Goal: Task Accomplishment & Management: Manage account settings

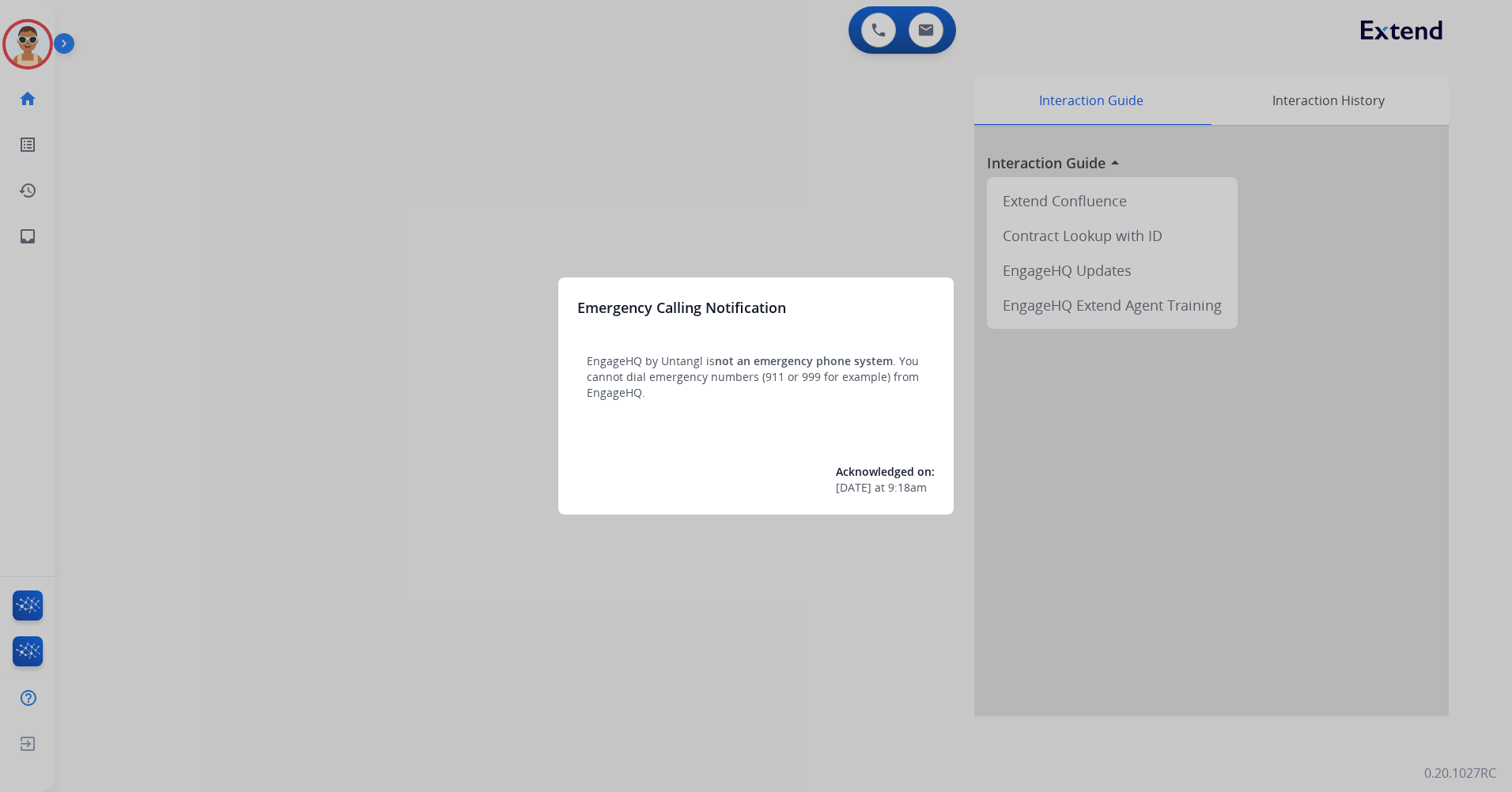
click at [231, 367] on div at bounding box center [756, 396] width 1512 height 792
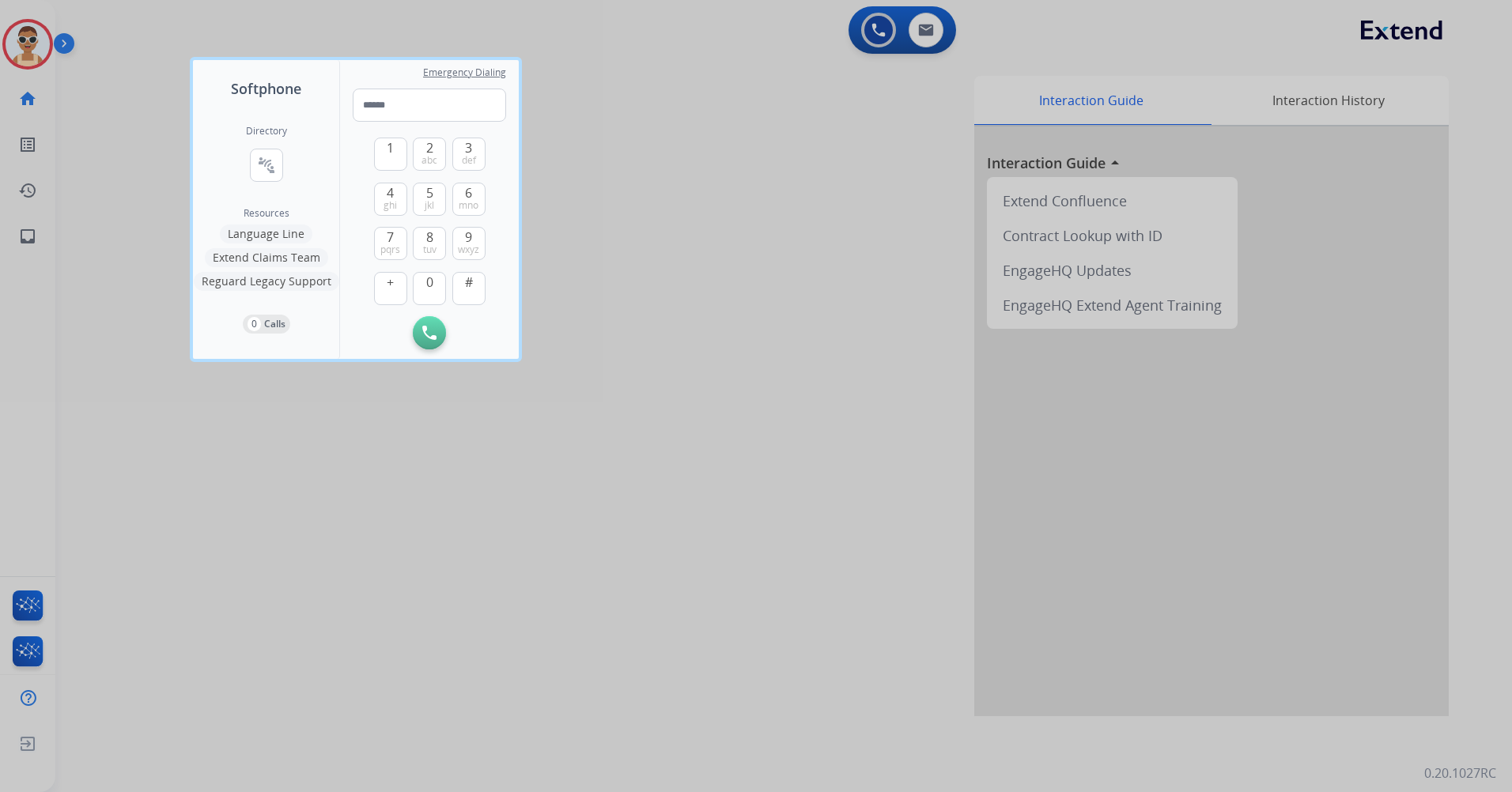
click at [502, 682] on div at bounding box center [756, 396] width 1512 height 792
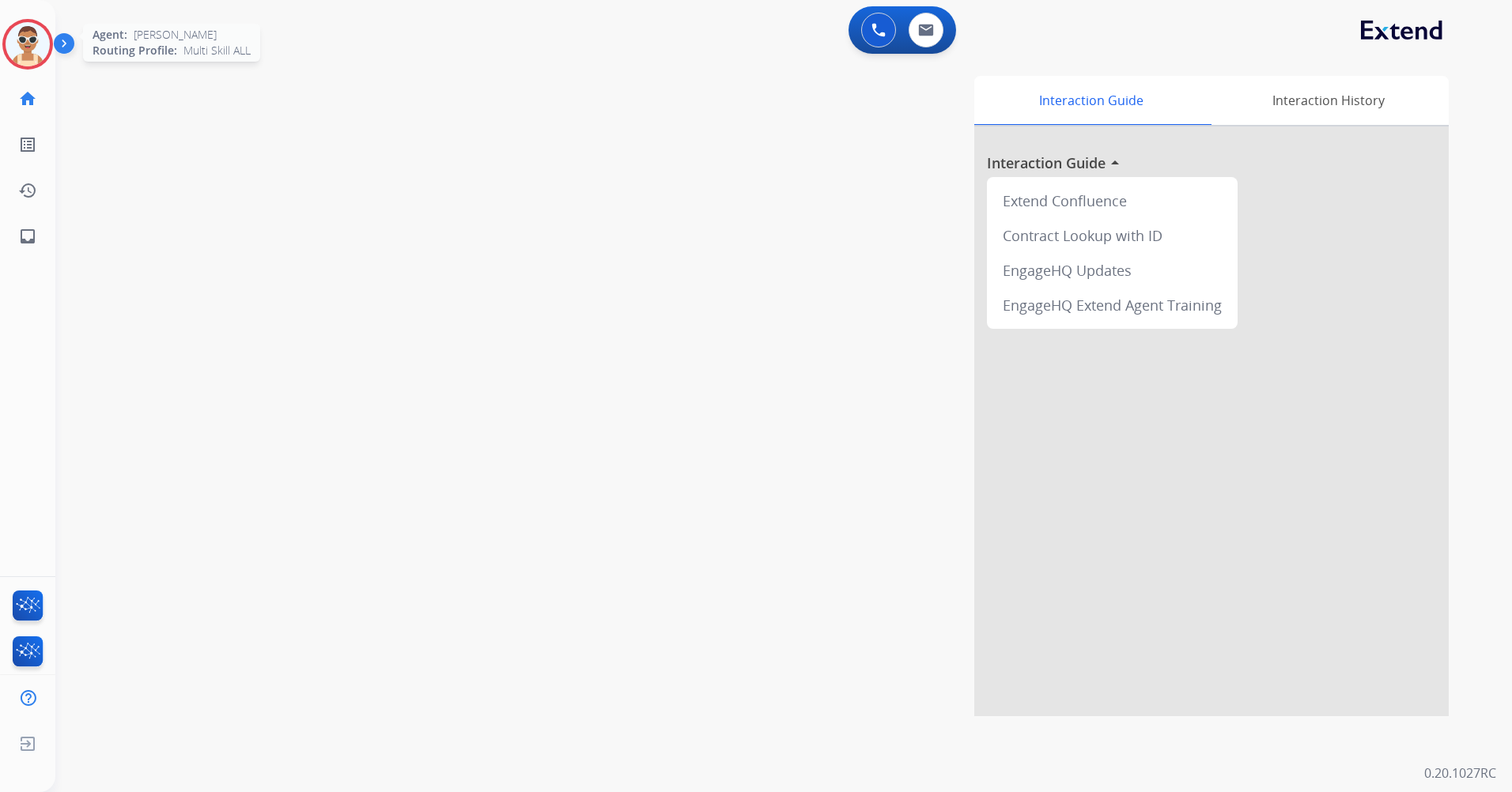
click at [33, 32] on img at bounding box center [27, 43] width 44 height 44
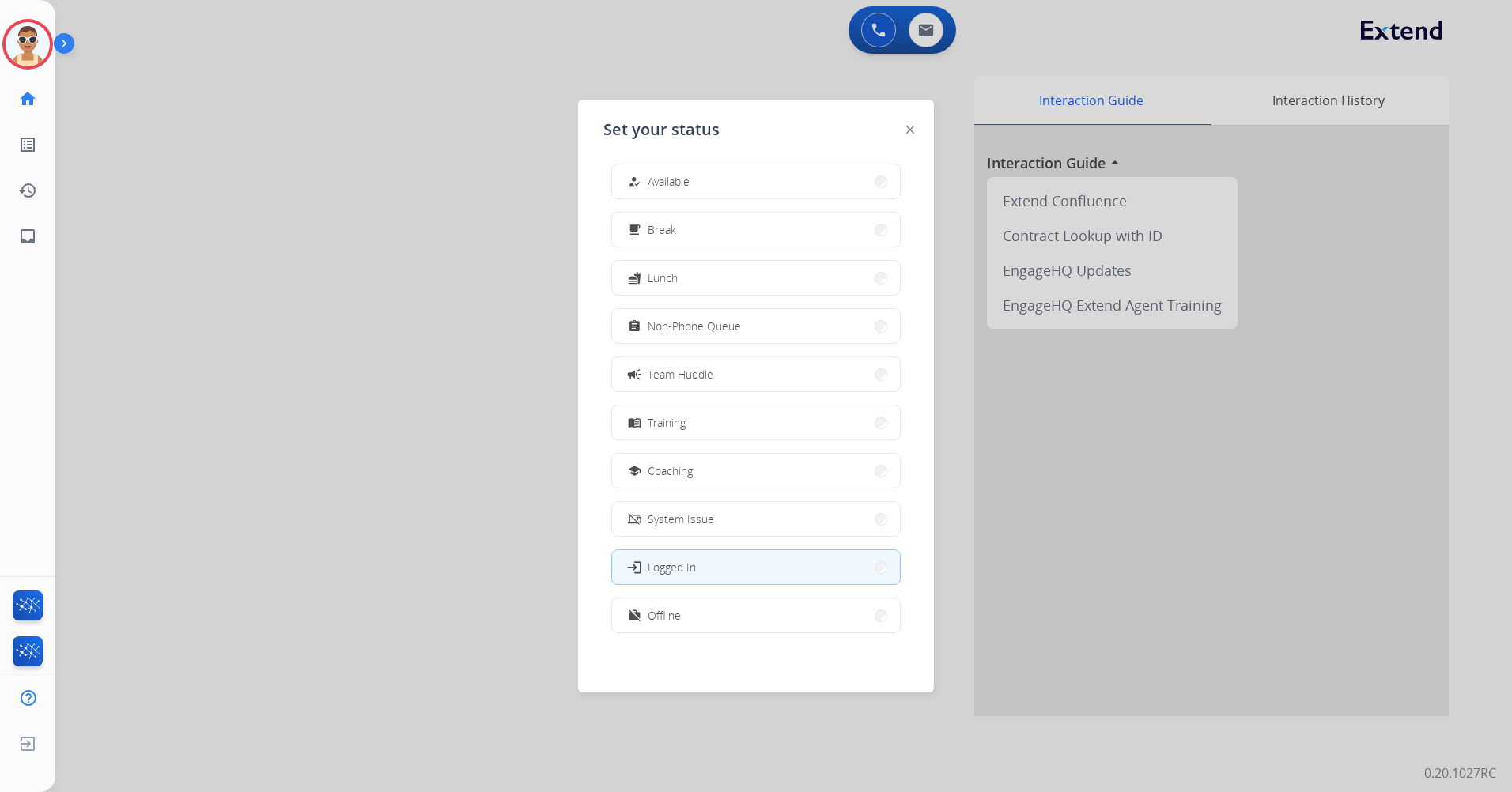
scroll to position [5, 0]
click at [726, 601] on button "work_off Offline" at bounding box center [756, 615] width 288 height 34
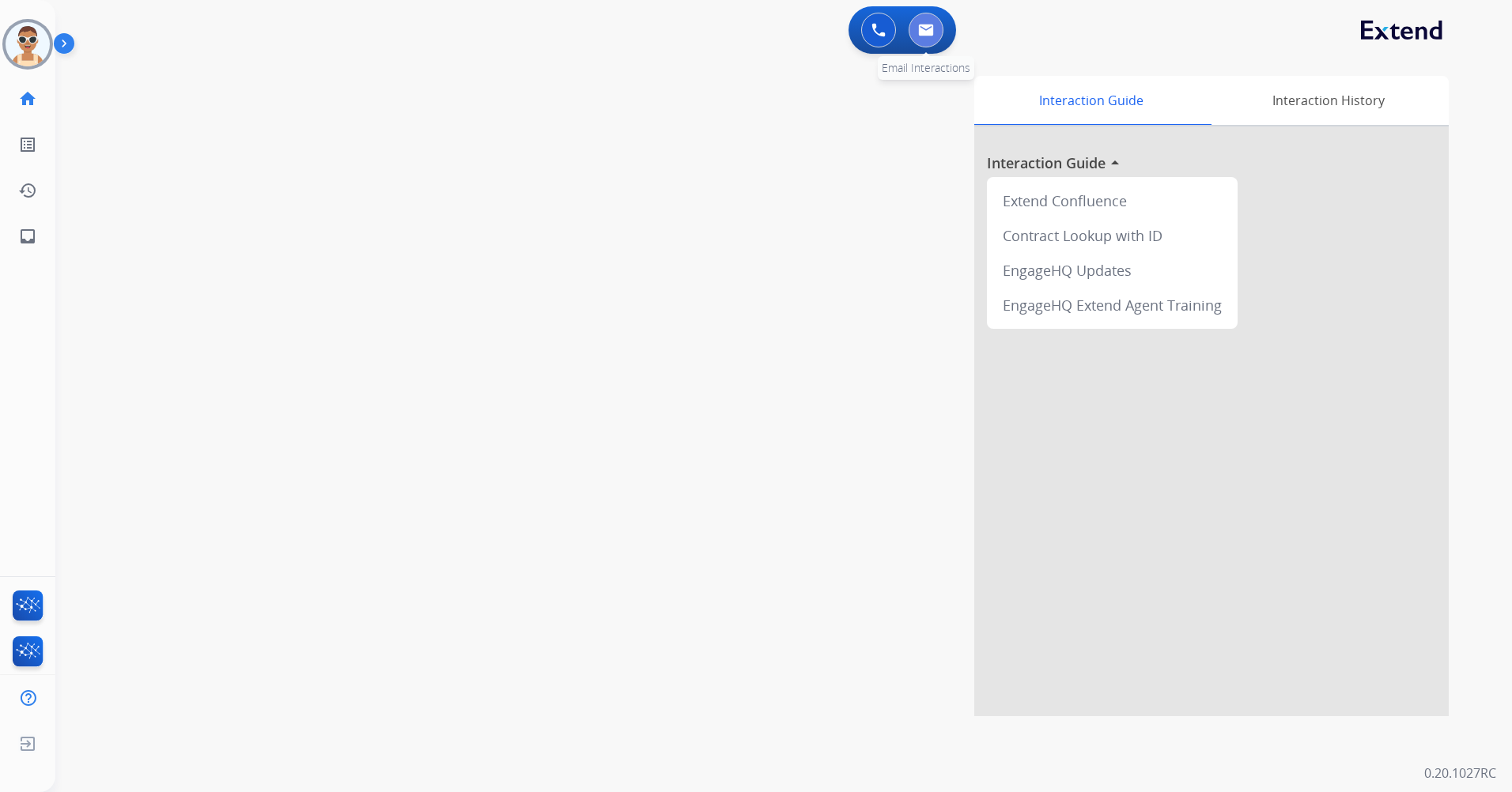
click at [921, 33] on img at bounding box center [925, 30] width 15 height 13
select select "**********"
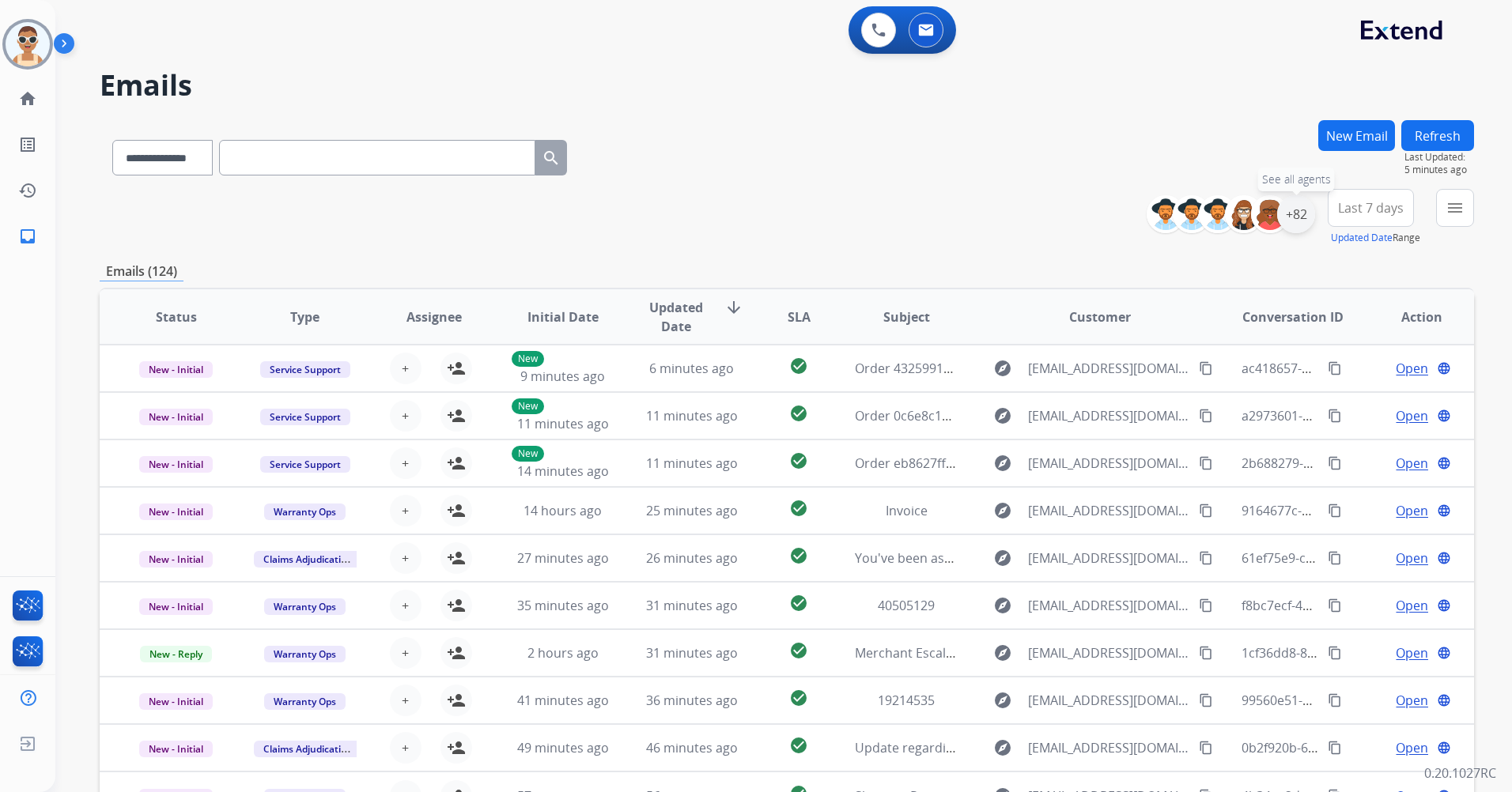
click at [1296, 212] on div "+82" at bounding box center [1296, 214] width 38 height 38
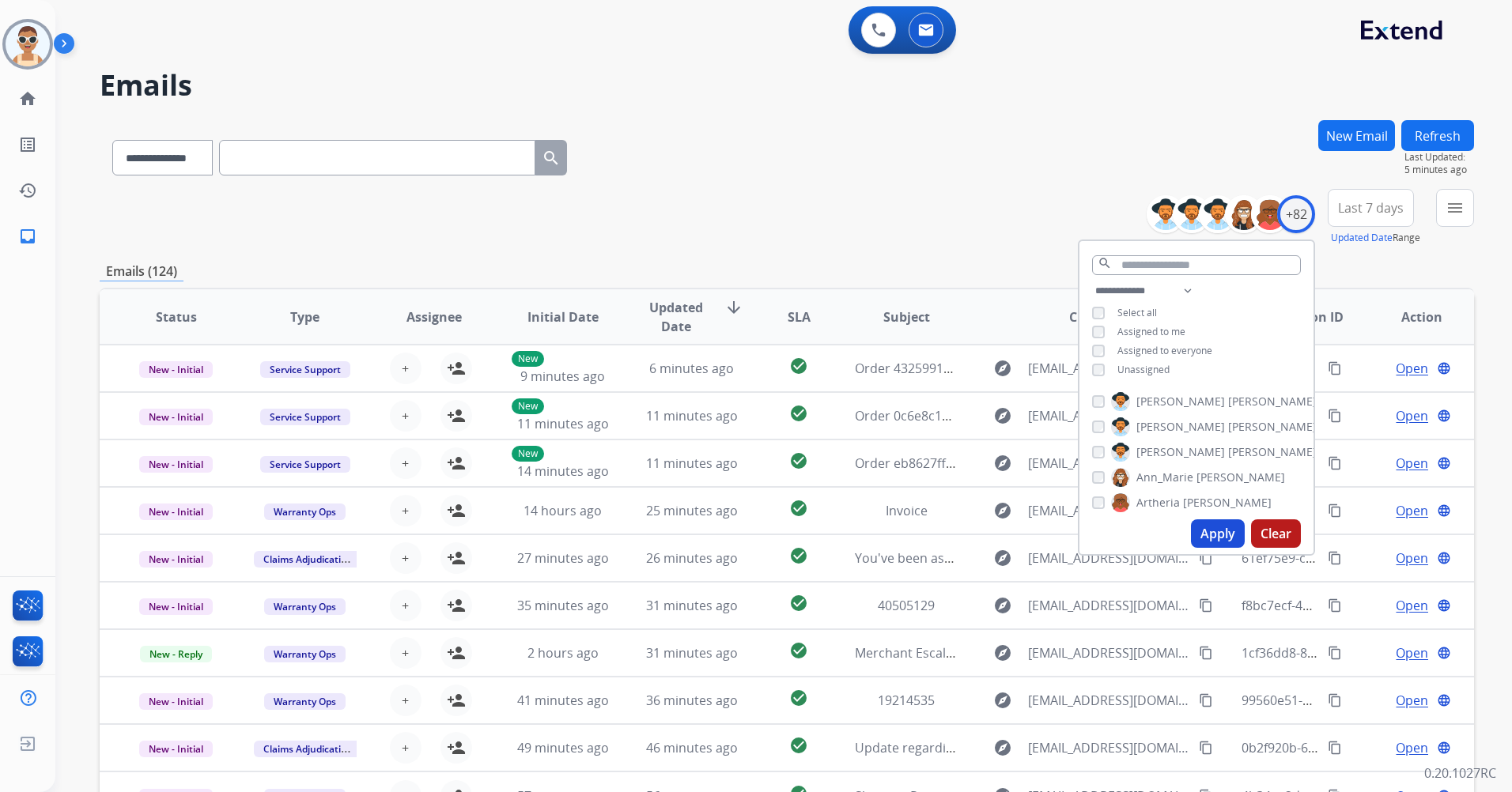
drag, startPoint x: 1148, startPoint y: 365, endPoint x: 1149, endPoint y: 353, distance: 12.0
click at [1148, 365] on span "Unassigned" at bounding box center [1143, 369] width 52 height 14
click at [1147, 330] on span "Assigned to me" at bounding box center [1150, 331] width 68 height 14
click at [1174, 263] on input "text" at bounding box center [1195, 265] width 209 height 20
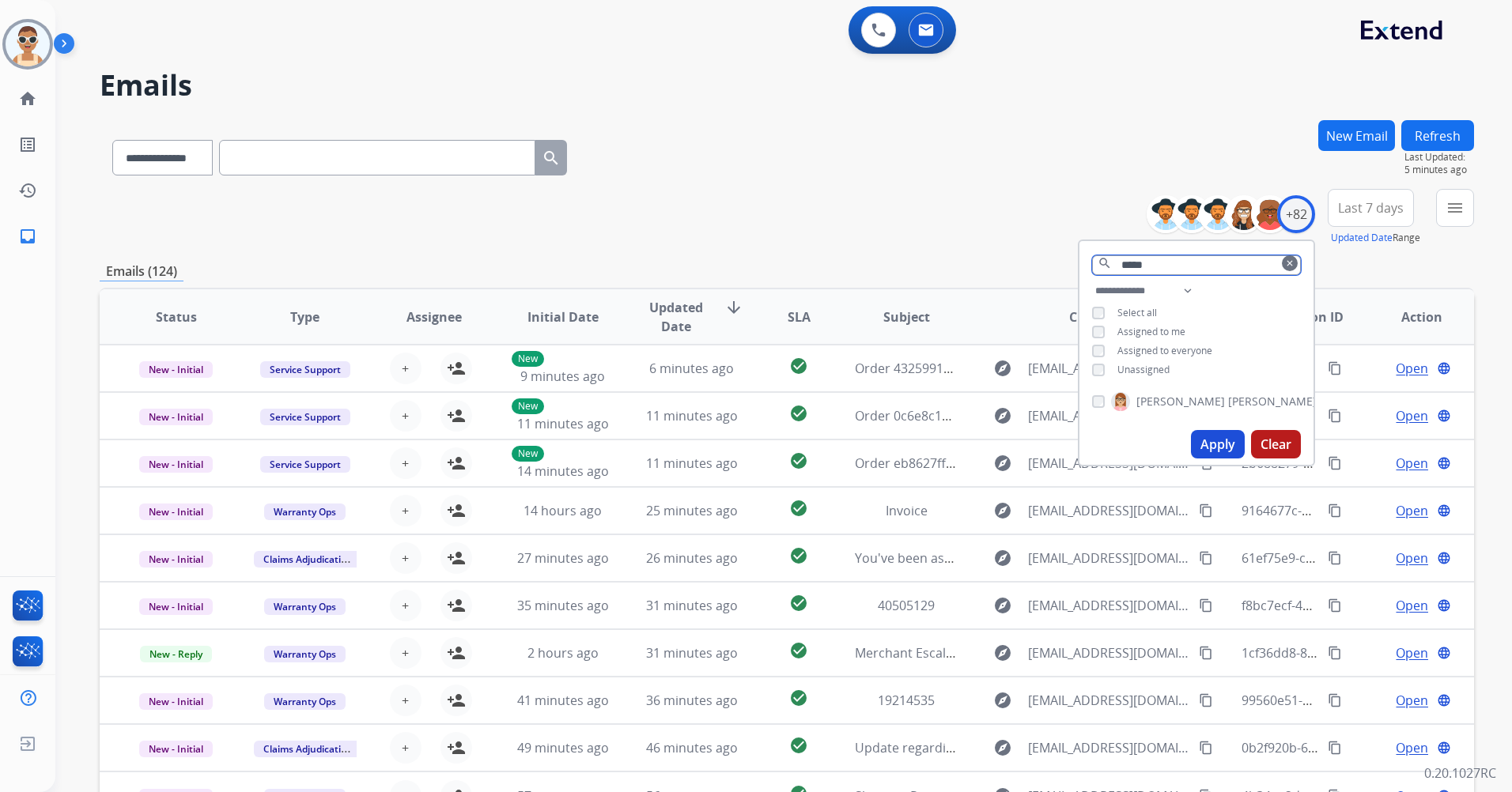
type input "*****"
click at [1216, 446] on button "Apply" at bounding box center [1217, 444] width 53 height 28
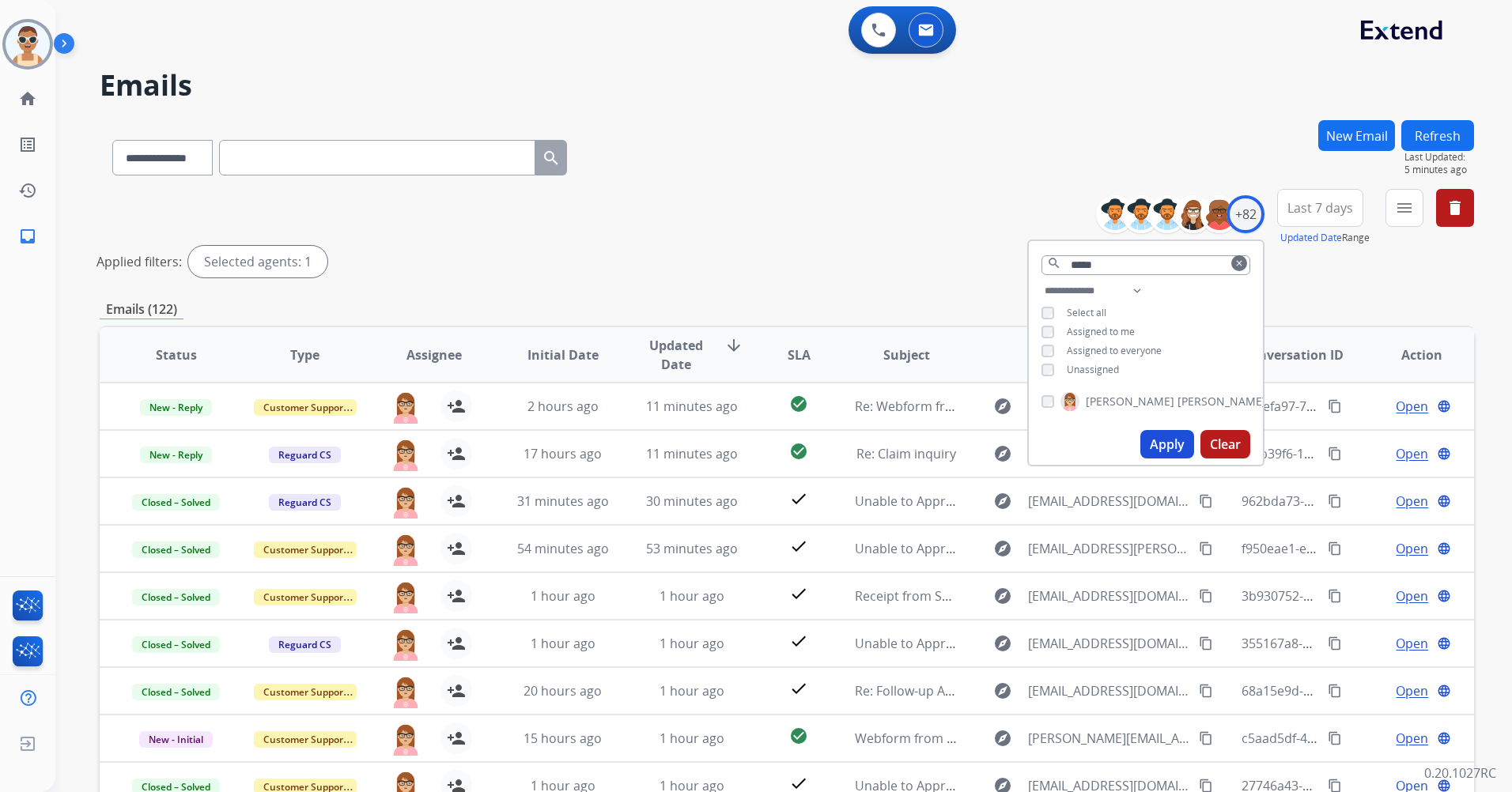
click at [1334, 196] on button "Last 7 days" at bounding box center [1319, 208] width 86 height 38
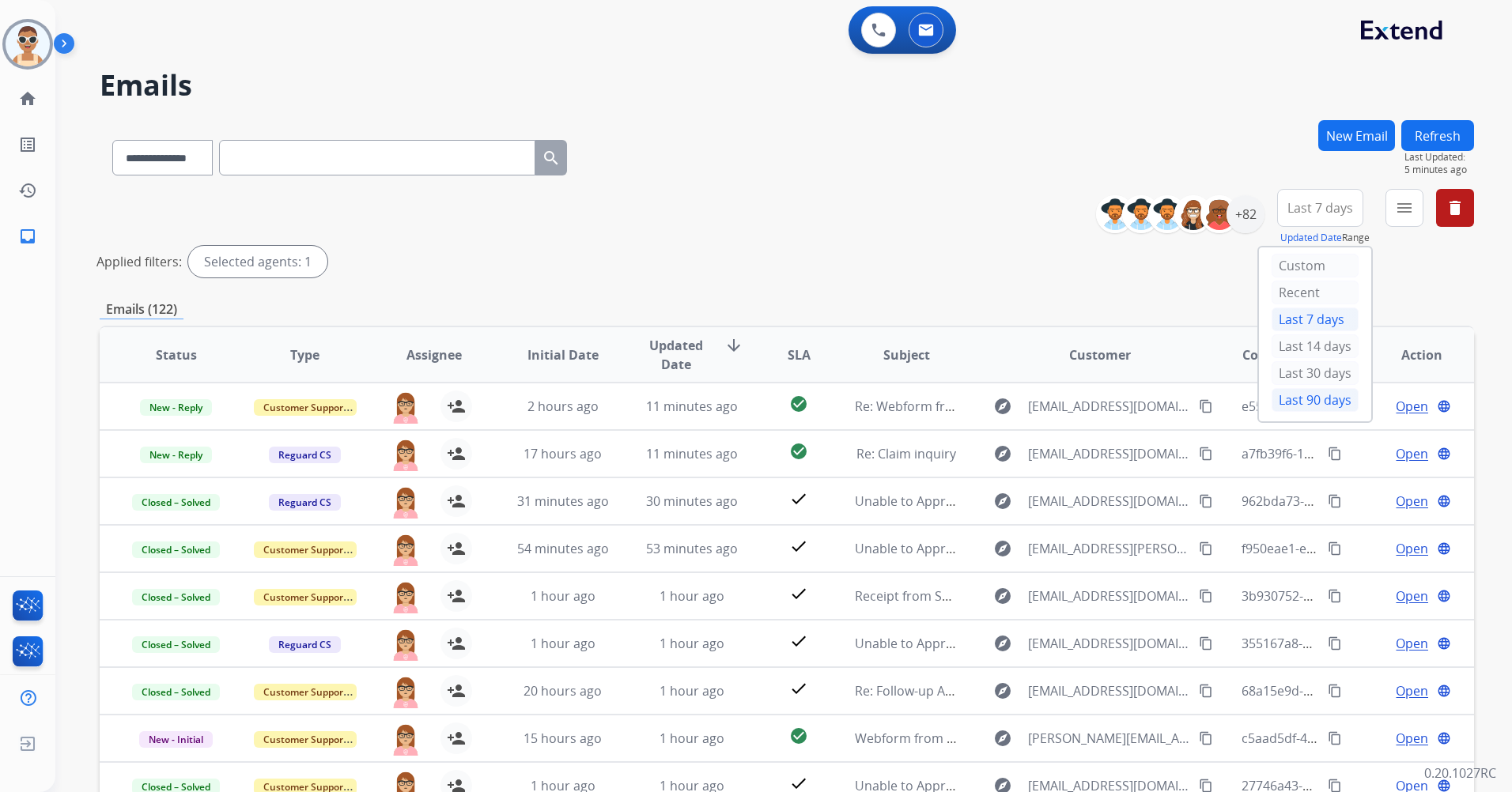
click at [1293, 398] on div "Last 90 days" at bounding box center [1315, 400] width 87 height 24
click at [1399, 205] on mat-icon "menu" at bounding box center [1403, 207] width 19 height 19
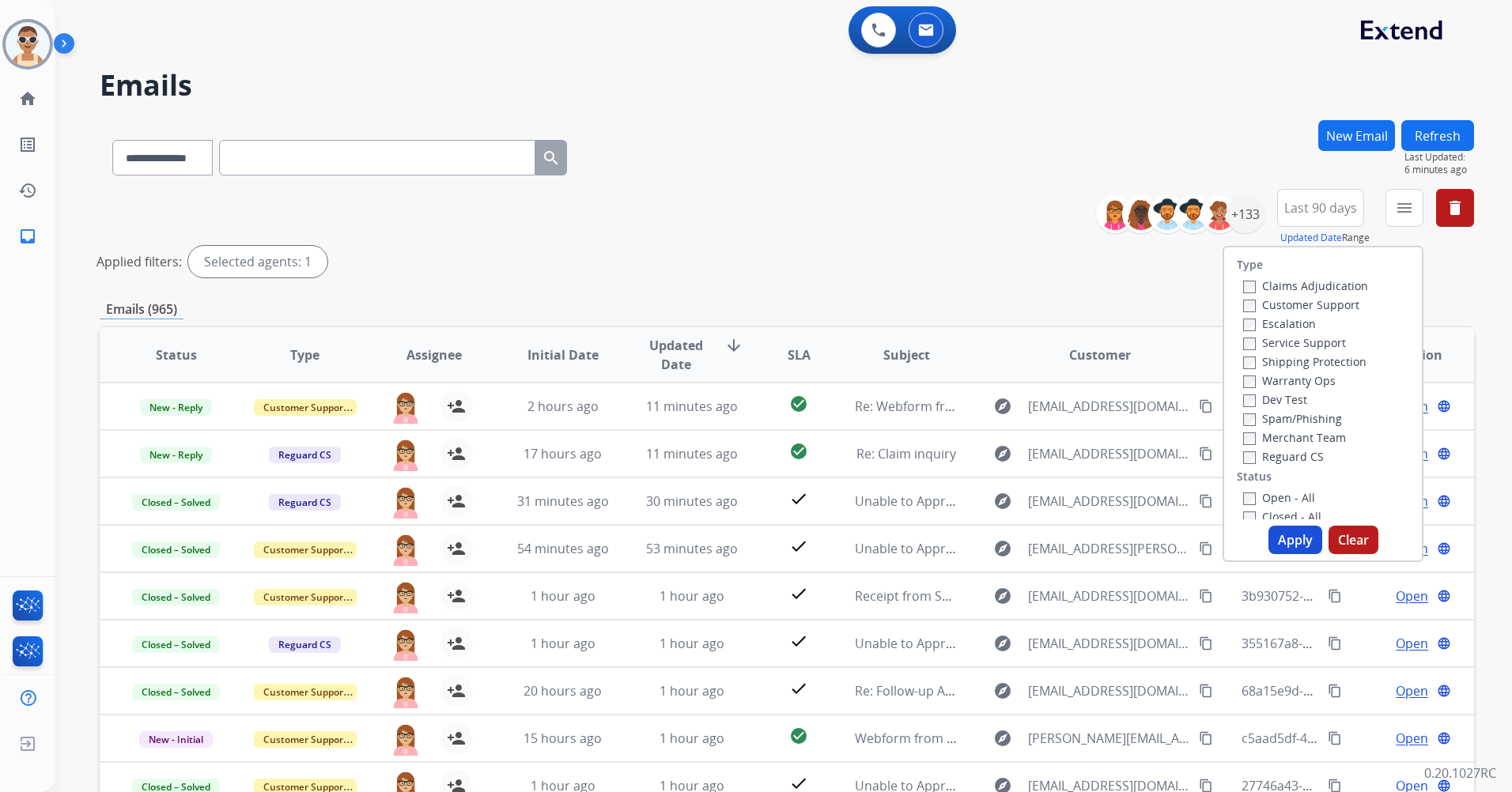
drag, startPoint x: 1310, startPoint y: 304, endPoint x: 1322, endPoint y: 303, distance: 12.0
click at [1310, 303] on label "Customer Support" at bounding box center [1300, 305] width 117 height 15
click at [1330, 361] on label "Shipping Protection" at bounding box center [1304, 362] width 123 height 15
click at [1298, 449] on label "Reguard CS" at bounding box center [1282, 457] width 80 height 15
click at [1281, 499] on label "Open - All" at bounding box center [1279, 497] width 72 height 15
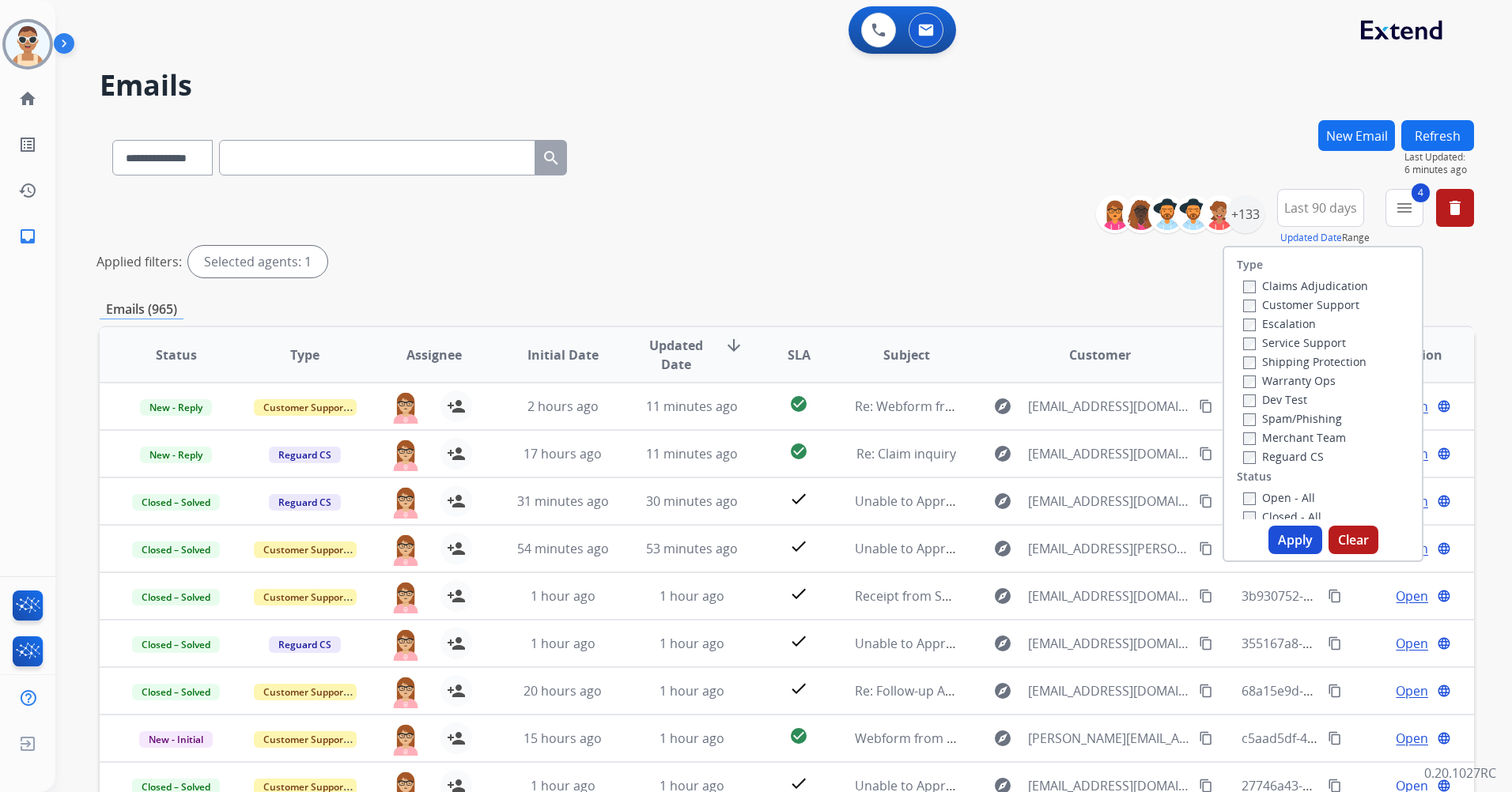
click at [1290, 541] on button "Apply" at bounding box center [1294, 539] width 53 height 28
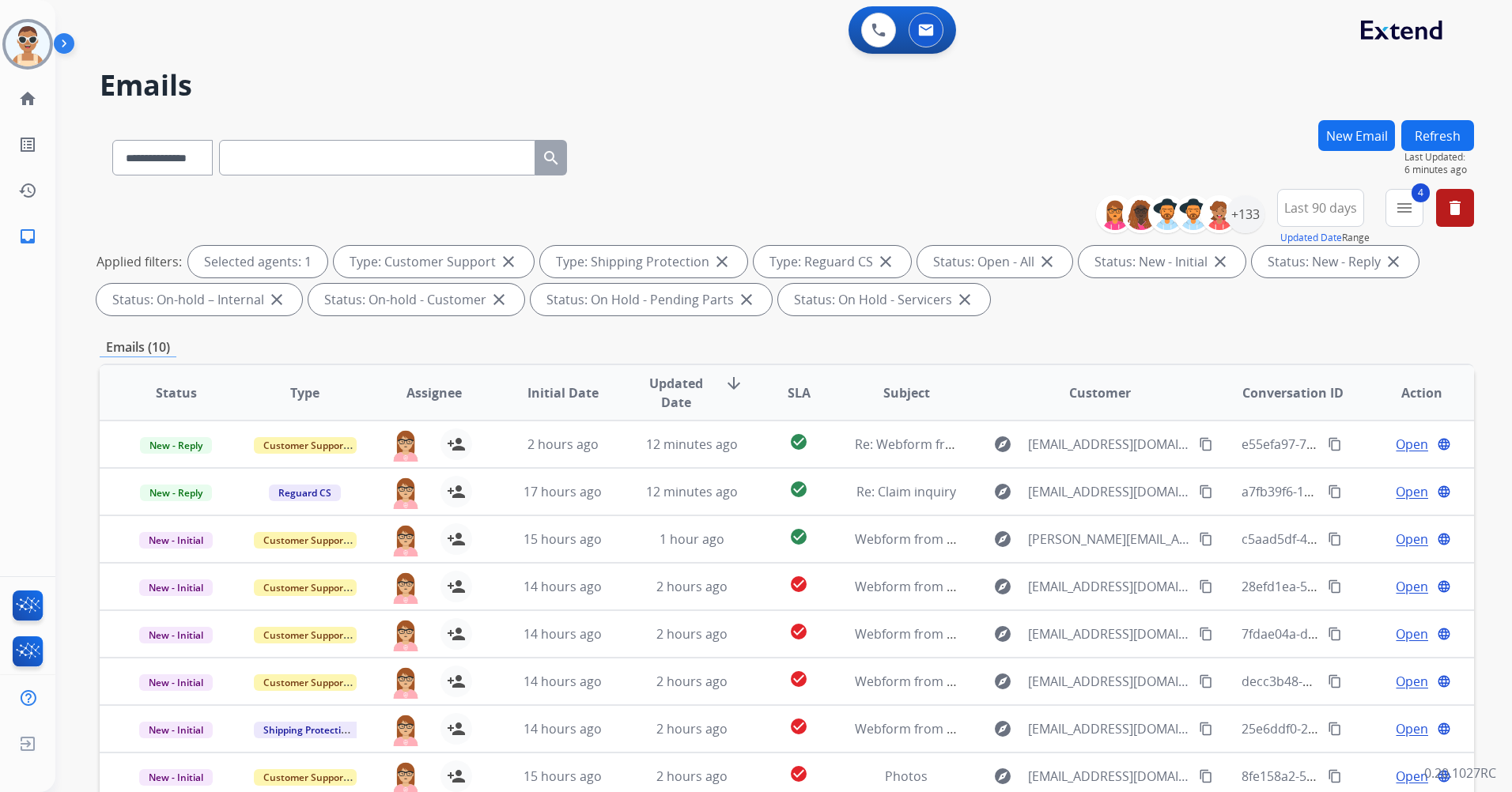
scroll to position [184, 0]
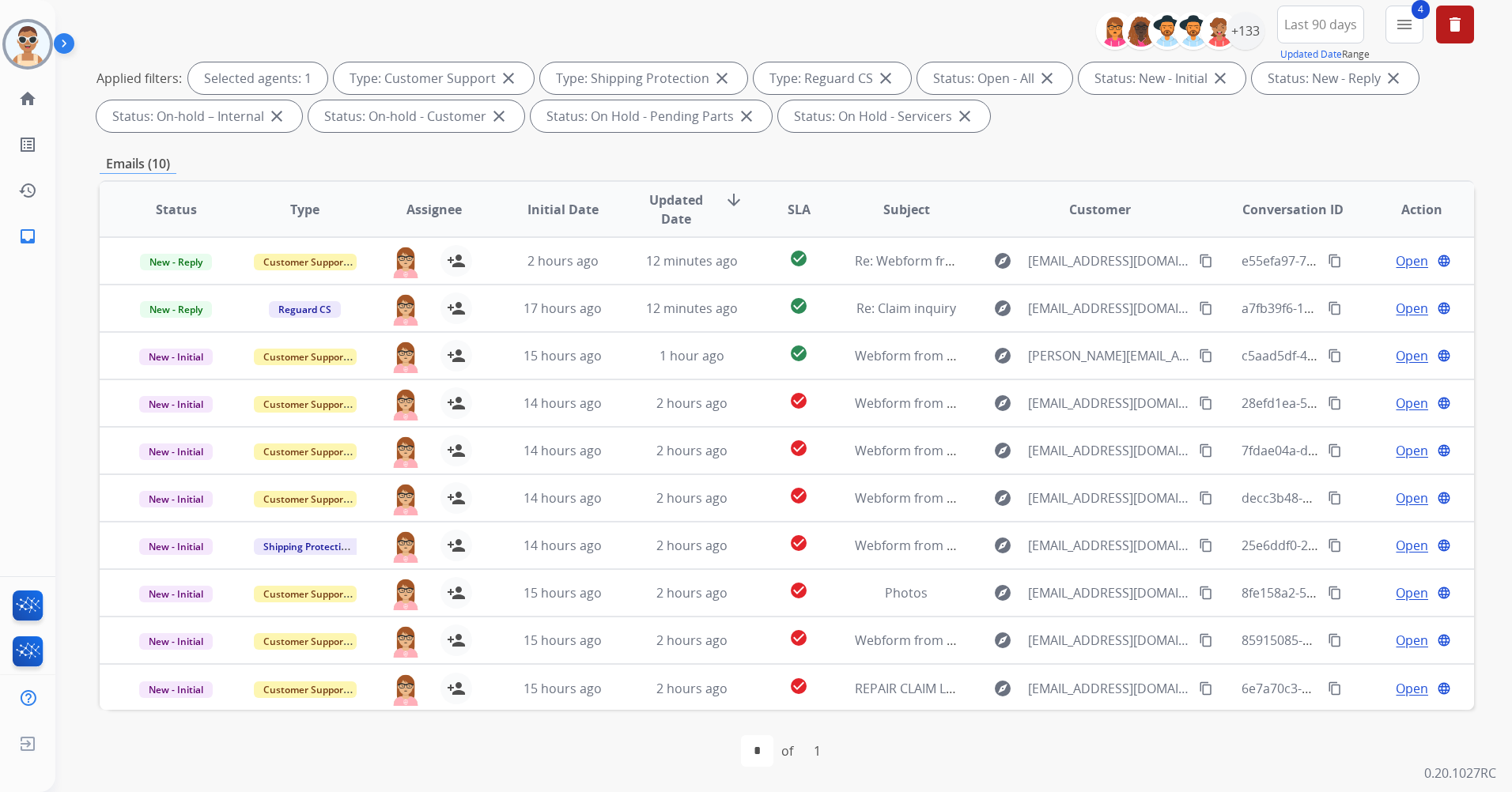
drag, startPoint x: 1011, startPoint y: 127, endPoint x: 883, endPoint y: 170, distance: 135.0
drag, startPoint x: 883, startPoint y: 170, endPoint x: 881, endPoint y: 160, distance: 10.2
drag, startPoint x: 881, startPoint y: 160, endPoint x: 863, endPoint y: 164, distance: 18.4
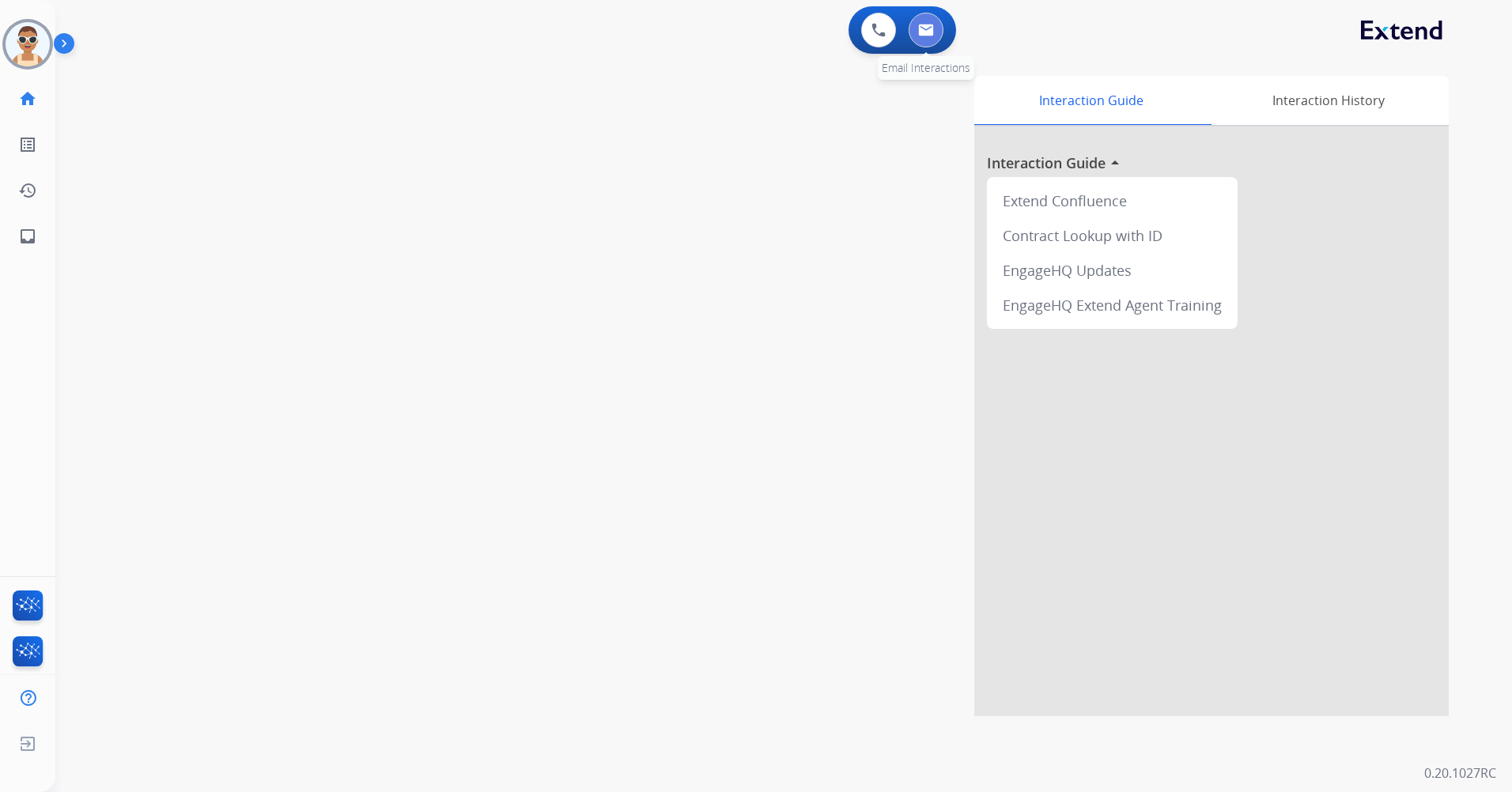
click at [922, 28] on img at bounding box center [925, 30] width 15 height 13
select select "**********"
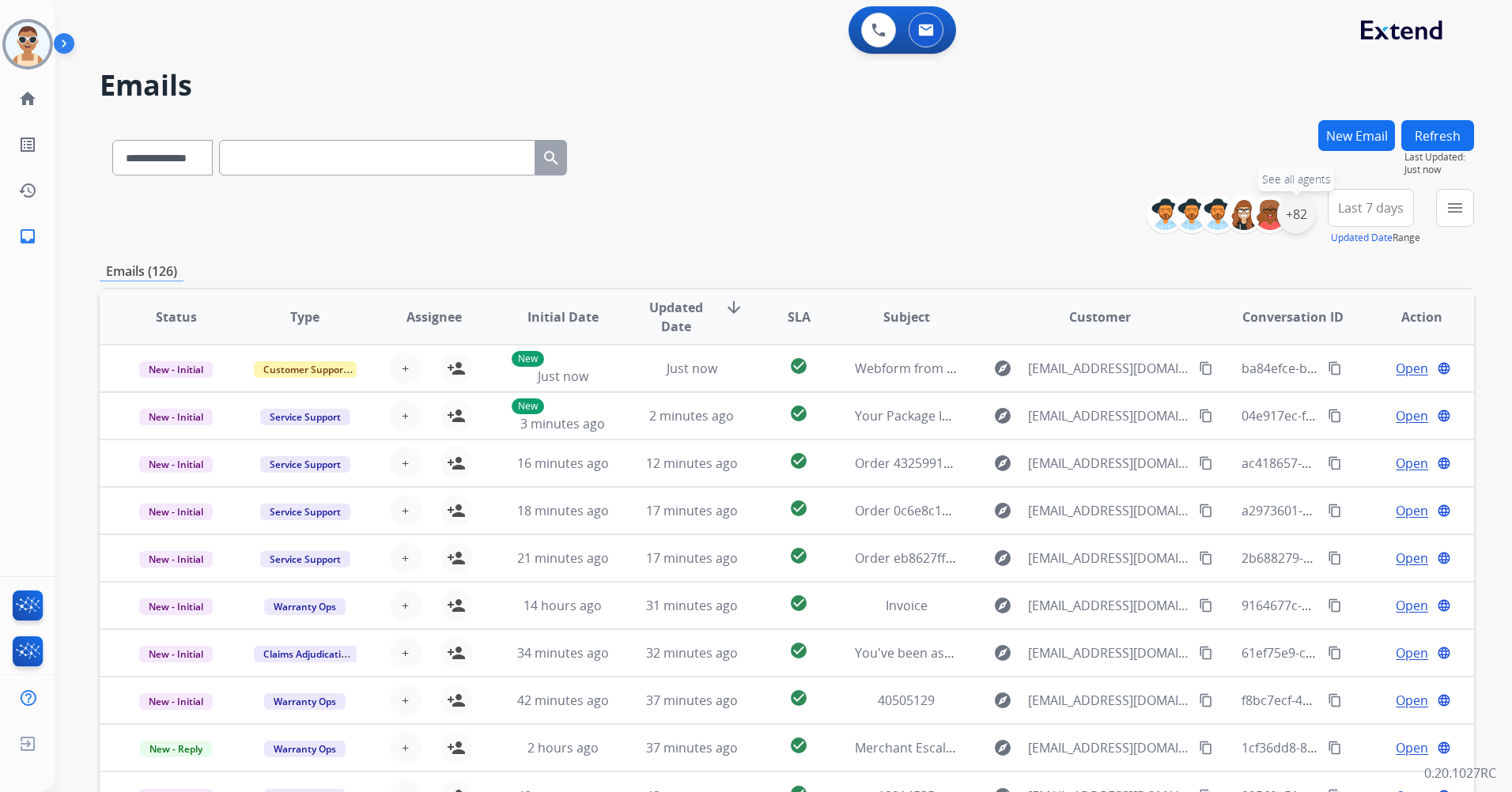
click at [1303, 213] on div "+82" at bounding box center [1296, 214] width 38 height 38
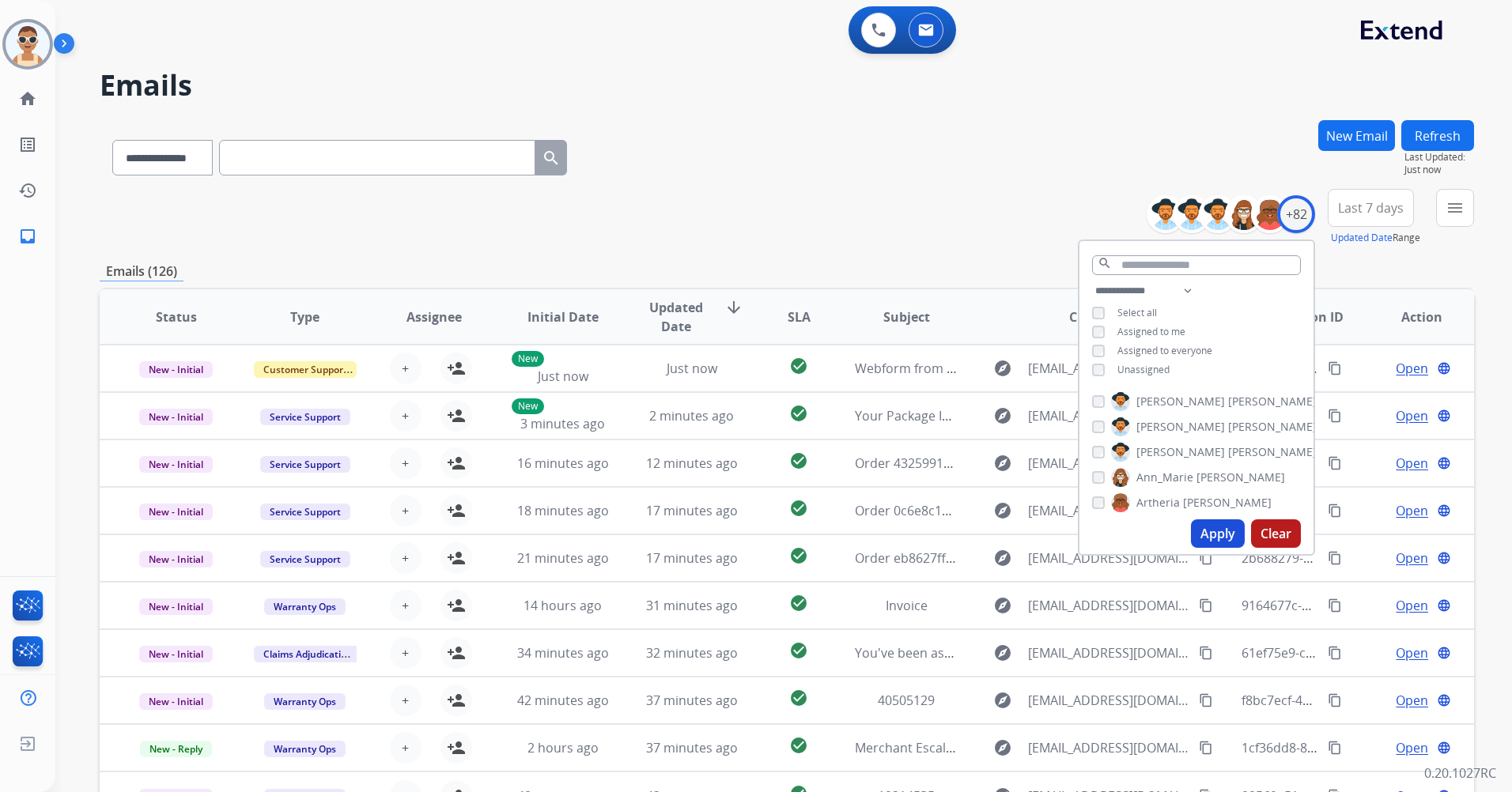
click at [1148, 367] on span "Unassigned" at bounding box center [1143, 369] width 52 height 14
drag, startPoint x: 1148, startPoint y: 367, endPoint x: 1139, endPoint y: 327, distance: 41.0
click at [1139, 327] on span "Assigned to me" at bounding box center [1150, 331] width 68 height 14
click at [1142, 265] on input "text" at bounding box center [1195, 265] width 209 height 20
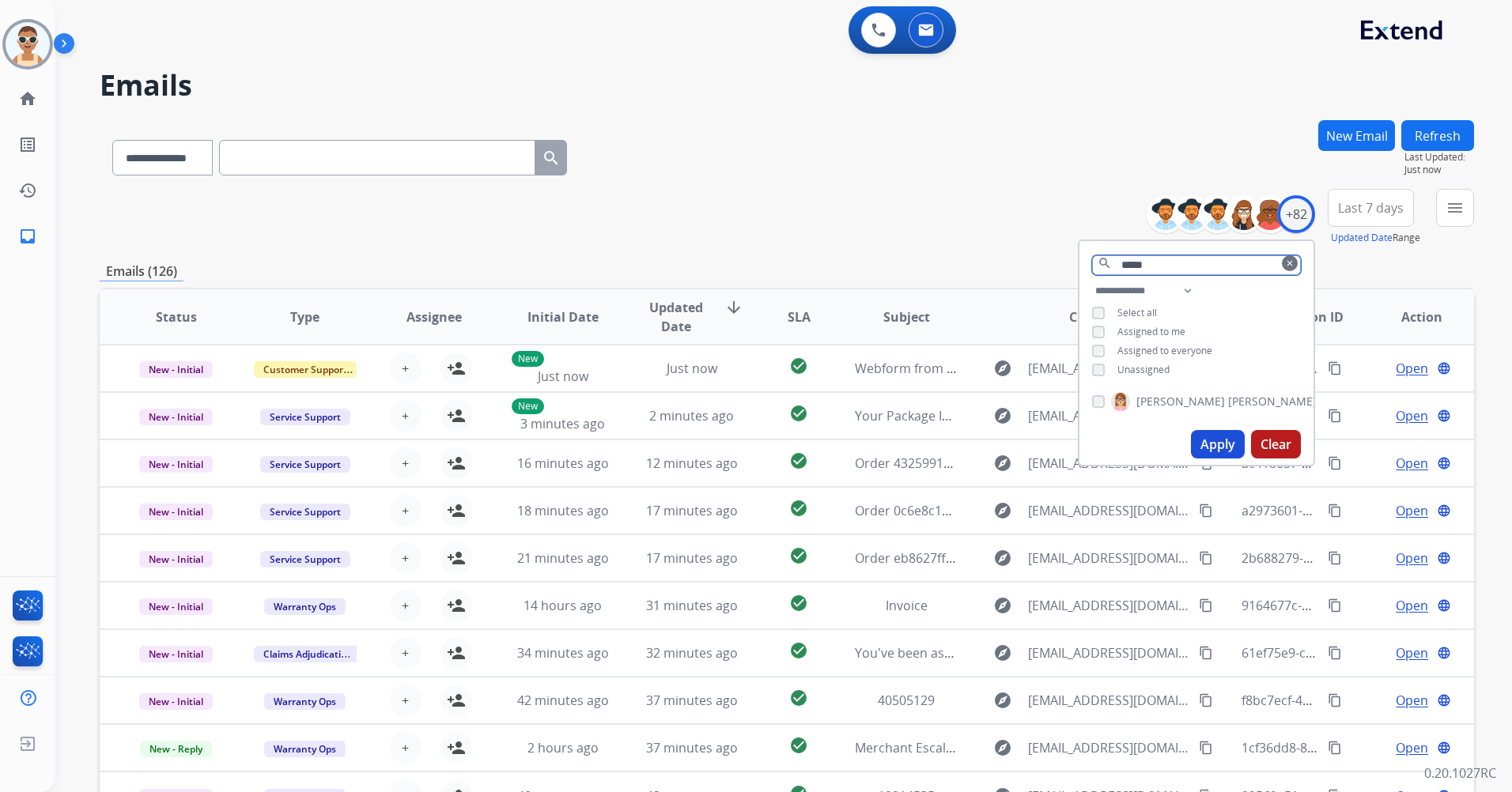
type input "*****"
click at [1148, 401] on span "[PERSON_NAME]" at bounding box center [1180, 401] width 89 height 15
drag, startPoint x: 1224, startPoint y: 436, endPoint x: 1135, endPoint y: 408, distance: 93.3
click at [1223, 436] on button "Apply" at bounding box center [1217, 444] width 53 height 28
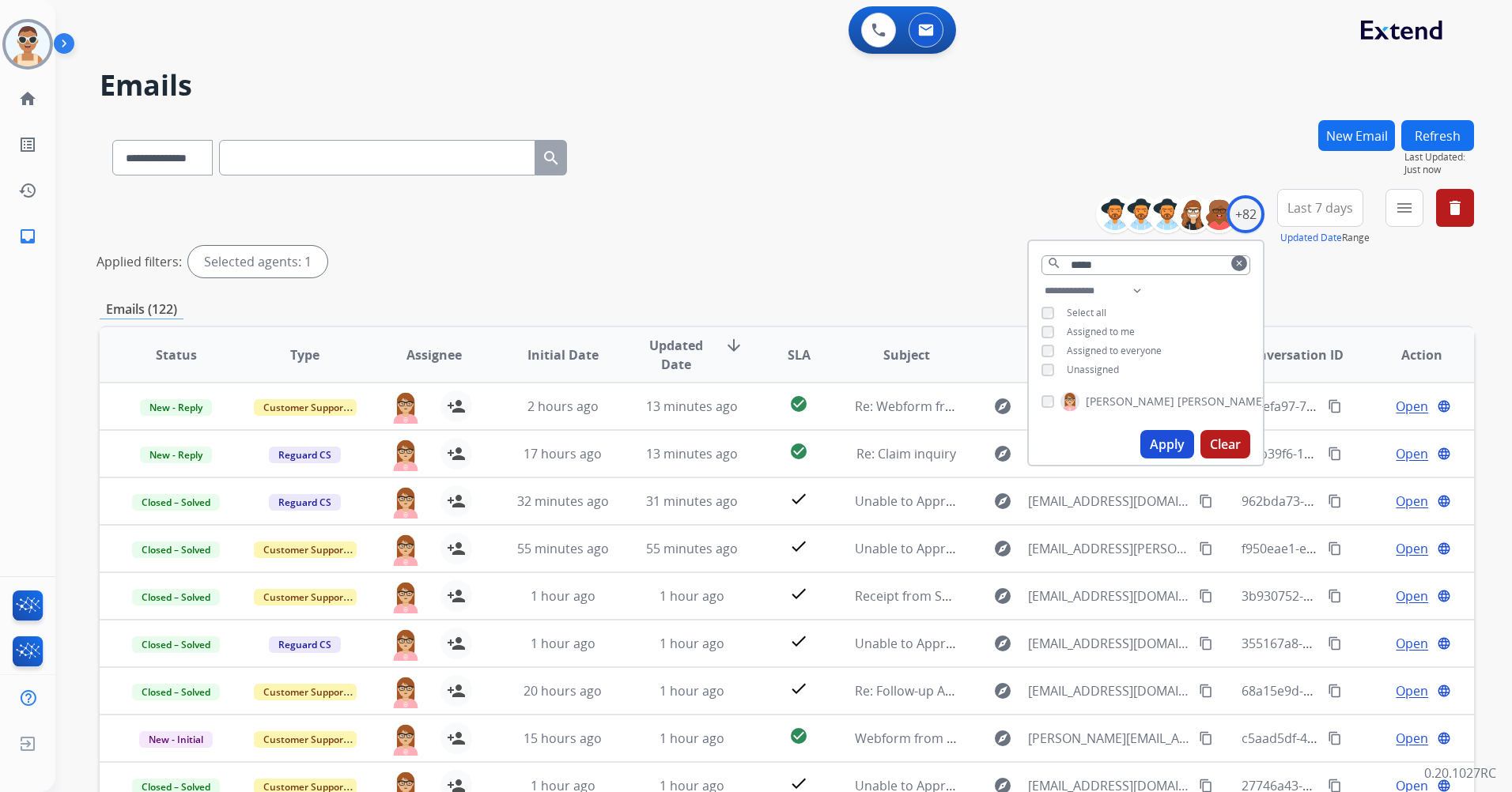
click at [1293, 211] on span "Last 7 days" at bounding box center [1319, 207] width 66 height 6
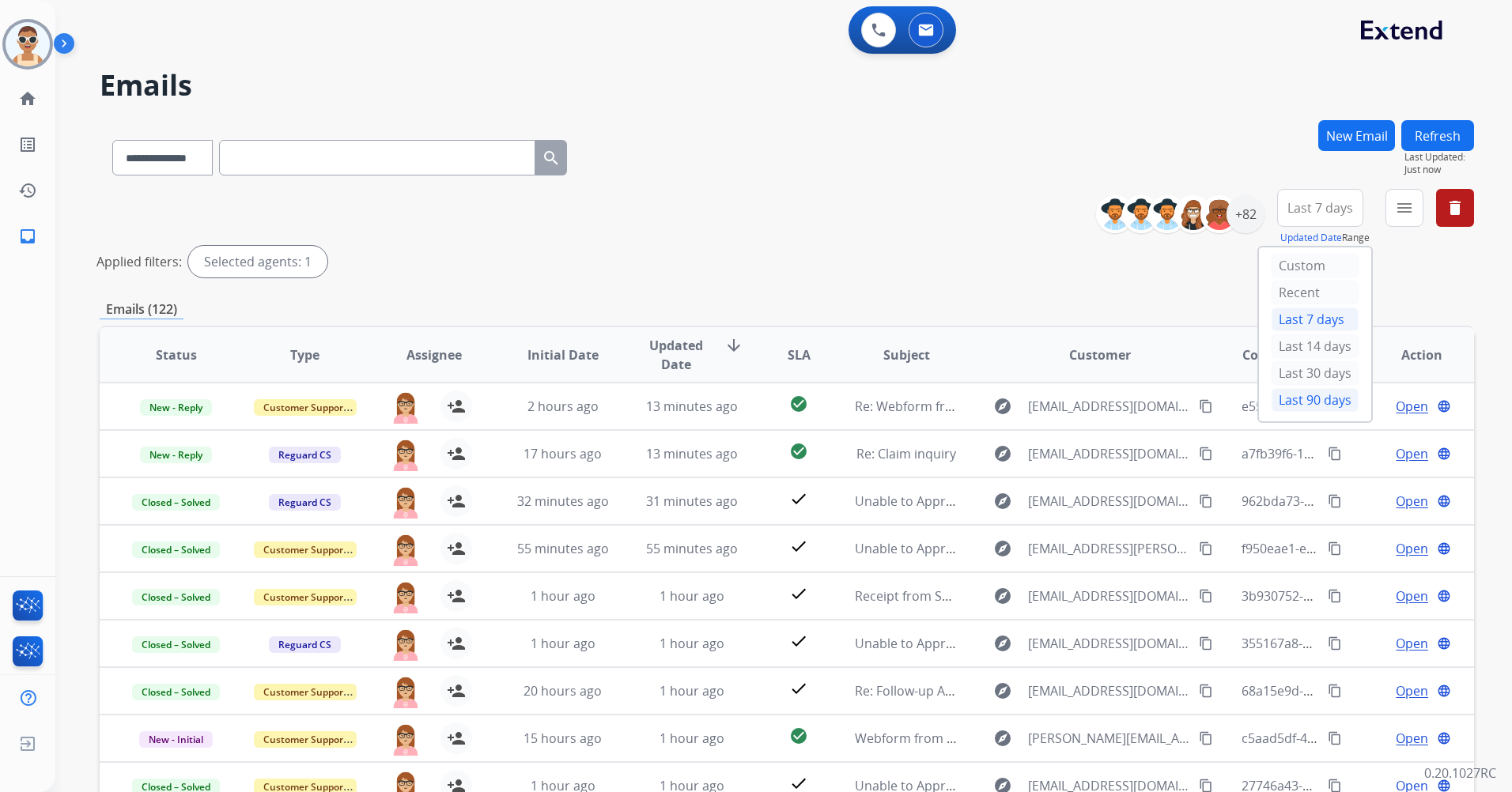
click at [1308, 396] on div "Last 90 days" at bounding box center [1315, 400] width 87 height 24
click at [1406, 211] on mat-icon "menu" at bounding box center [1403, 207] width 19 height 19
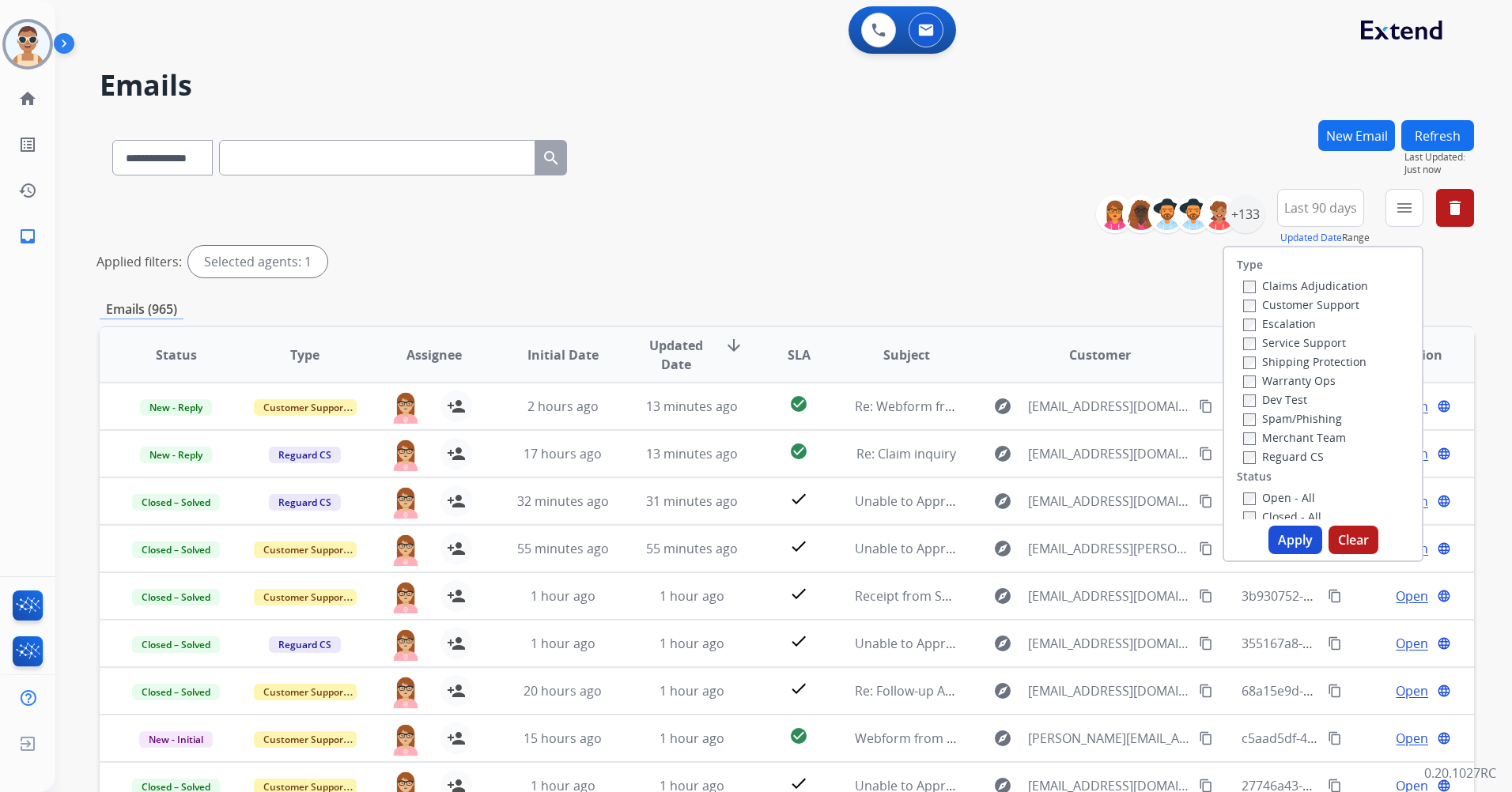
click at [1339, 307] on label "Customer Support" at bounding box center [1300, 305] width 117 height 15
click at [1337, 360] on label "Shipping Protection" at bounding box center [1304, 362] width 123 height 15
click at [1305, 456] on label "Reguard CS" at bounding box center [1282, 457] width 80 height 15
click at [1295, 494] on label "Open - All" at bounding box center [1279, 497] width 72 height 15
click at [1289, 533] on button "Apply" at bounding box center [1294, 539] width 53 height 28
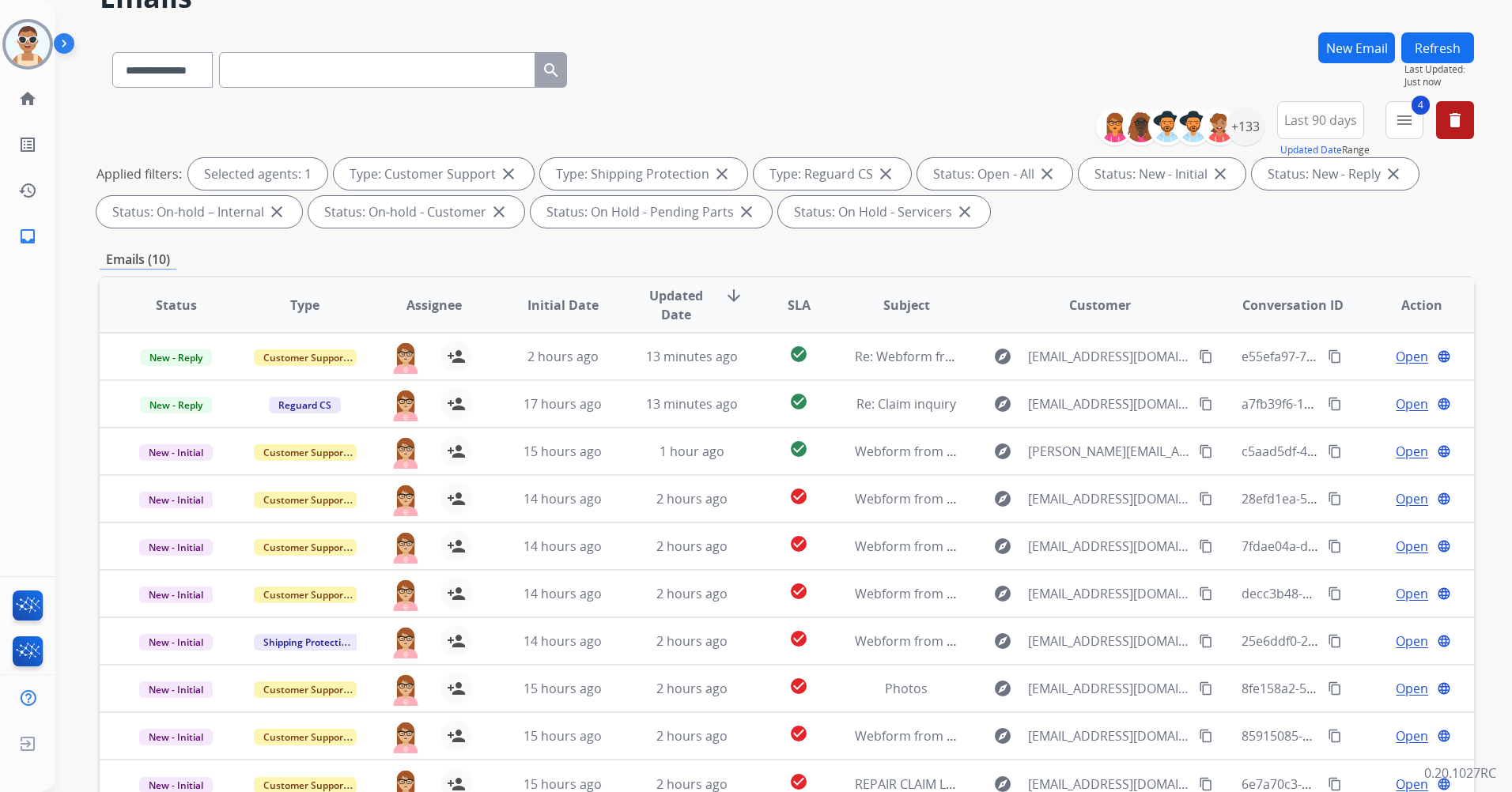
scroll to position [184, 0]
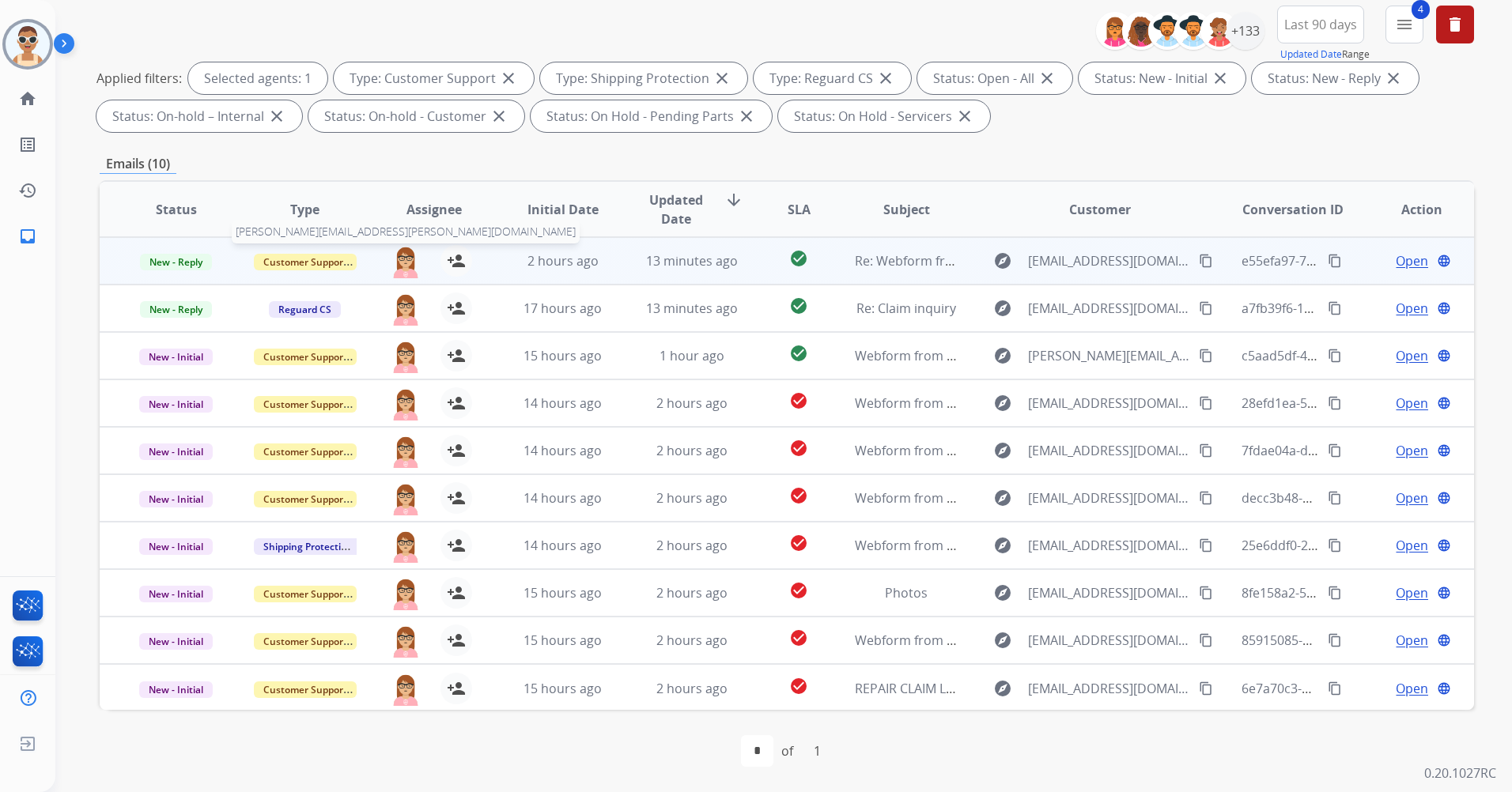
click at [406, 261] on img at bounding box center [405, 261] width 32 height 33
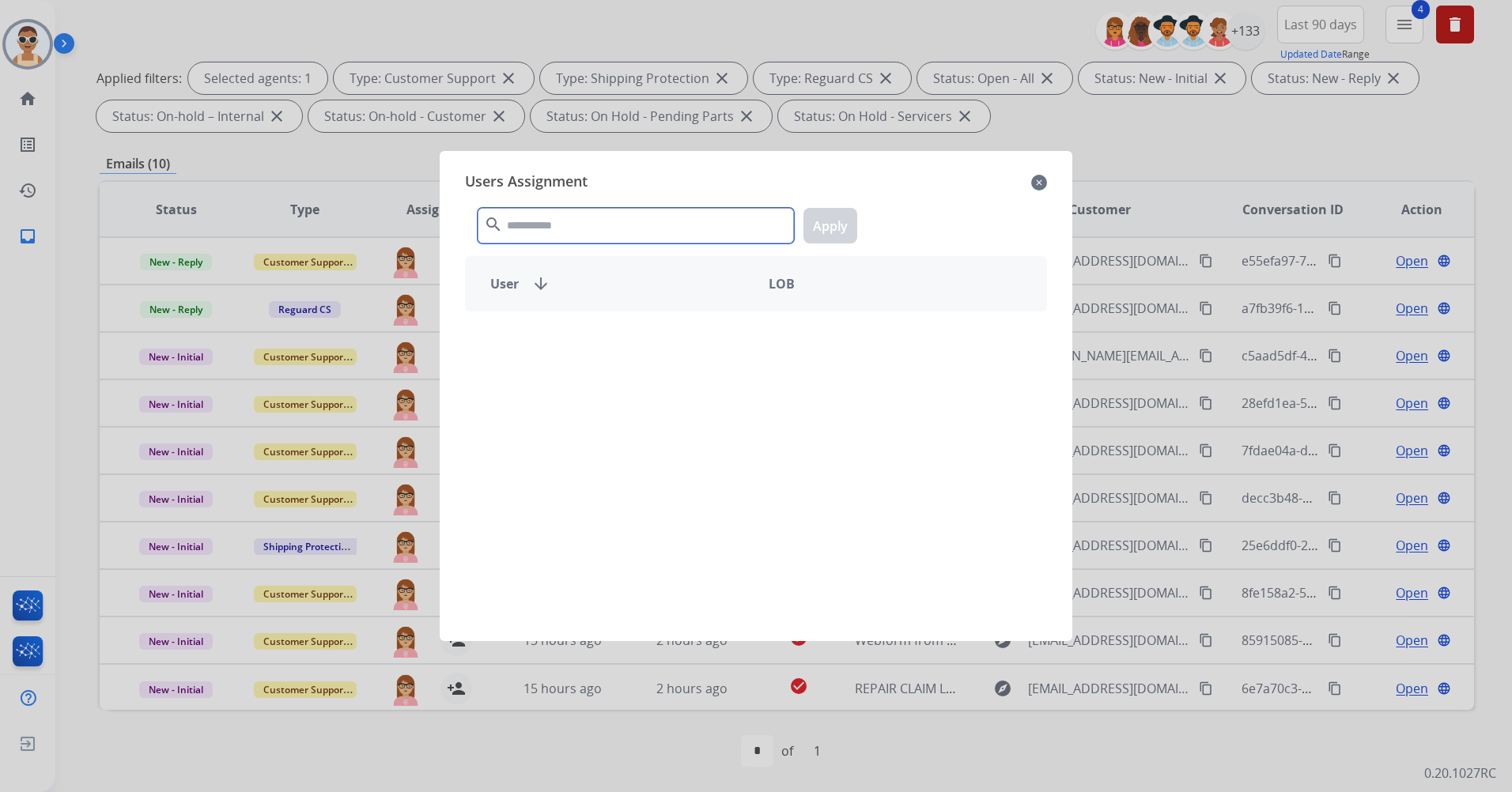
click at [569, 224] on input "text" at bounding box center [636, 225] width 317 height 35
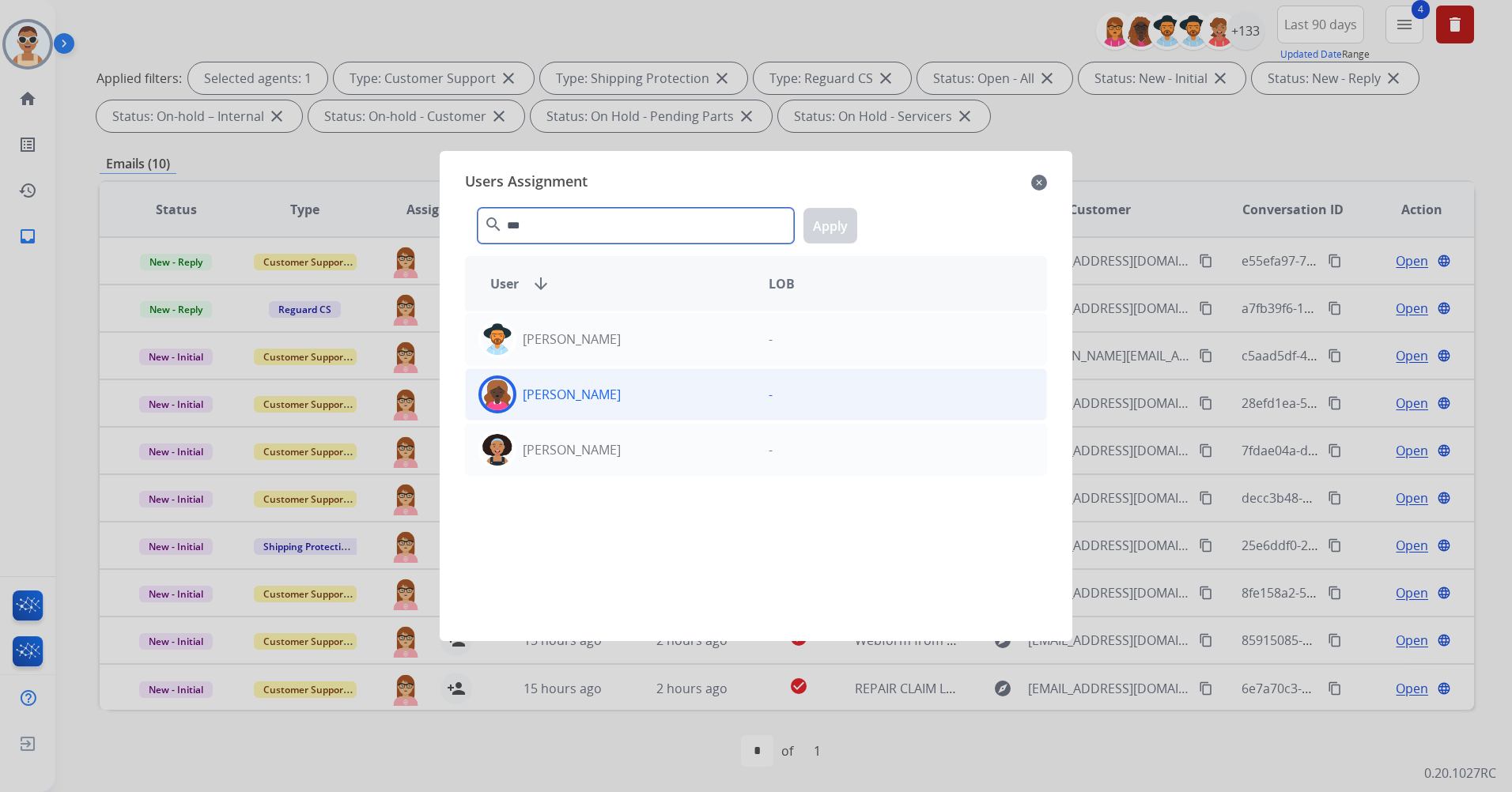
type input "***"
click at [600, 388] on p "[PERSON_NAME]" at bounding box center [572, 394] width 98 height 19
click at [813, 222] on button "Apply" at bounding box center [829, 225] width 53 height 35
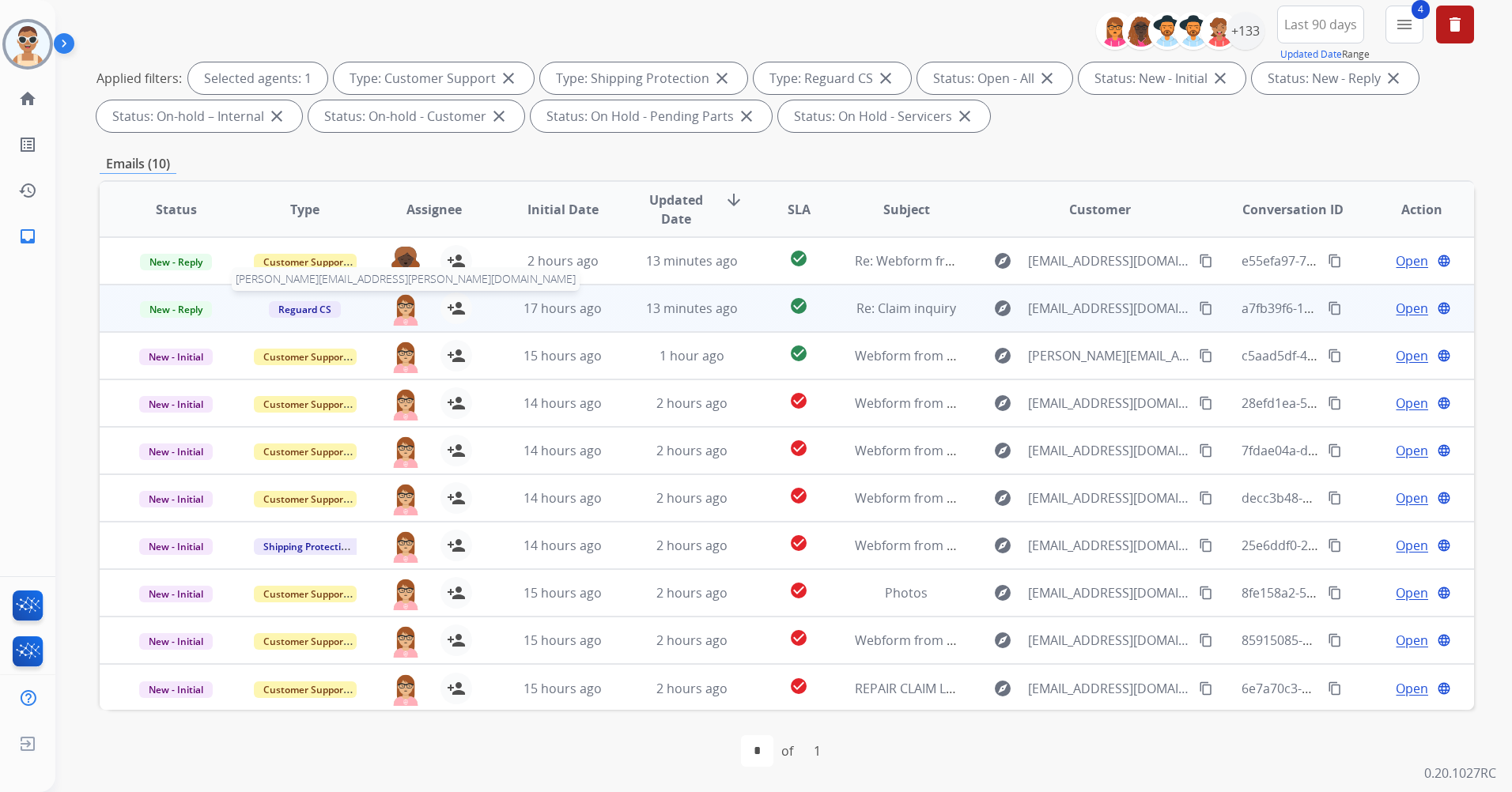
click at [405, 306] on img at bounding box center [405, 308] width 32 height 33
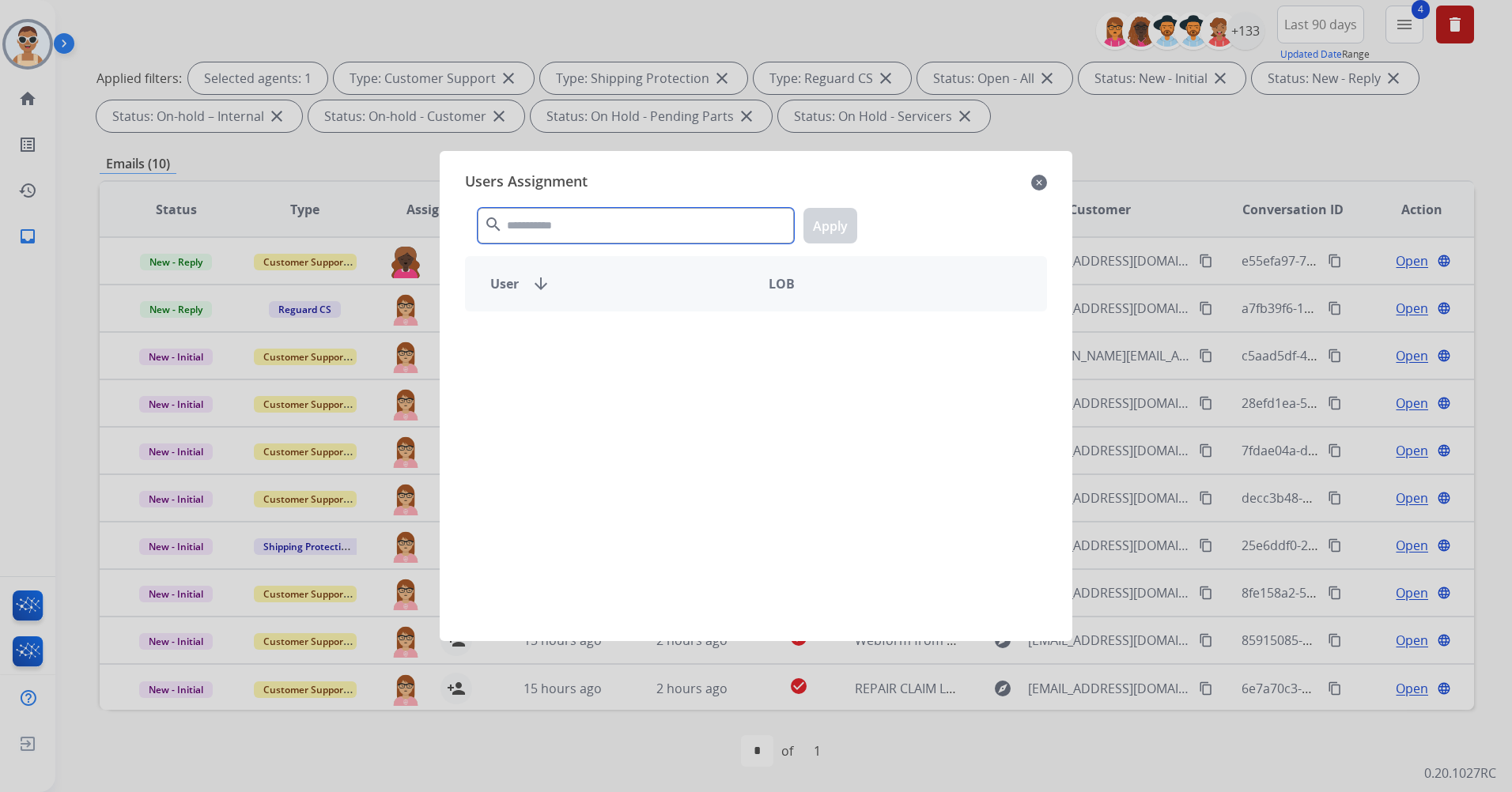
click at [537, 229] on input "text" at bounding box center [636, 225] width 317 height 35
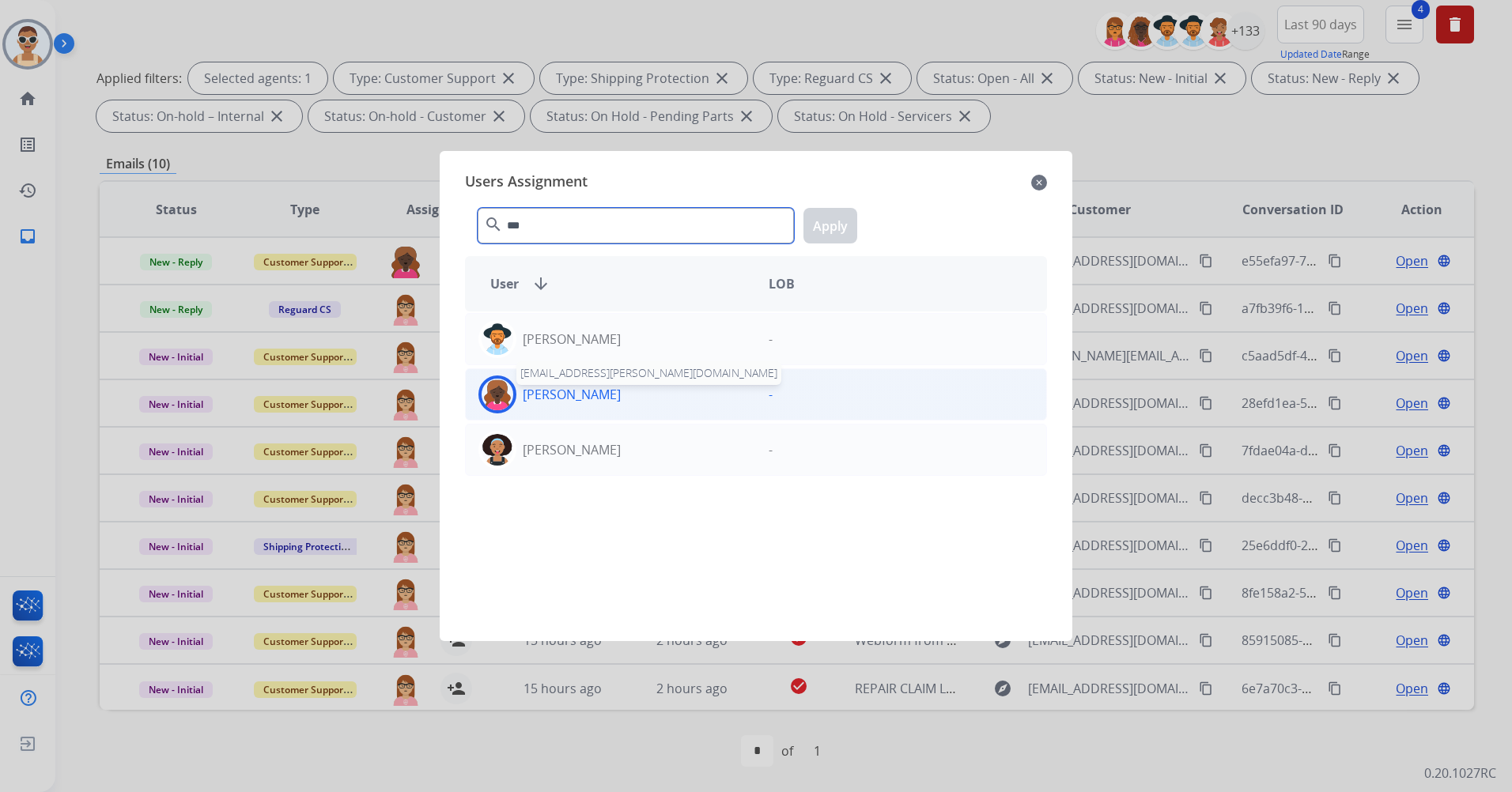
type input "***"
click at [613, 392] on p "[PERSON_NAME]" at bounding box center [572, 394] width 98 height 19
click at [832, 226] on button "Apply" at bounding box center [829, 225] width 53 height 35
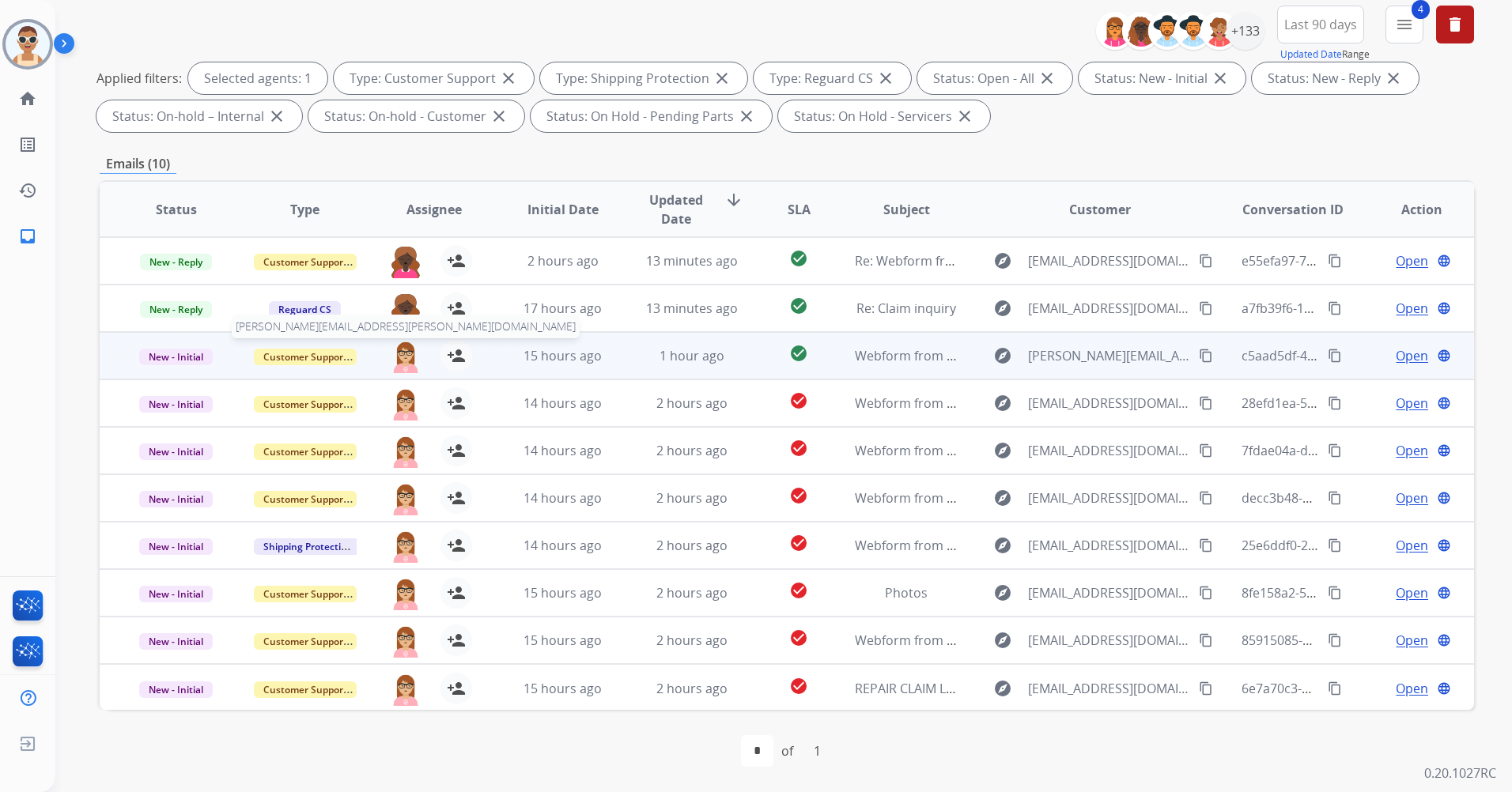
click at [398, 360] on img at bounding box center [405, 356] width 32 height 33
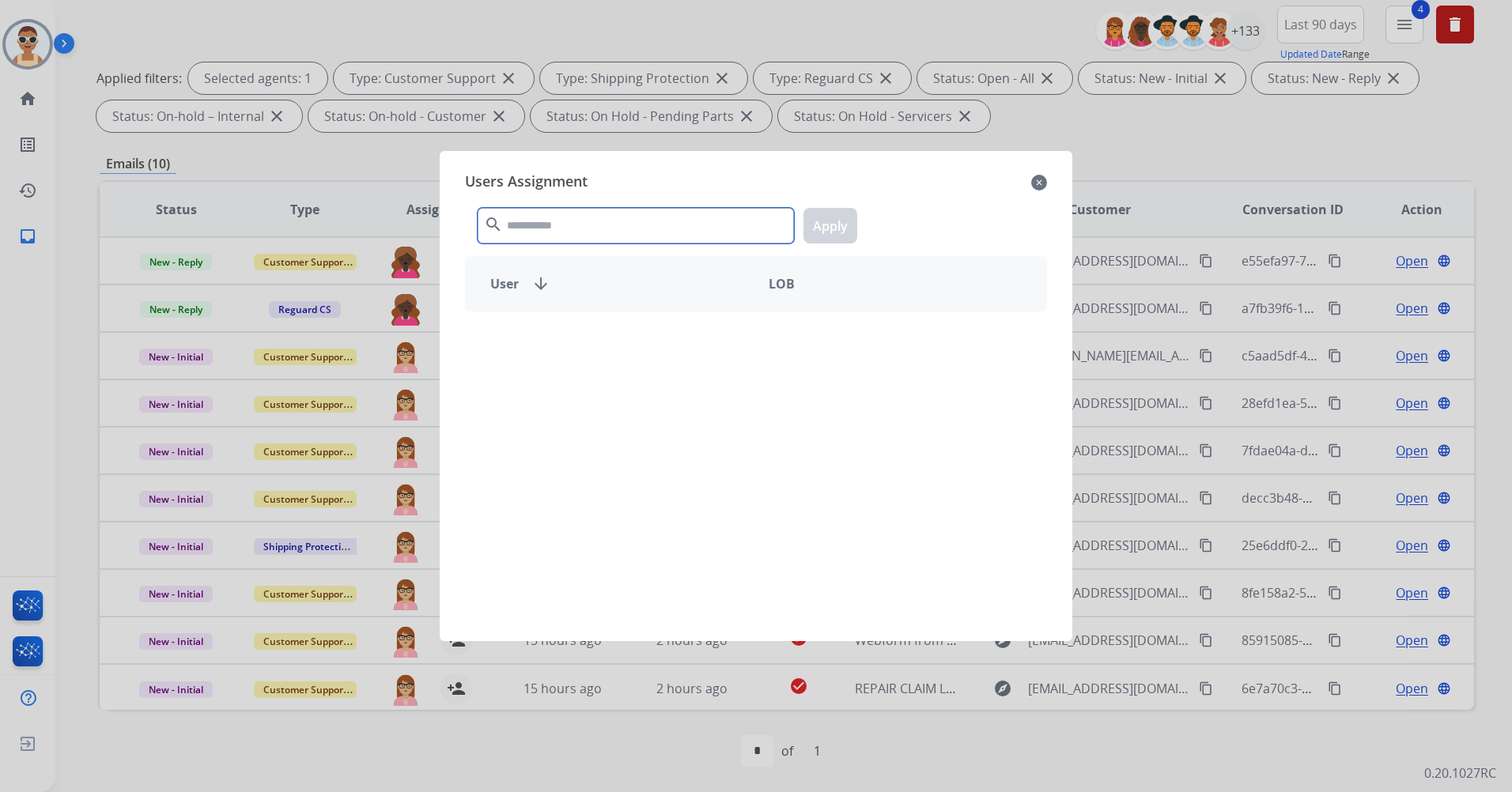
click at [568, 209] on input "text" at bounding box center [636, 225] width 317 height 35
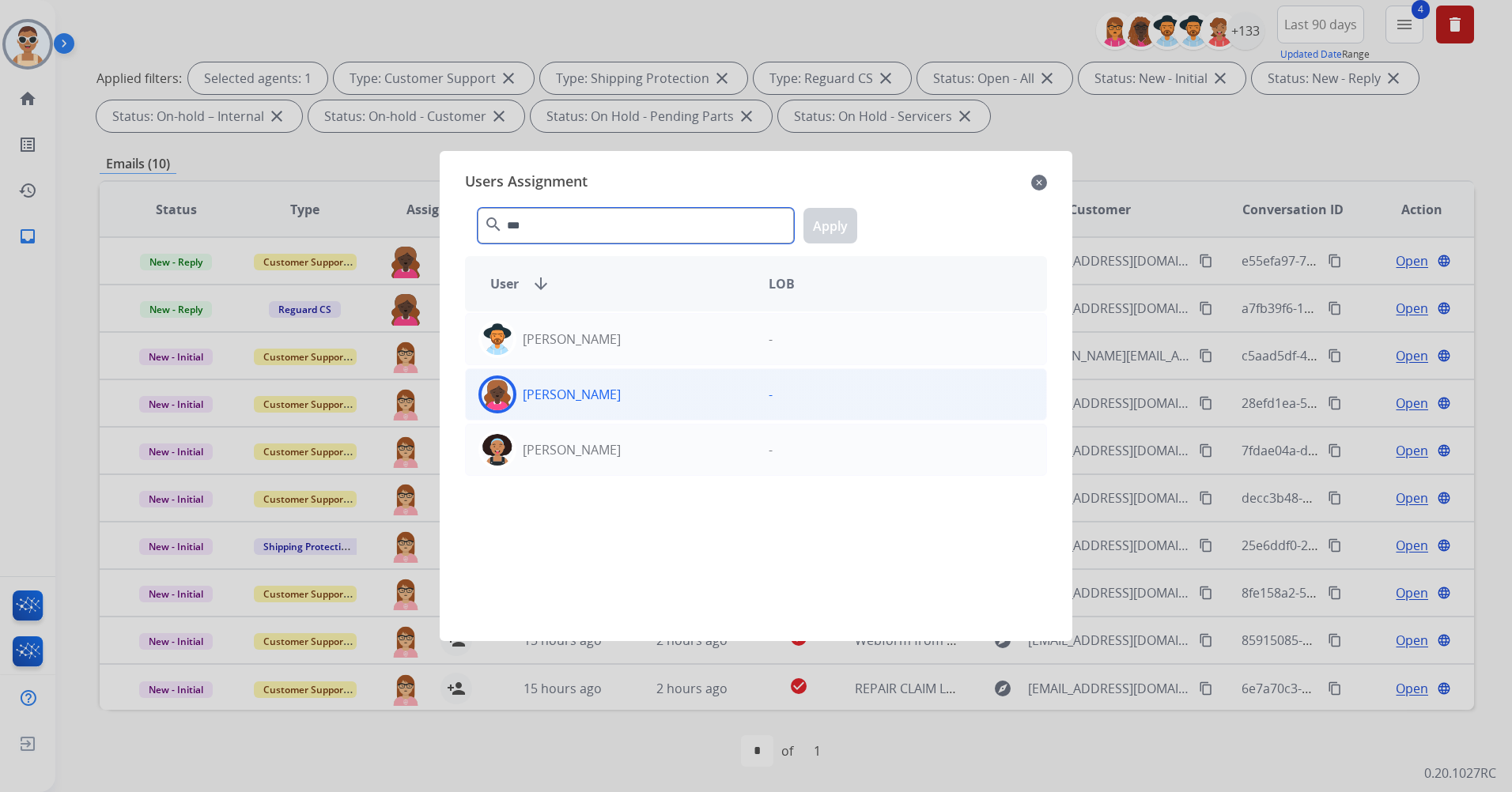
type input "***"
click at [650, 393] on div "[PERSON_NAME]" at bounding box center [610, 394] width 290 height 38
click at [841, 218] on button "Apply" at bounding box center [829, 225] width 53 height 35
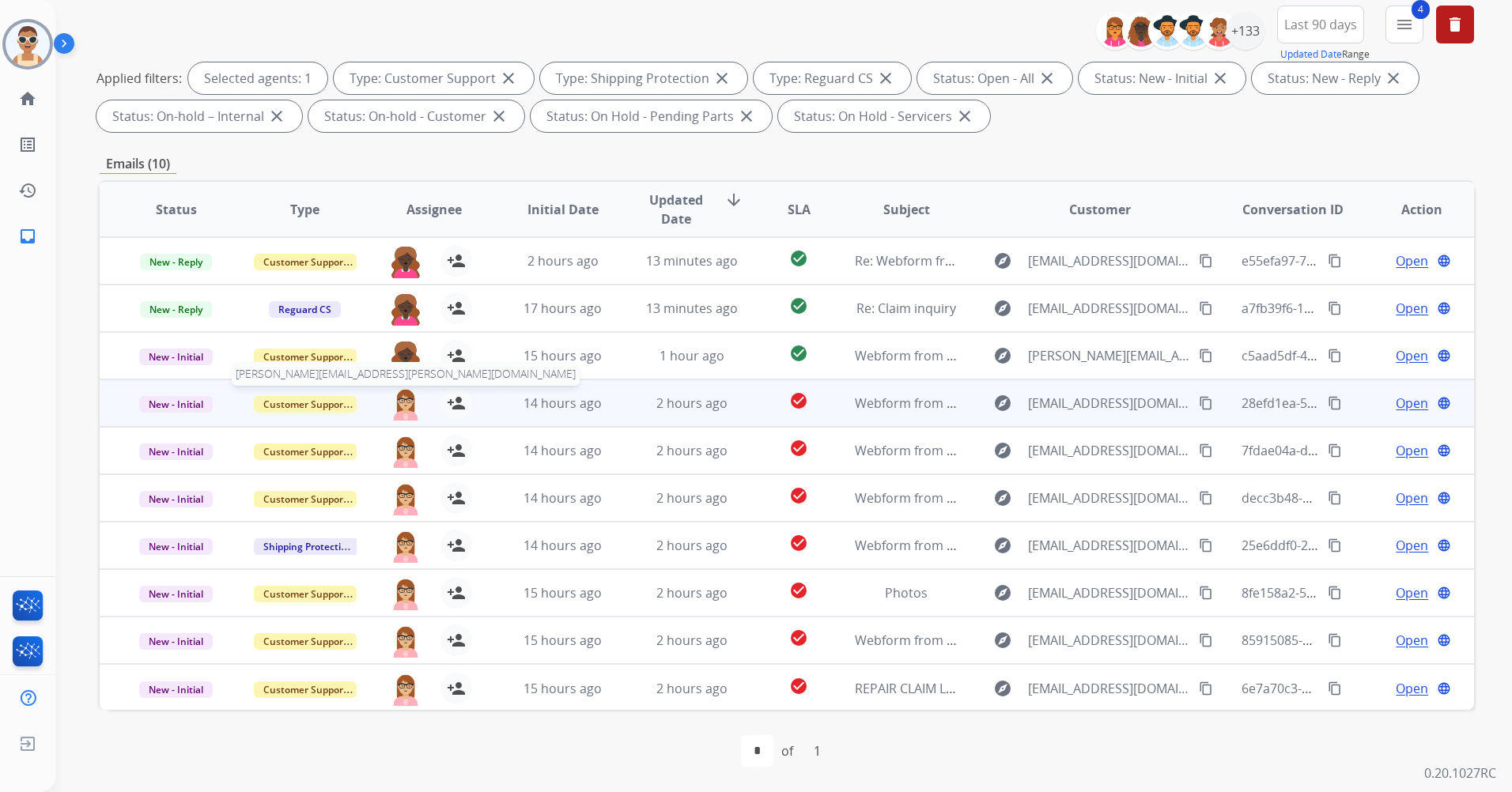
click at [399, 396] on img at bounding box center [405, 403] width 32 height 33
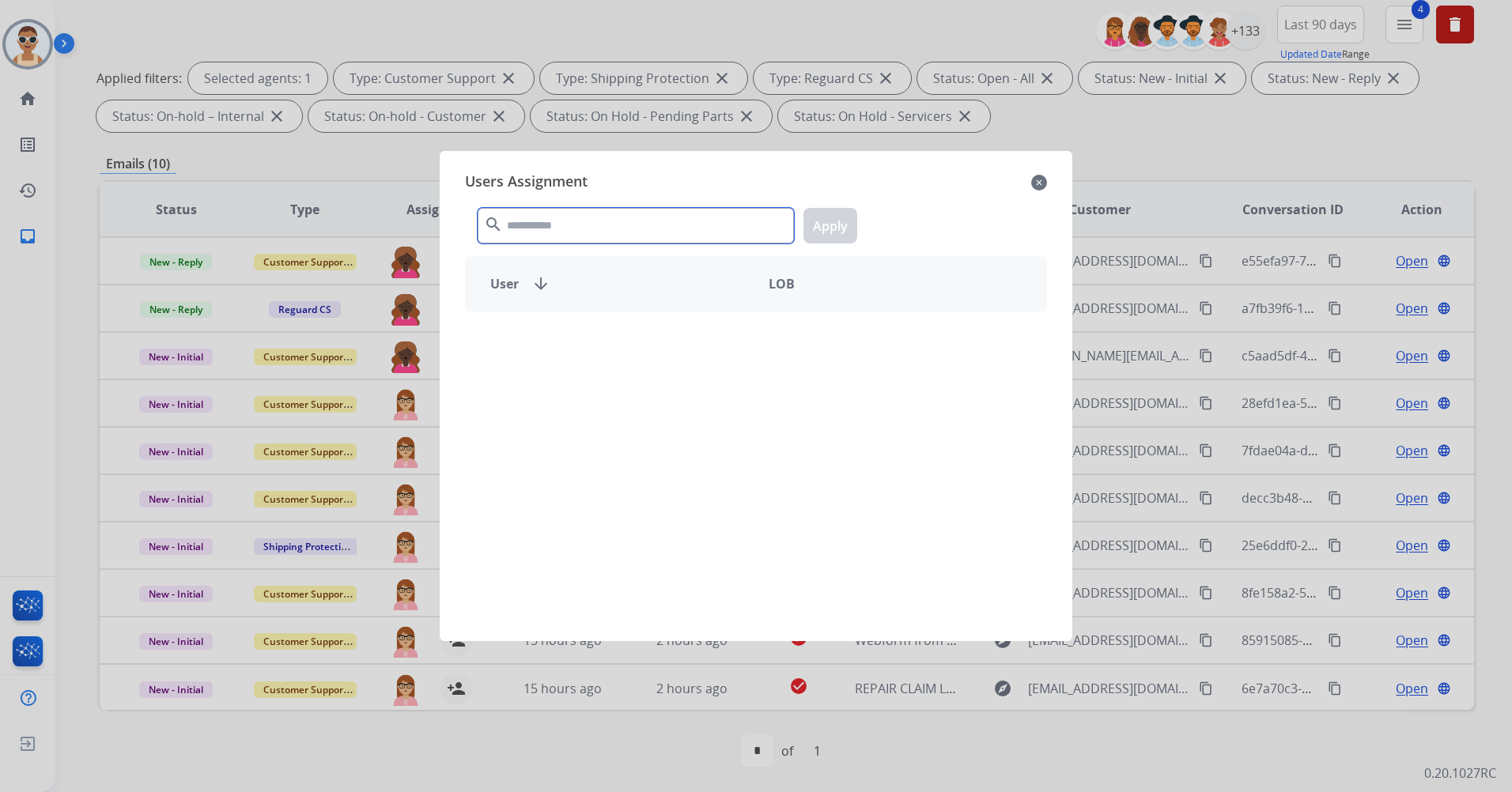
click at [562, 231] on input "text" at bounding box center [636, 225] width 317 height 35
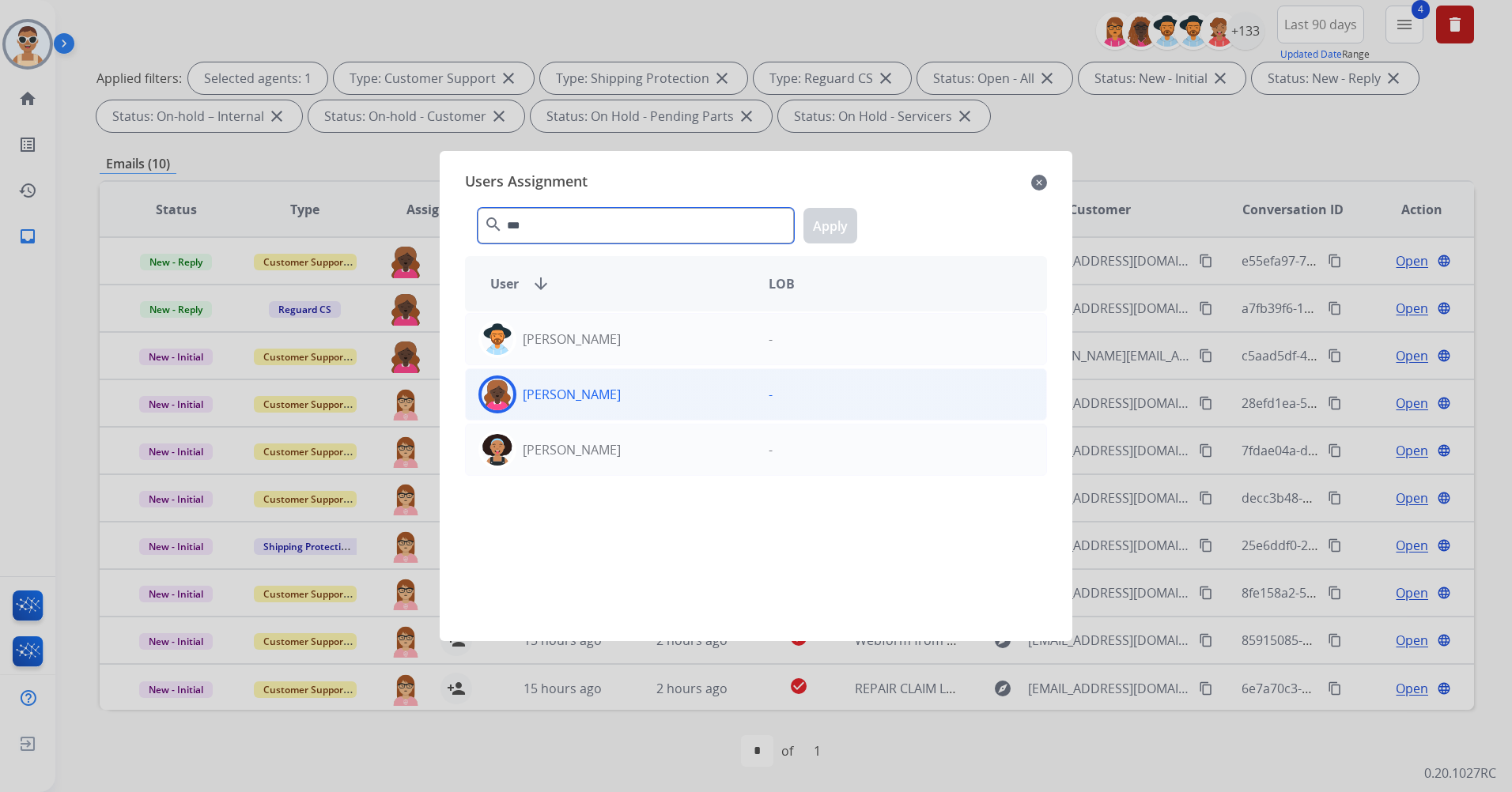
type input "***"
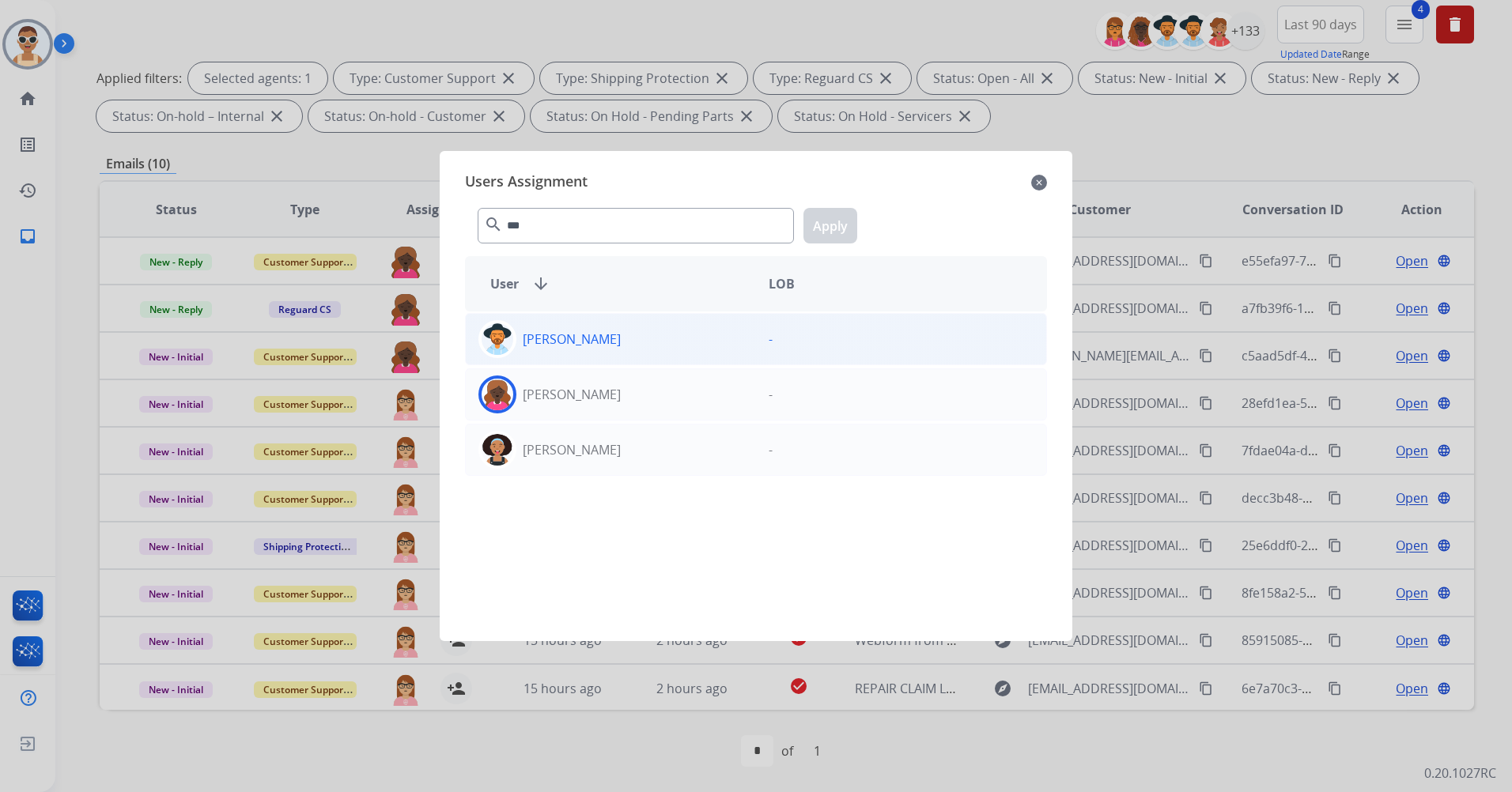
drag, startPoint x: 634, startPoint y: 376, endPoint x: 661, endPoint y: 335, distance: 49.1
click at [634, 377] on div "[PERSON_NAME]" at bounding box center [610, 394] width 290 height 38
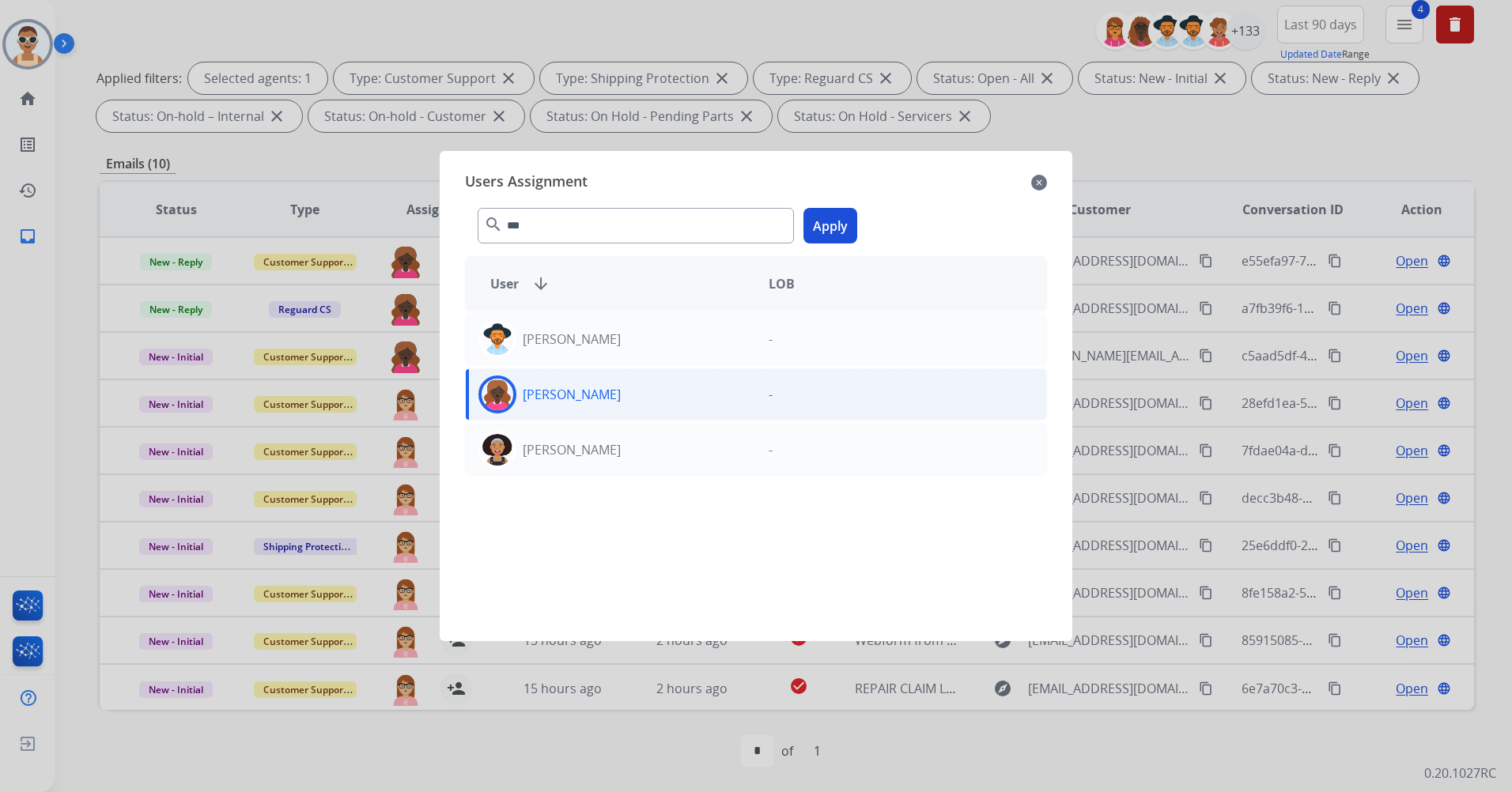
drag, startPoint x: 821, startPoint y: 208, endPoint x: 773, endPoint y: 276, distance: 83.2
click at [822, 208] on div "*** search Apply" at bounding box center [755, 222] width 581 height 54
click at [823, 219] on button "Apply" at bounding box center [829, 225] width 53 height 35
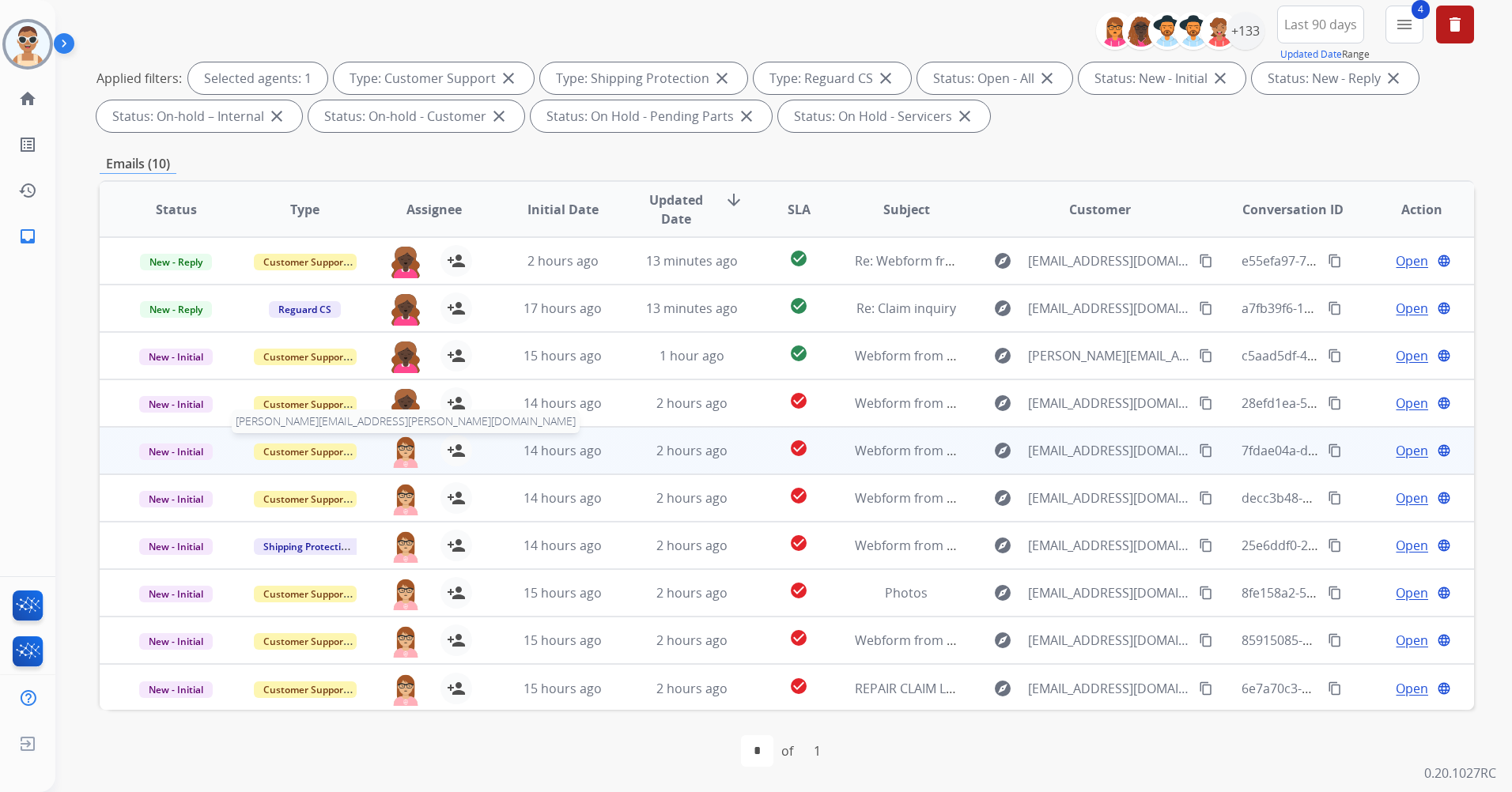
click at [400, 448] on img at bounding box center [405, 451] width 32 height 33
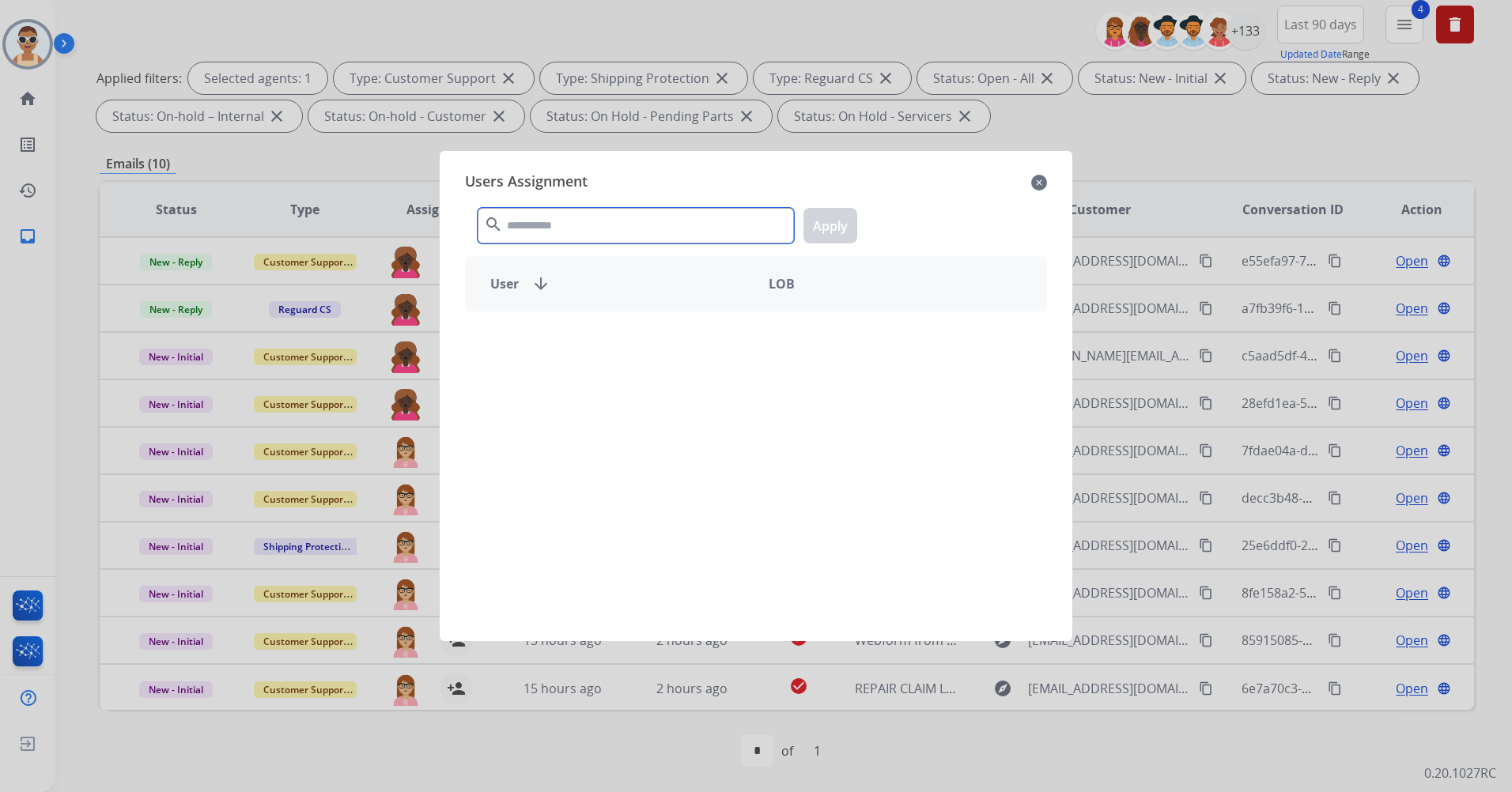
click at [525, 230] on input "text" at bounding box center [636, 225] width 317 height 35
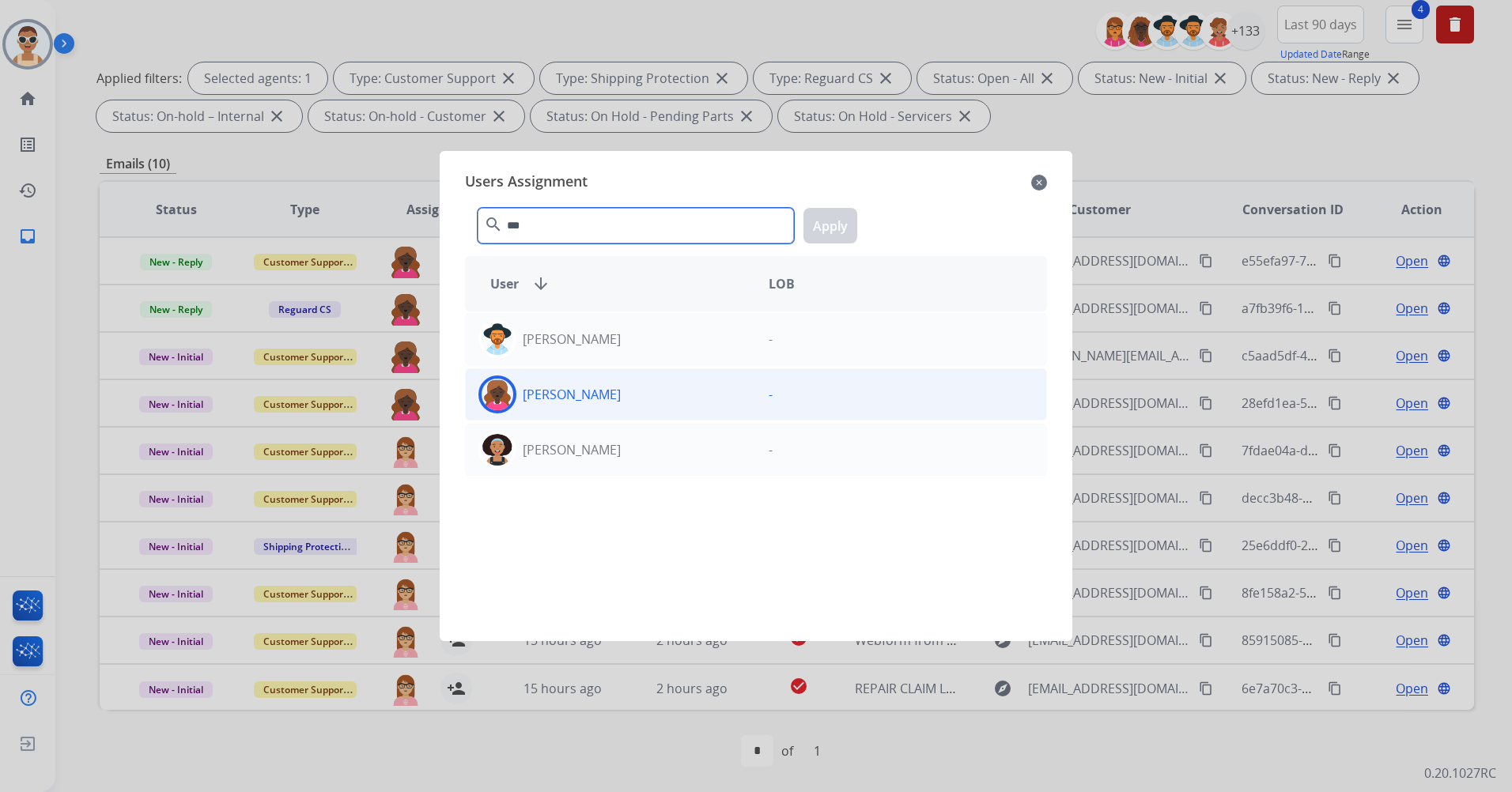
type input "***"
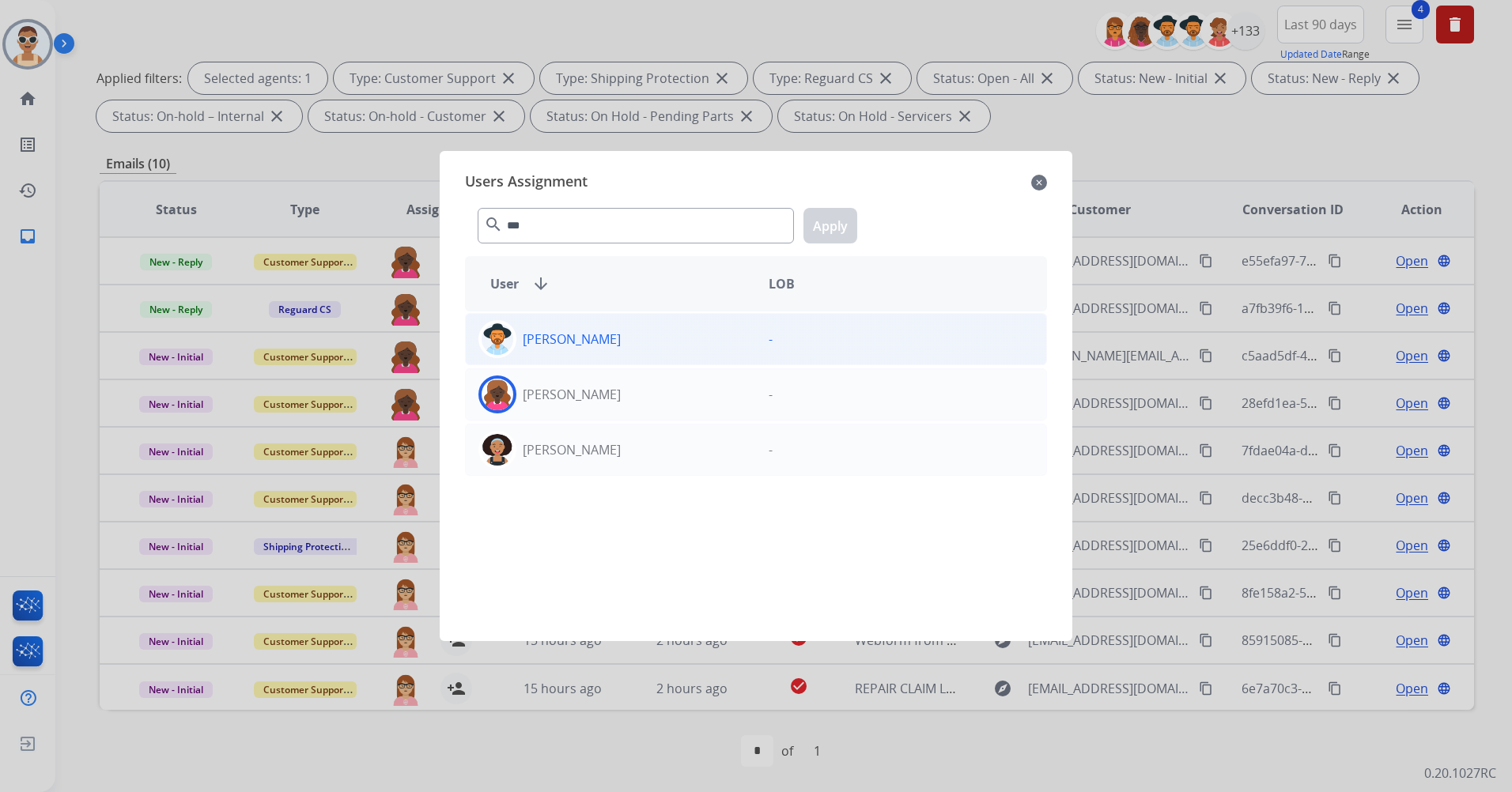
drag, startPoint x: 629, startPoint y: 397, endPoint x: 765, endPoint y: 335, distance: 149.5
click at [630, 397] on div "[PERSON_NAME]" at bounding box center [610, 394] width 290 height 38
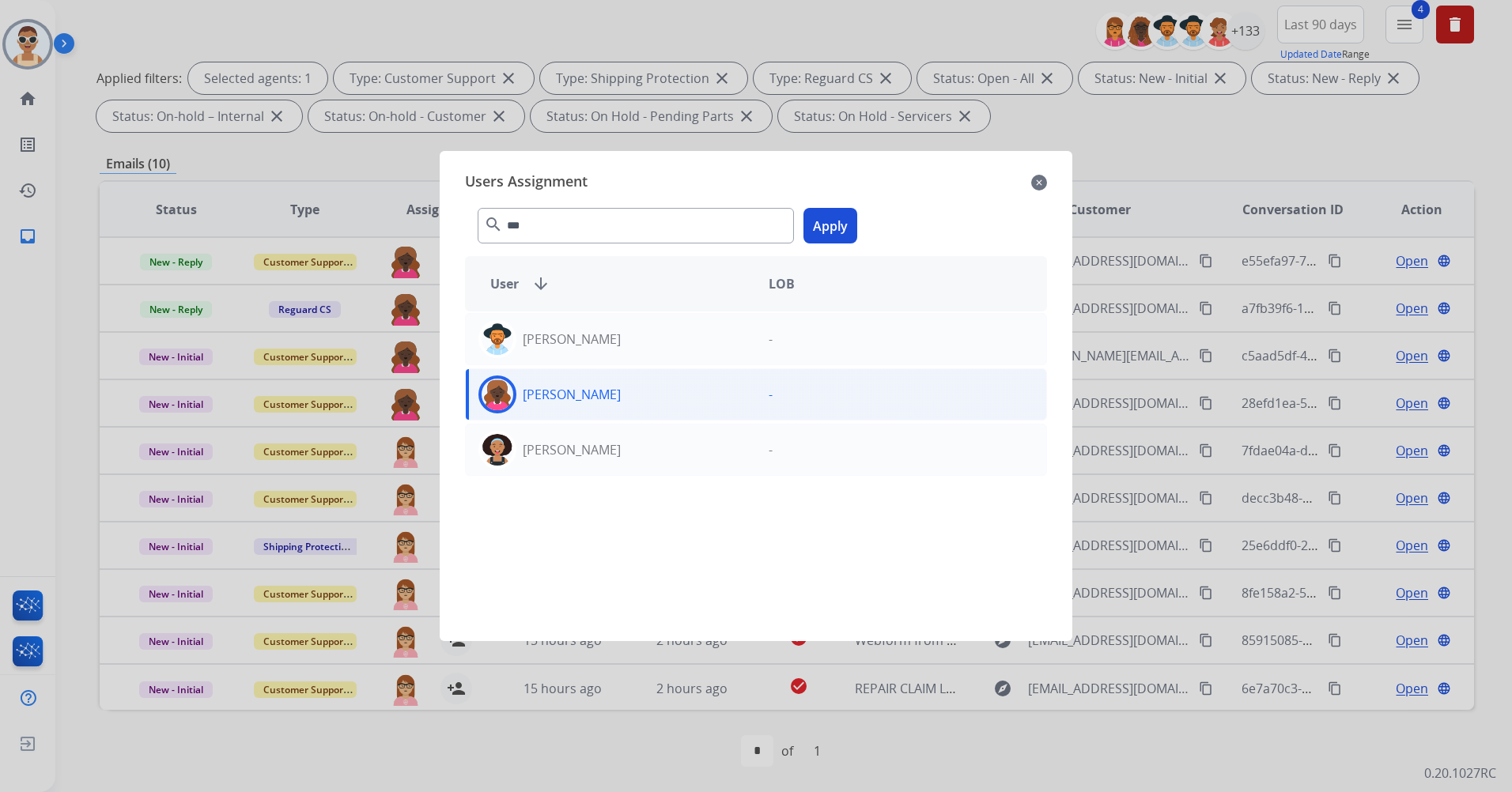
click at [831, 231] on button "Apply" at bounding box center [829, 225] width 53 height 35
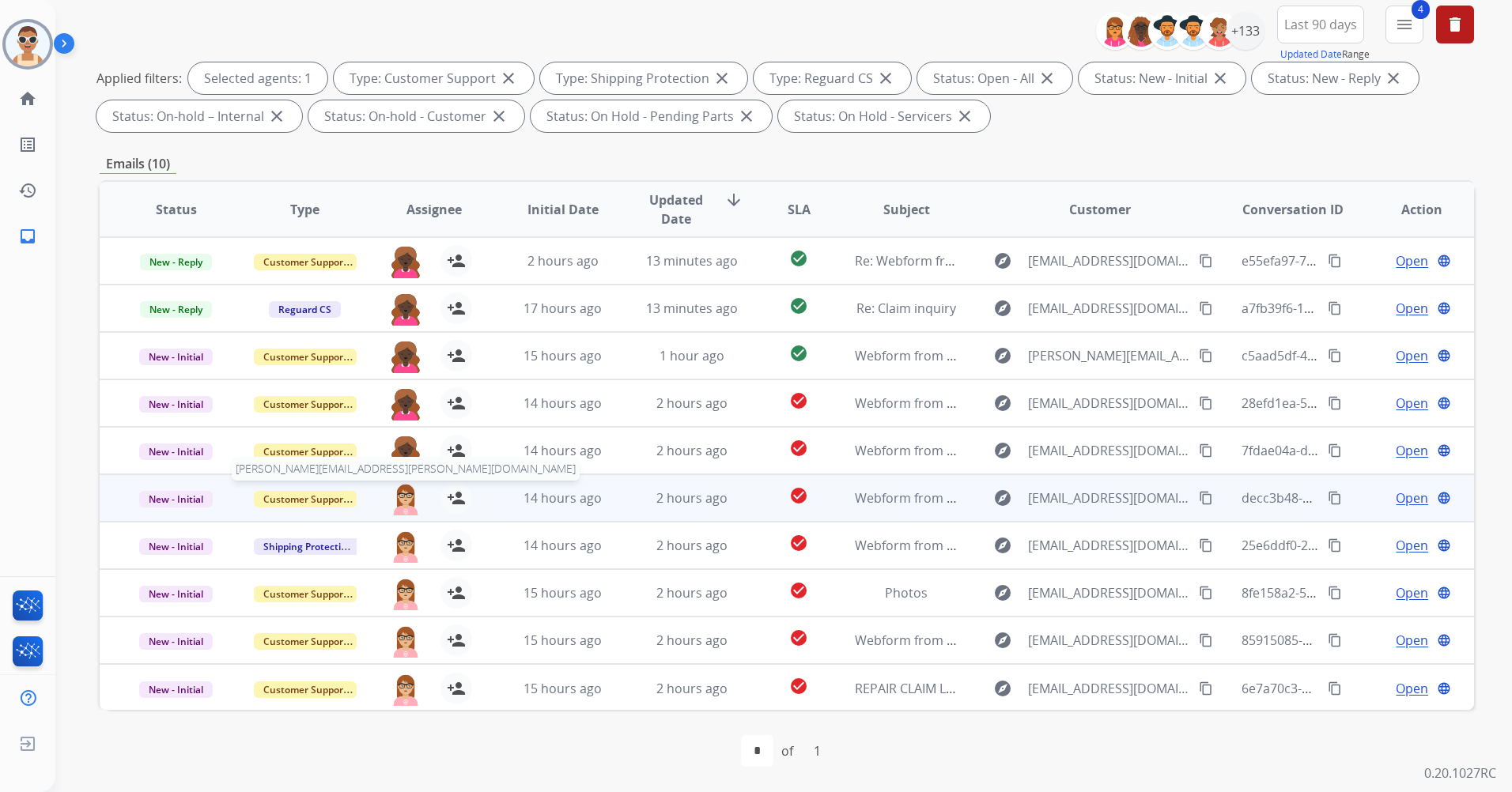
click at [405, 498] on img at bounding box center [405, 498] width 32 height 33
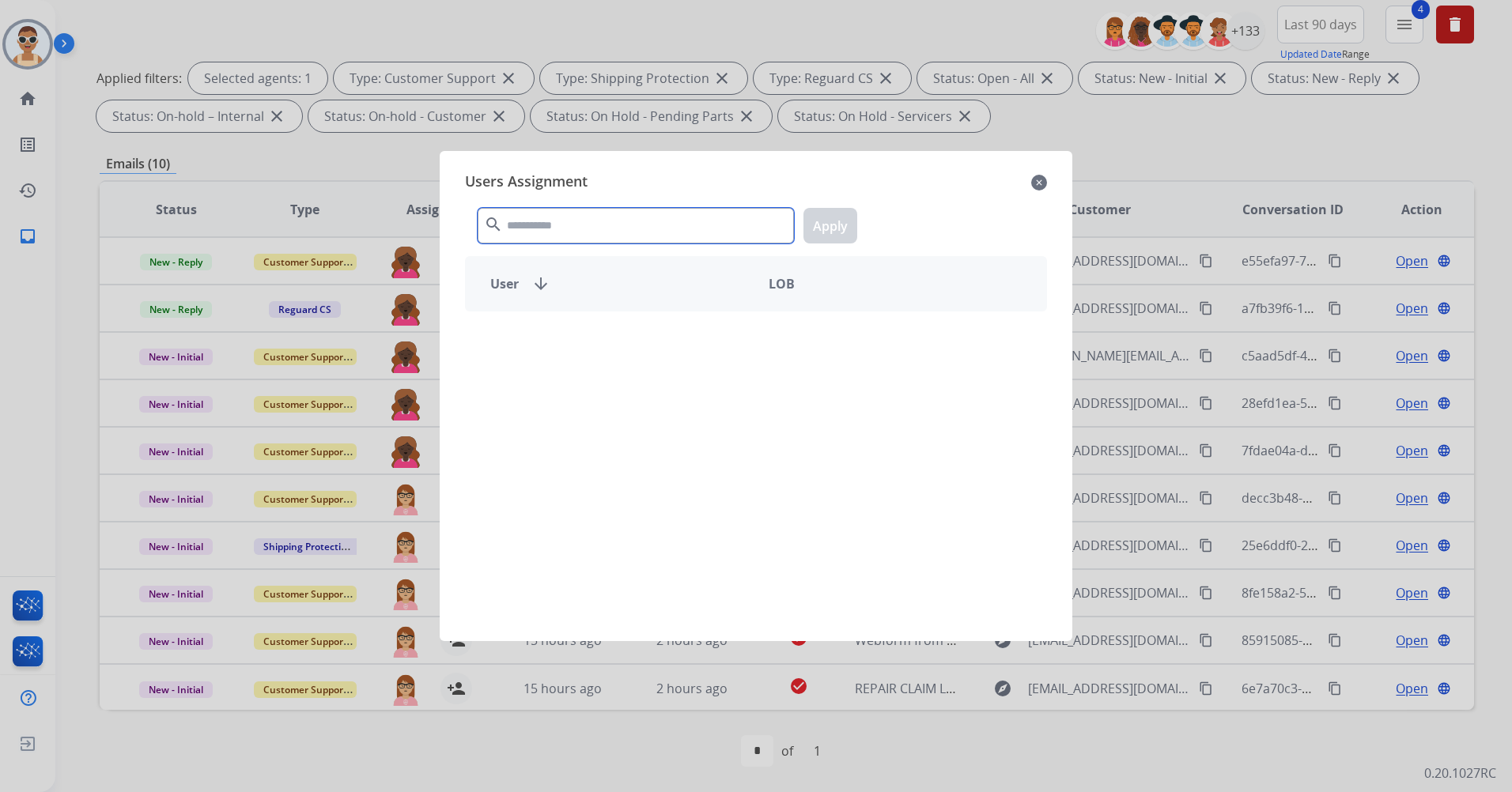
click at [574, 220] on input "text" at bounding box center [636, 225] width 317 height 35
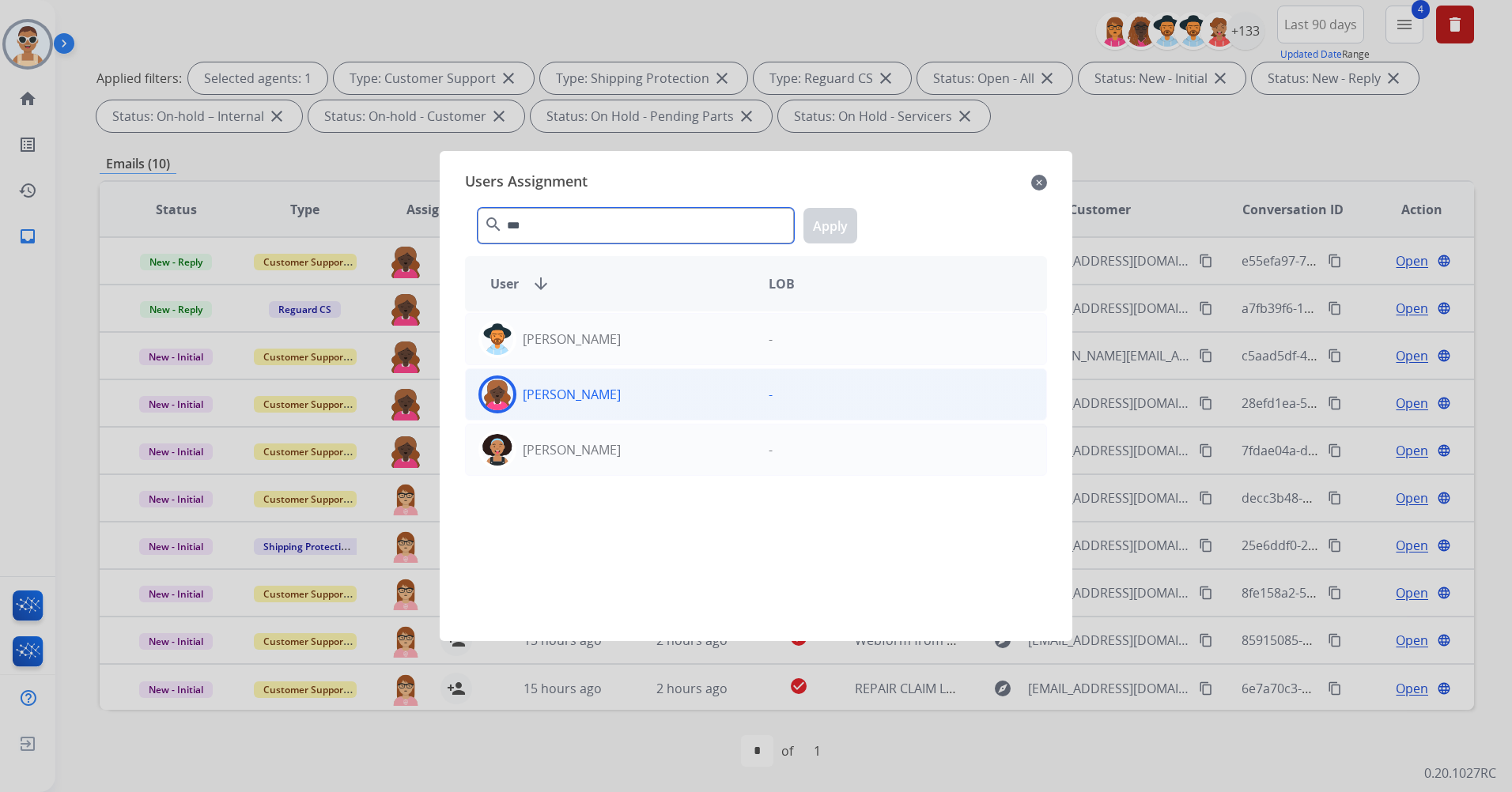
type input "***"
click at [607, 400] on p "[PERSON_NAME]" at bounding box center [572, 394] width 98 height 19
click at [821, 226] on button "Apply" at bounding box center [829, 225] width 53 height 35
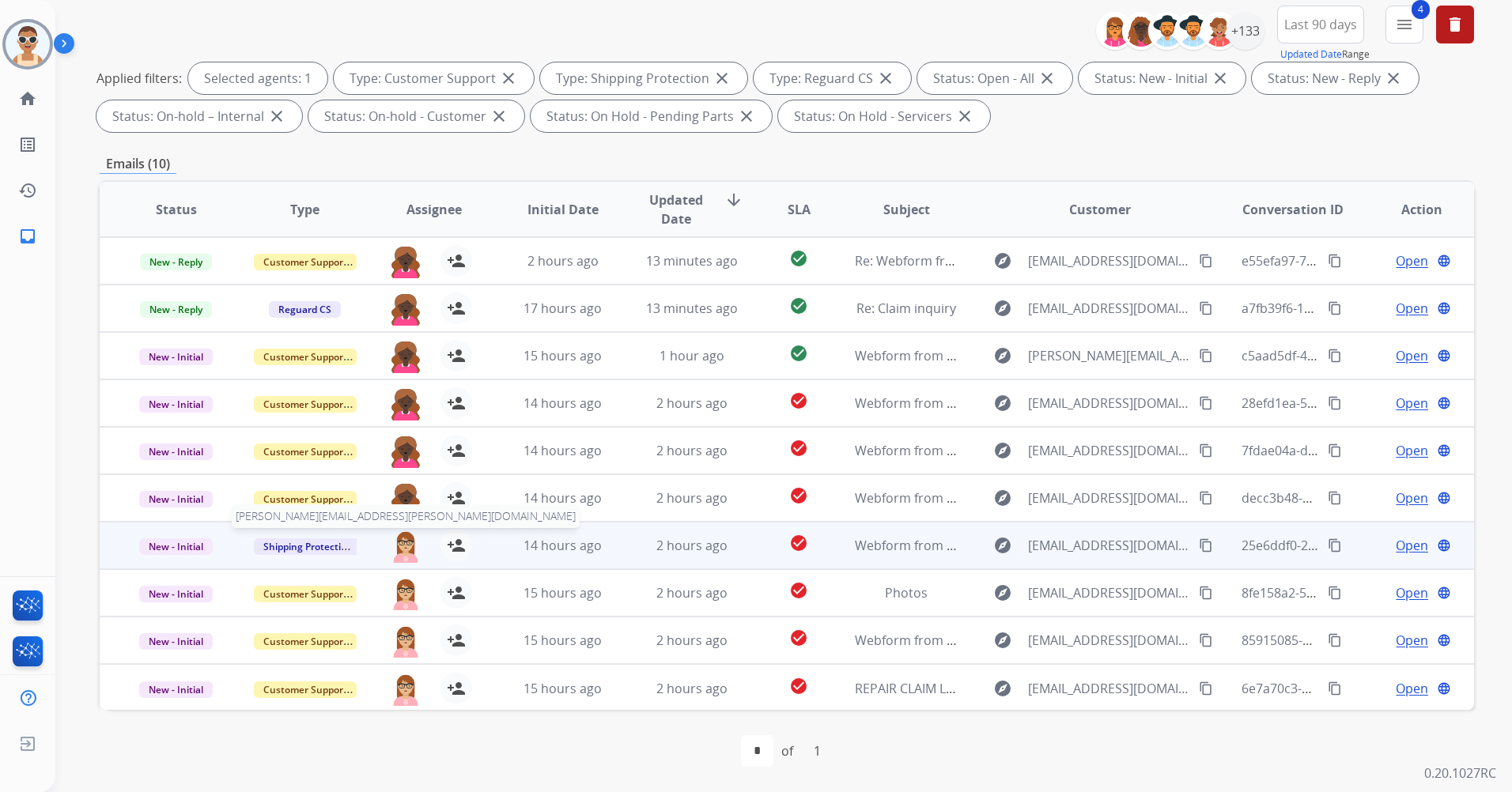
click at [407, 536] on img at bounding box center [405, 546] width 32 height 33
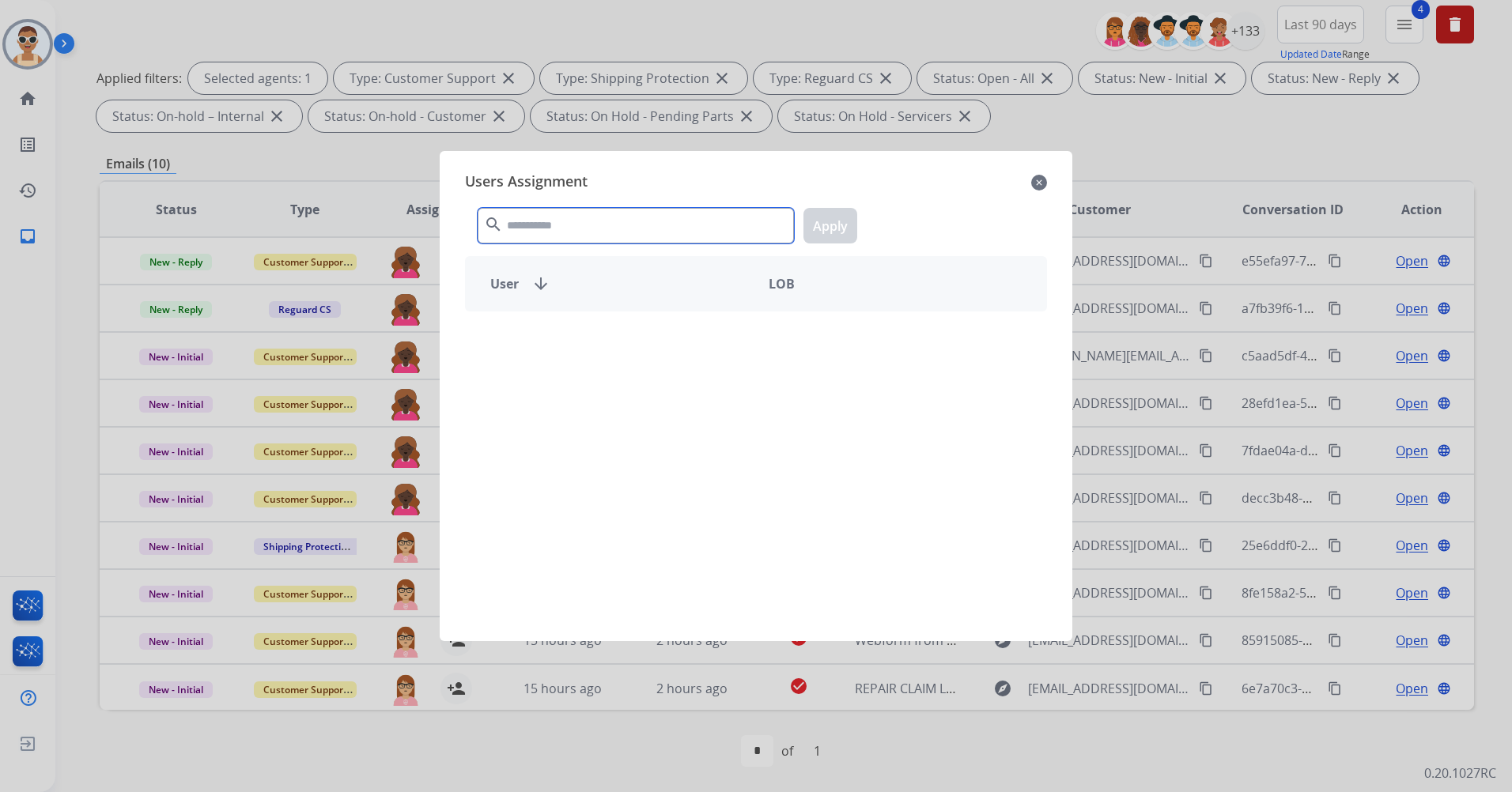
click at [561, 217] on input "text" at bounding box center [636, 225] width 317 height 35
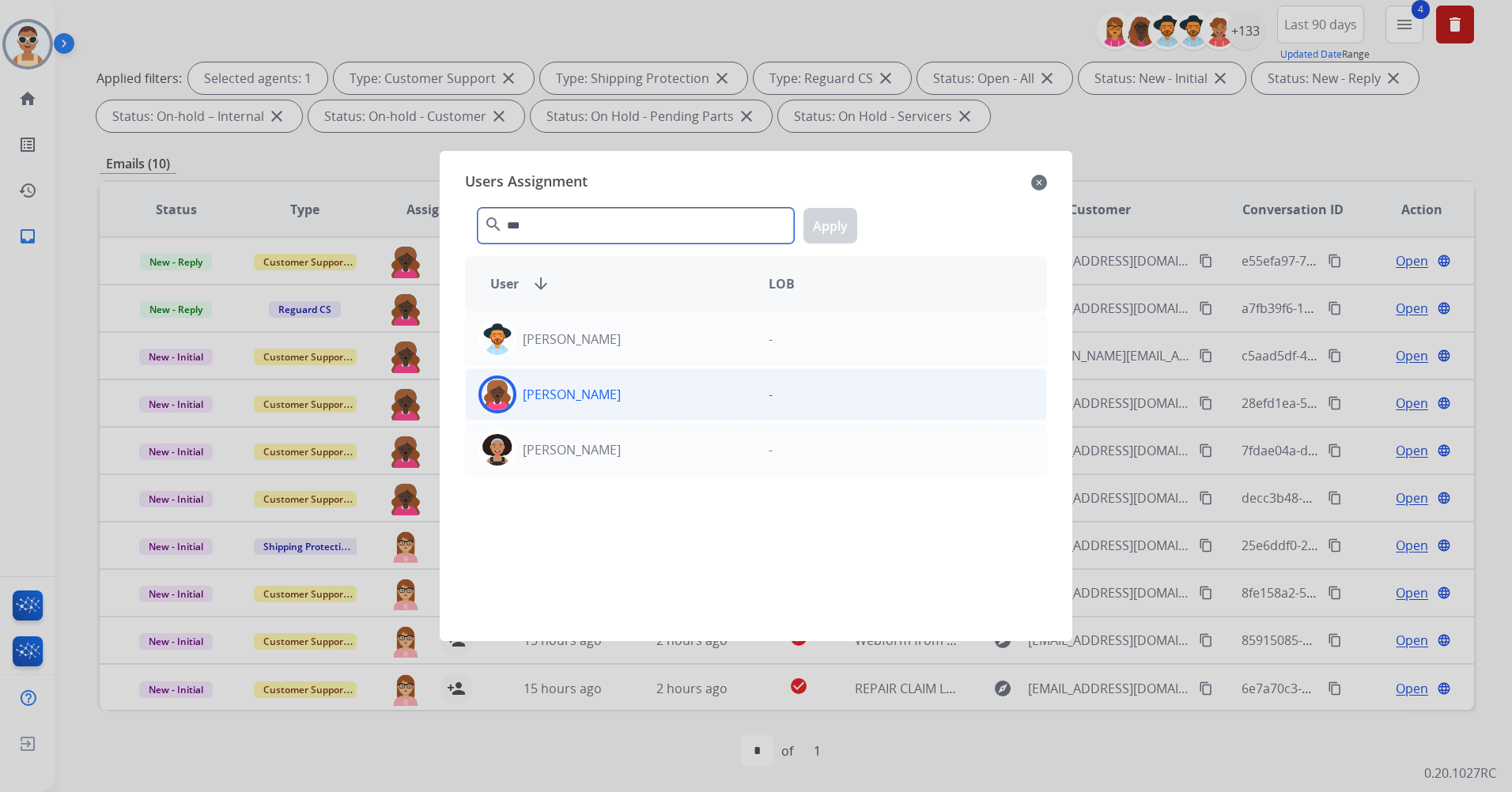
type input "***"
click at [615, 389] on p "[PERSON_NAME]" at bounding box center [572, 394] width 98 height 19
drag, startPoint x: 846, startPoint y: 227, endPoint x: 792, endPoint y: 278, distance: 74.3
click at [845, 227] on button "Apply" at bounding box center [829, 225] width 53 height 35
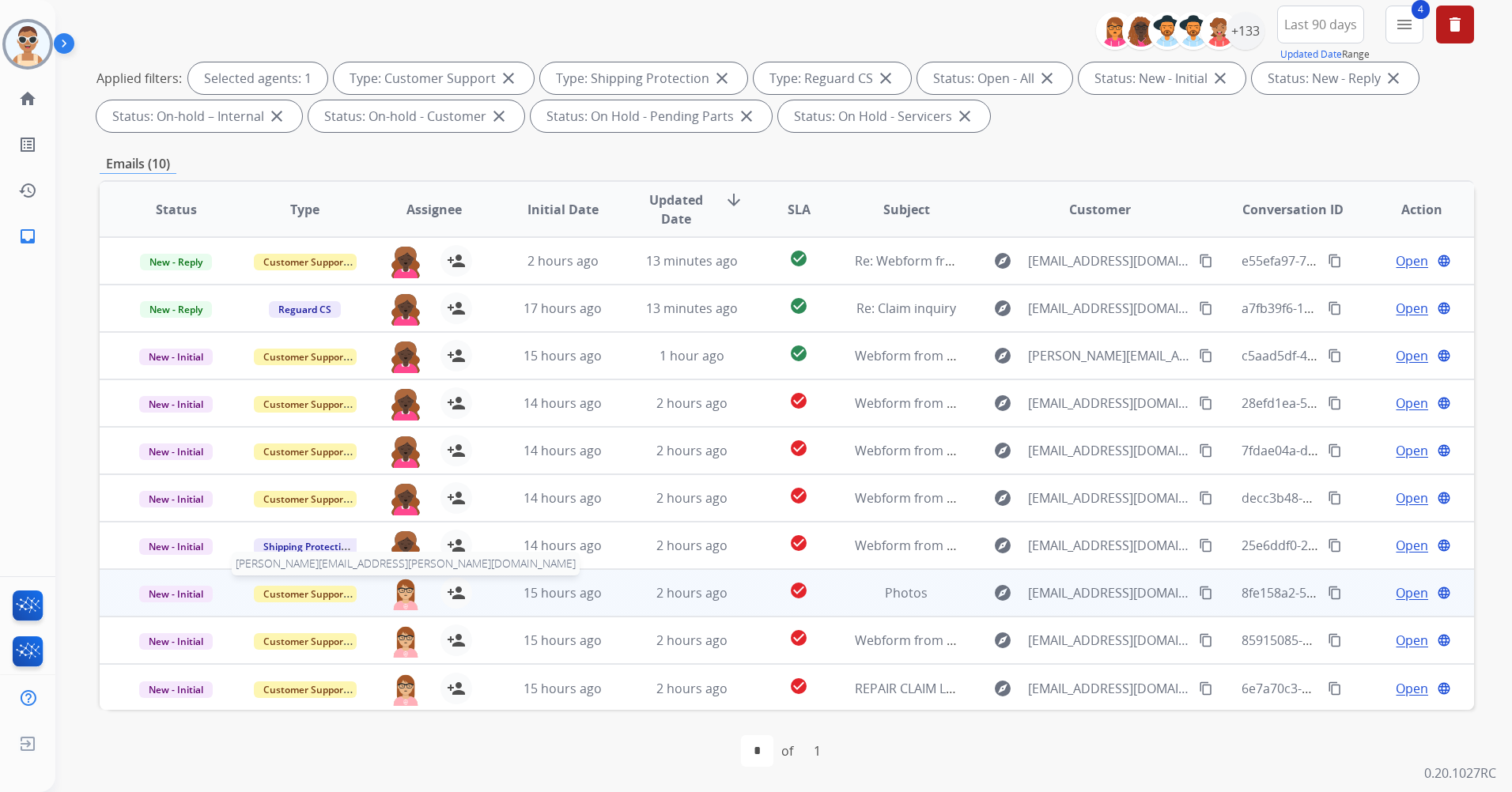
click at [398, 592] on img at bounding box center [405, 593] width 32 height 33
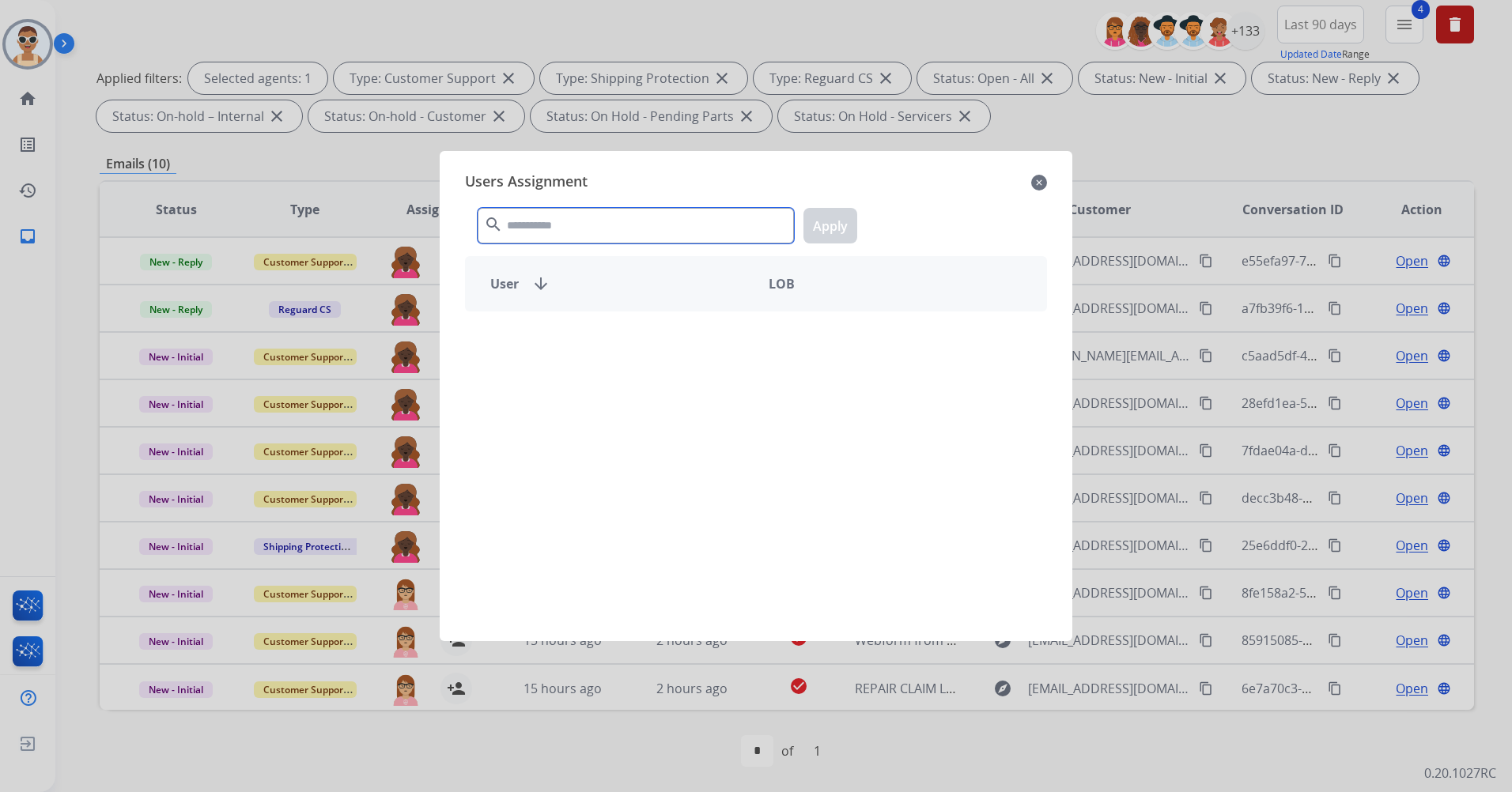
click at [560, 228] on input "text" at bounding box center [636, 225] width 317 height 35
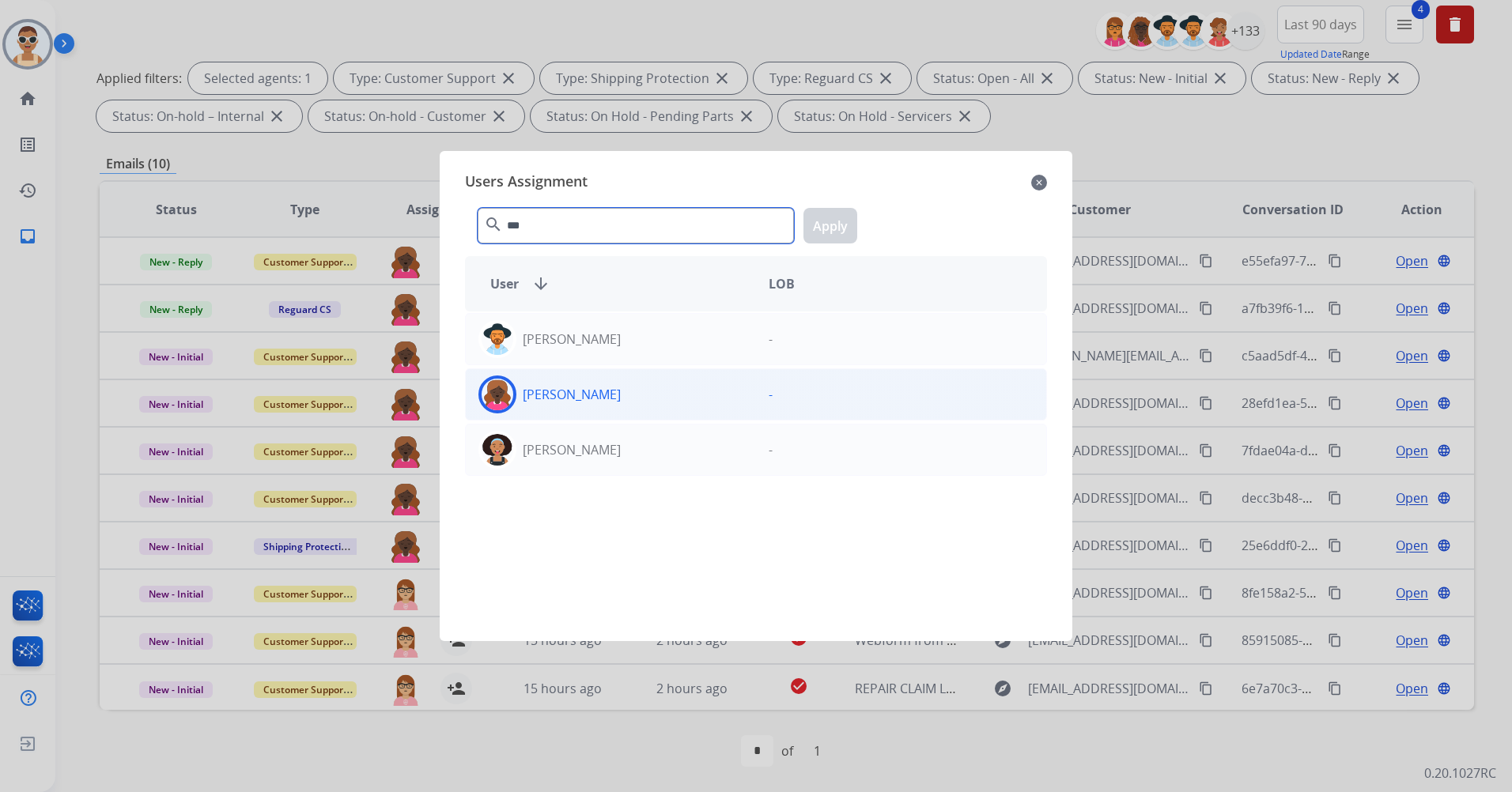
type input "***"
click at [622, 394] on div "[PERSON_NAME]" at bounding box center [610, 394] width 290 height 38
click at [819, 231] on button "Apply" at bounding box center [829, 225] width 53 height 35
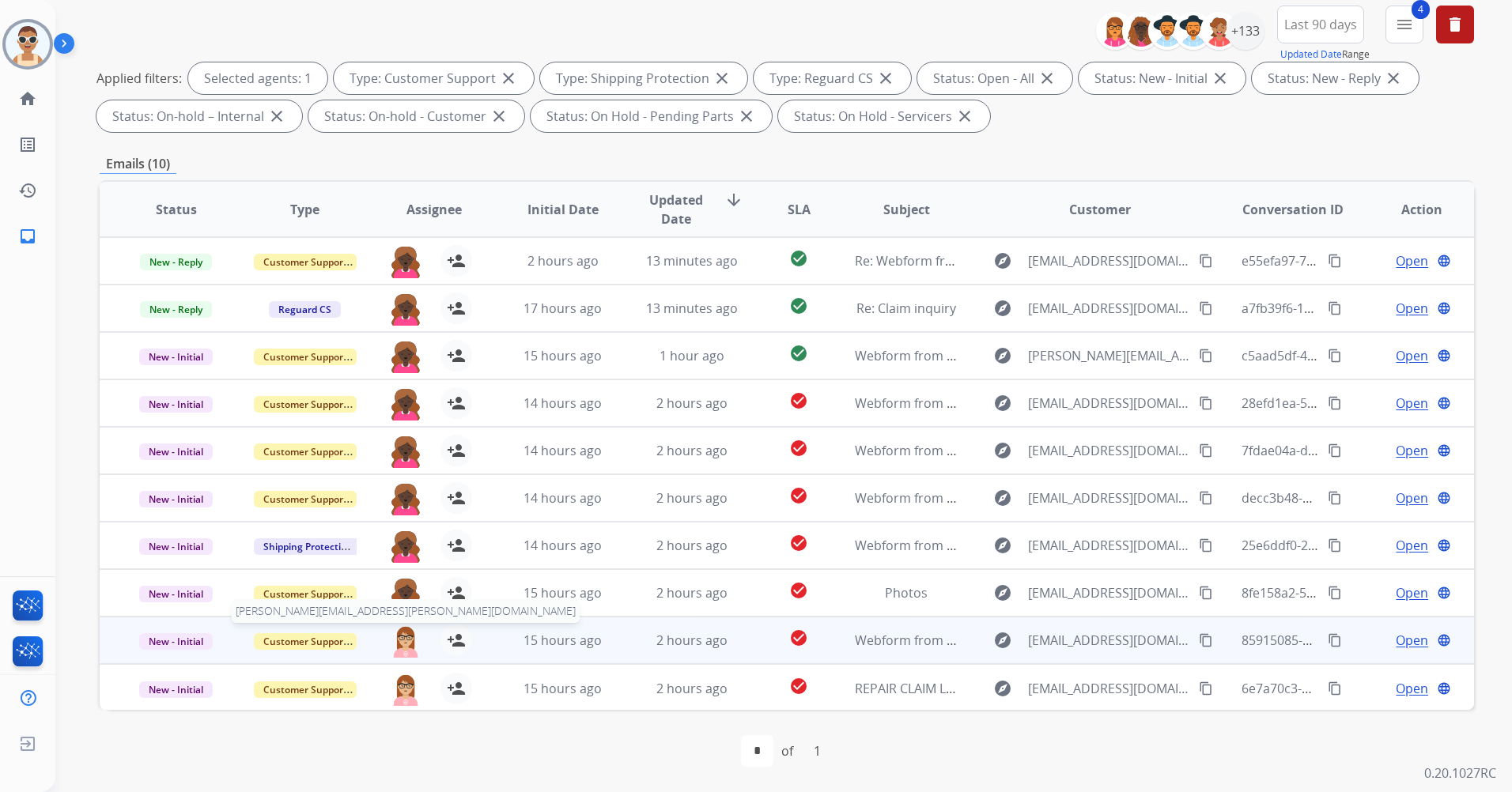
click at [400, 633] on img at bounding box center [405, 641] width 32 height 33
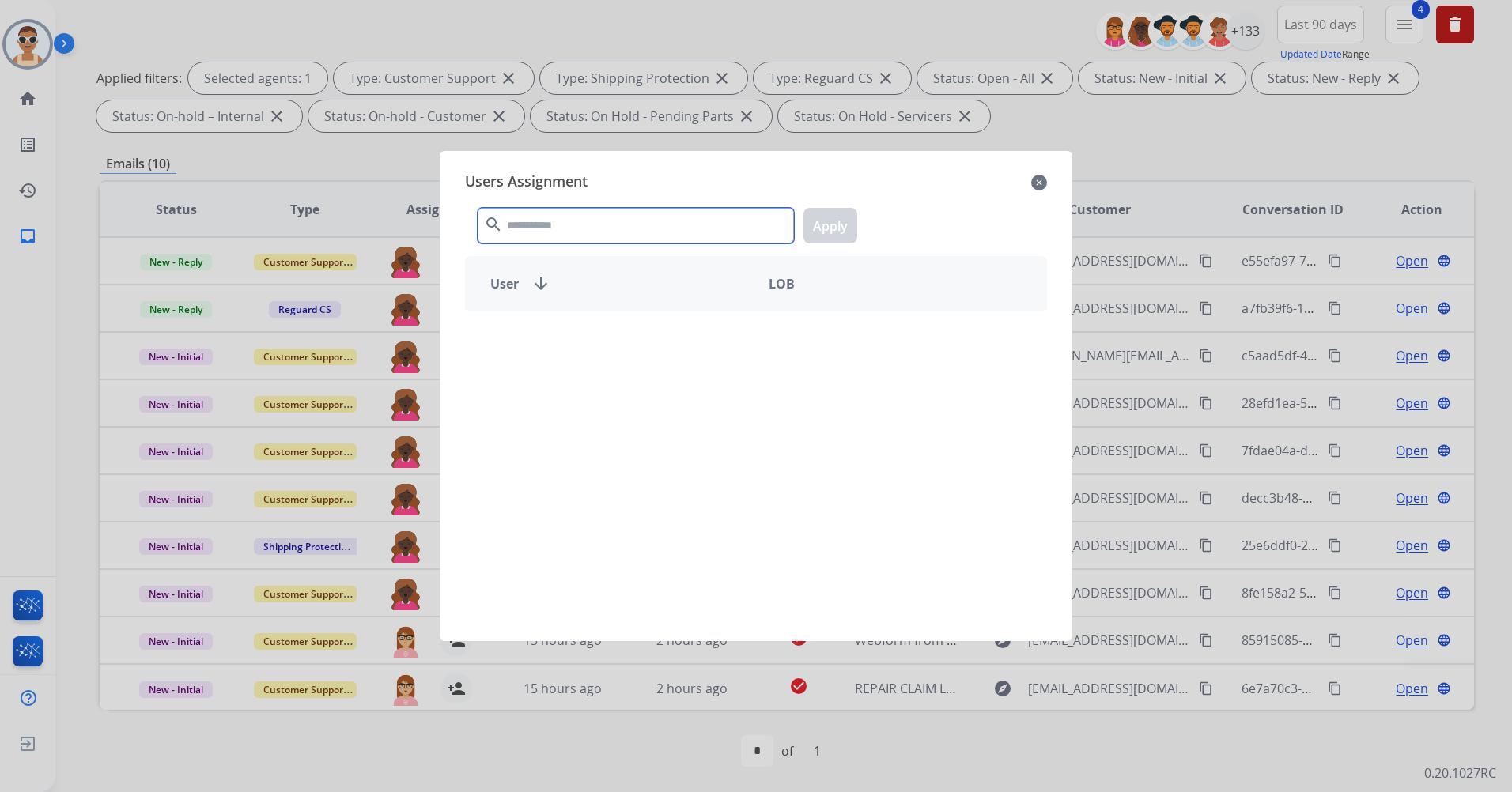
click at [583, 233] on input "text" at bounding box center [636, 225] width 317 height 35
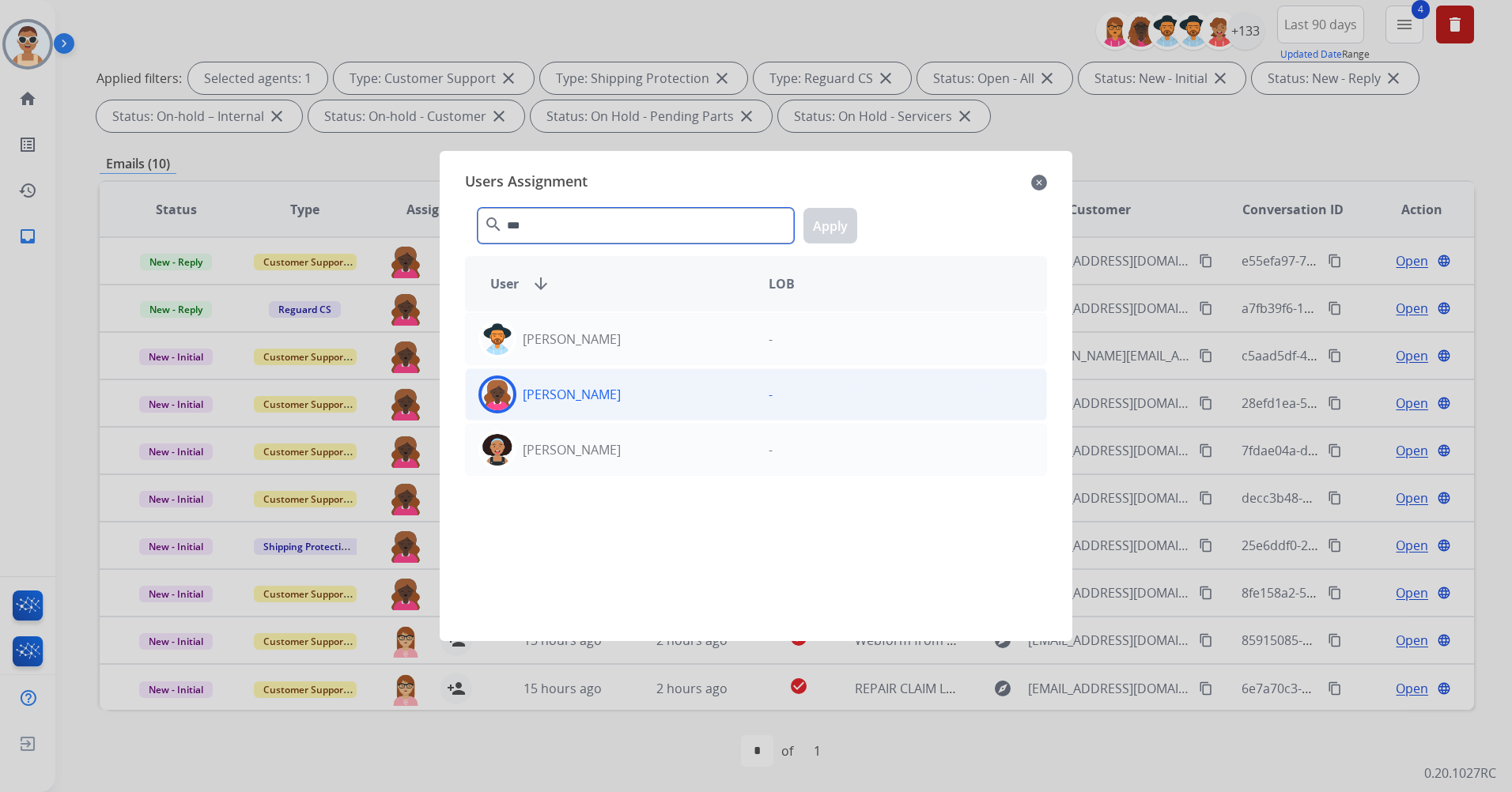
type input "***"
click at [638, 399] on div "[PERSON_NAME]" at bounding box center [610, 394] width 290 height 38
click at [808, 221] on button "Apply" at bounding box center [829, 225] width 53 height 35
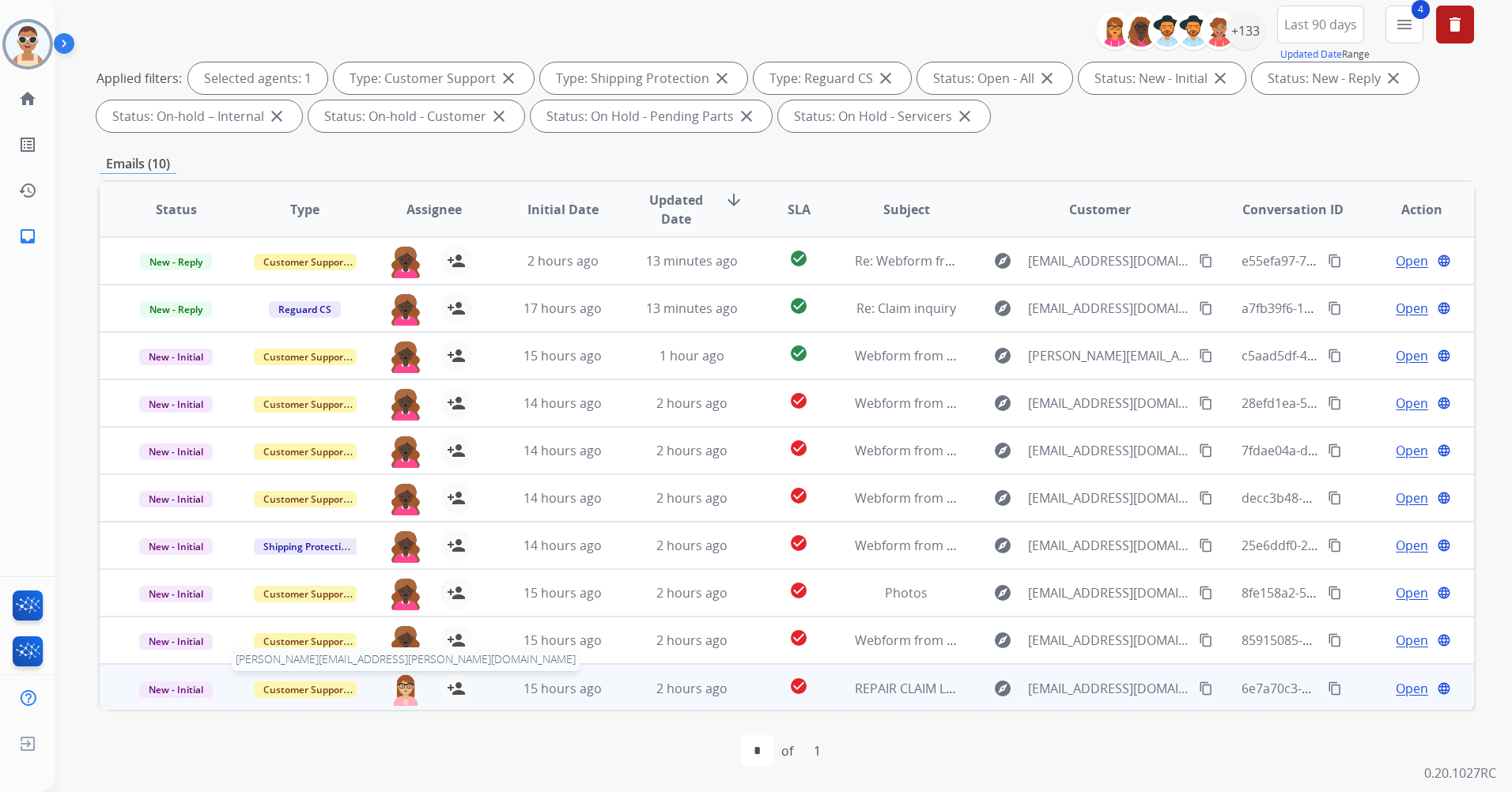
click at [399, 688] on img at bounding box center [405, 689] width 32 height 33
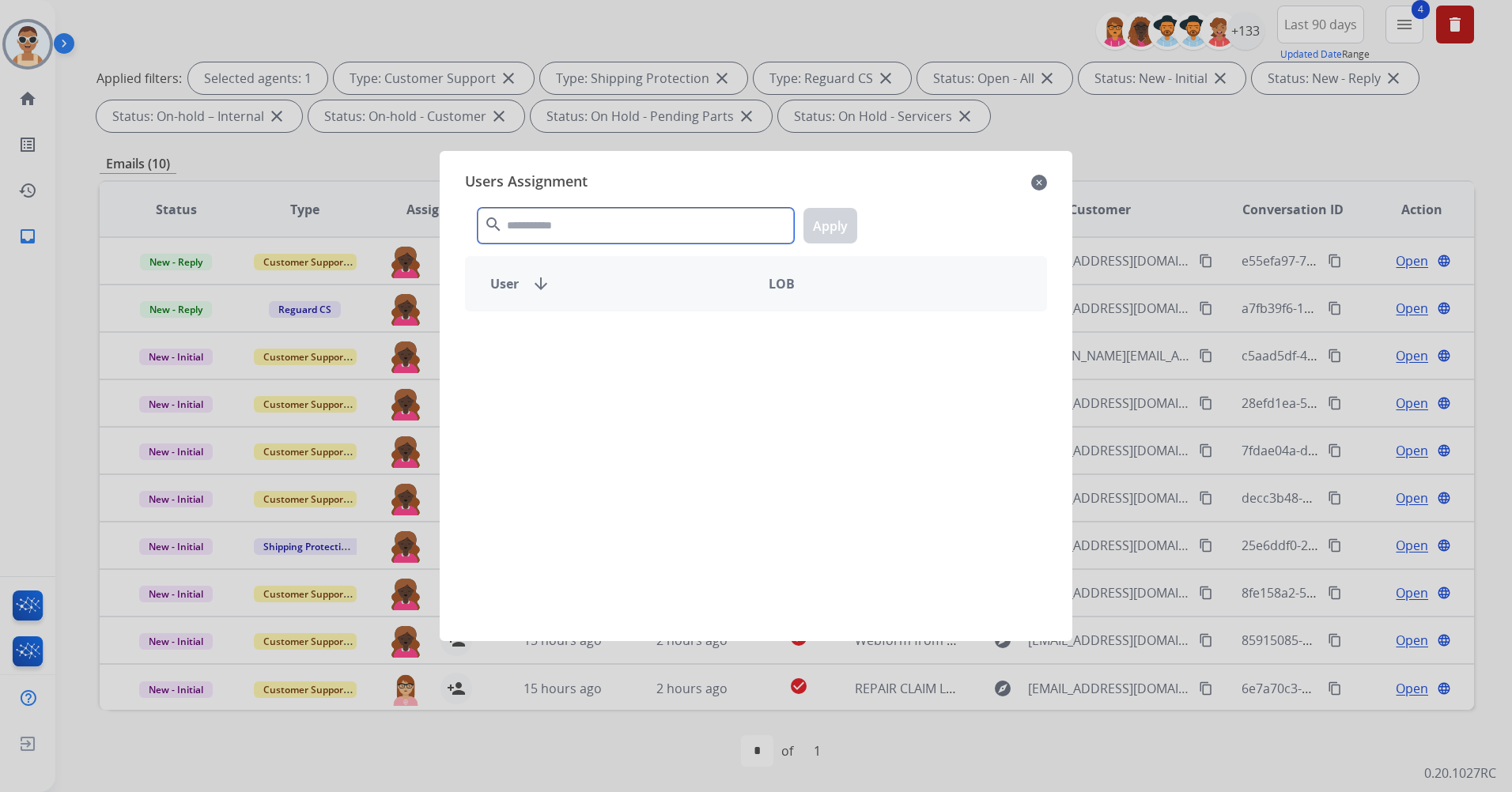
click at [534, 218] on input "text" at bounding box center [636, 225] width 317 height 35
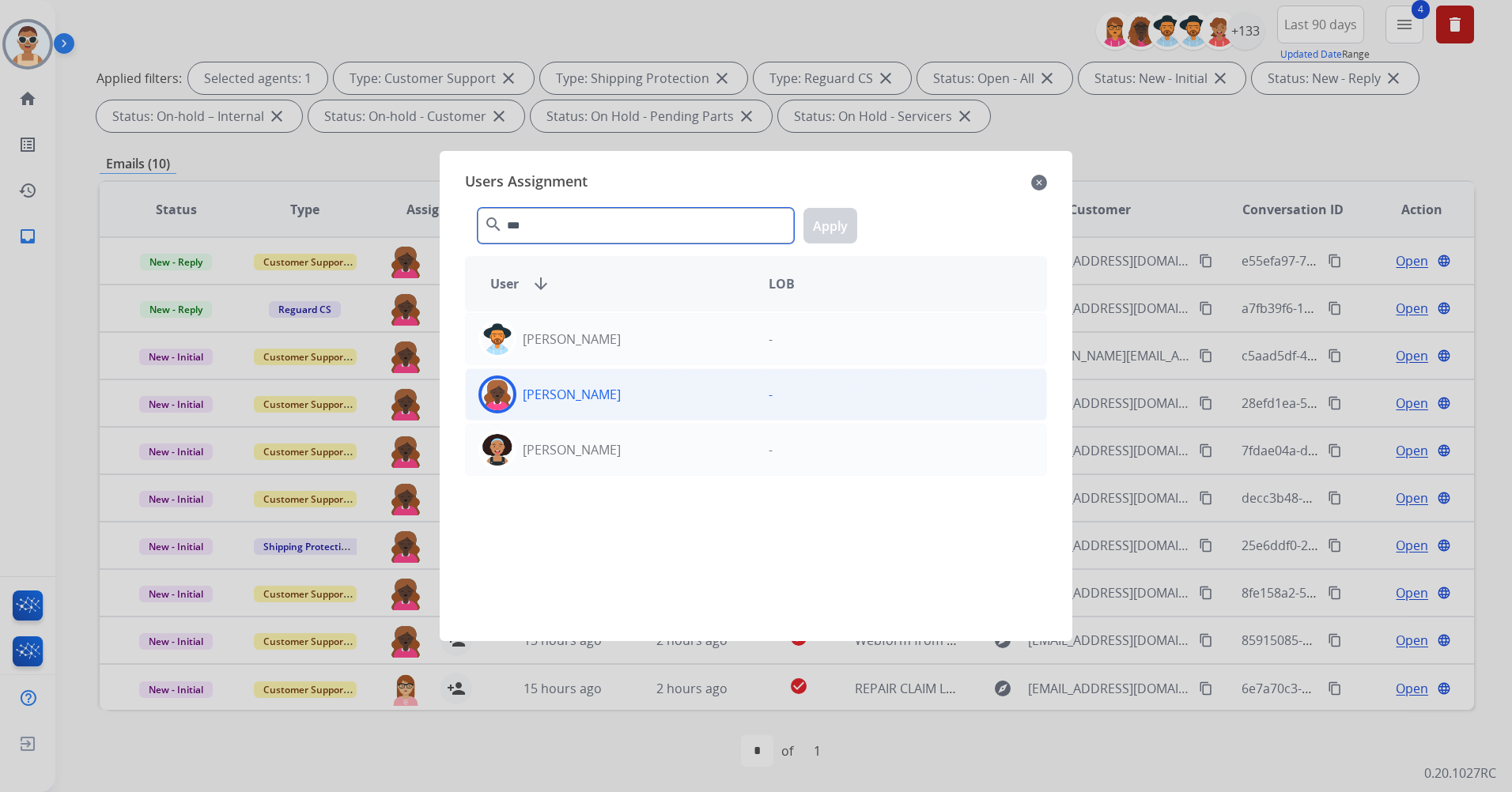
type input "***"
click at [610, 381] on div "[PERSON_NAME]" at bounding box center [610, 394] width 290 height 38
click at [846, 214] on button "Apply" at bounding box center [829, 225] width 53 height 35
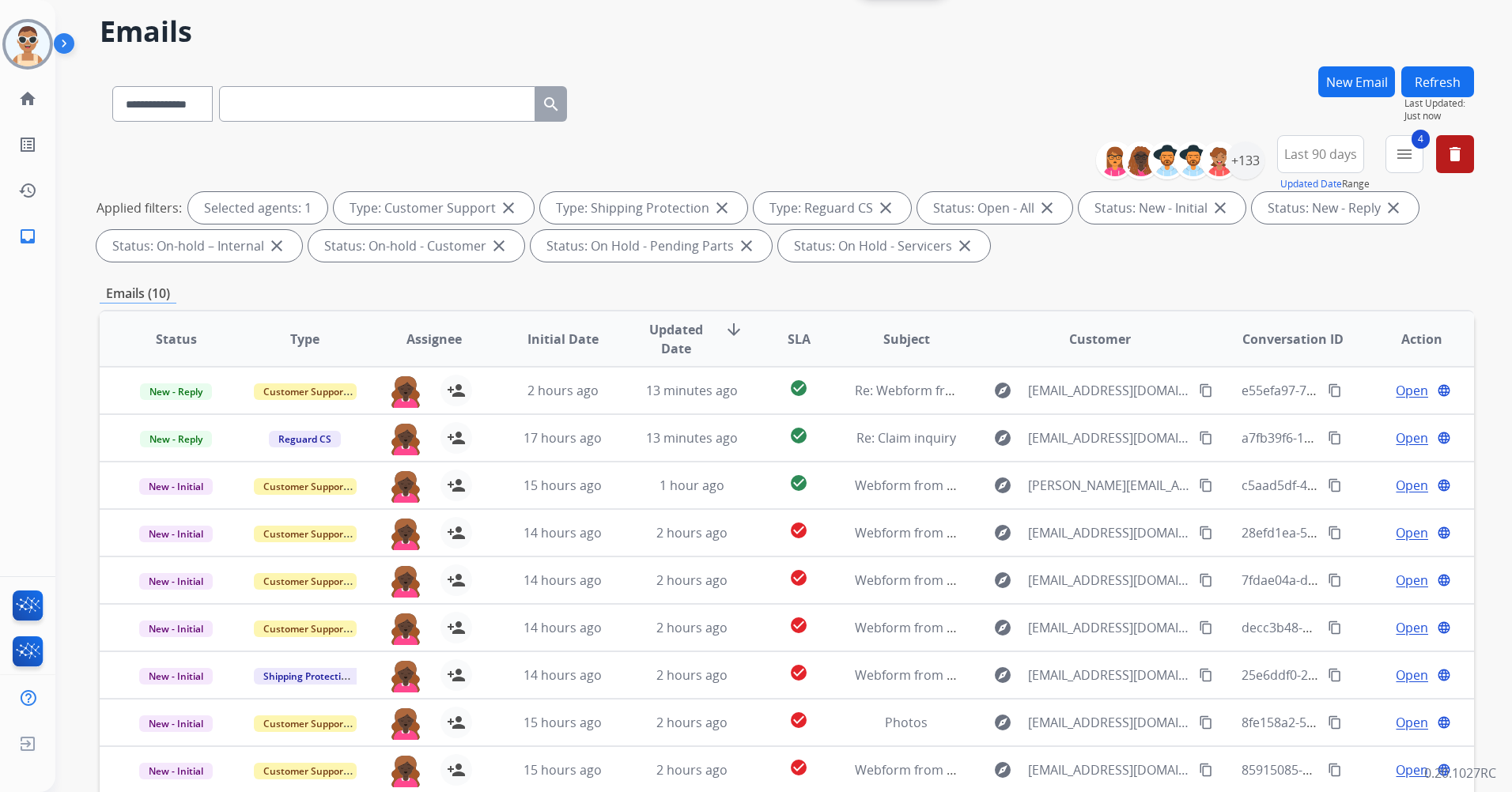
scroll to position [0, 0]
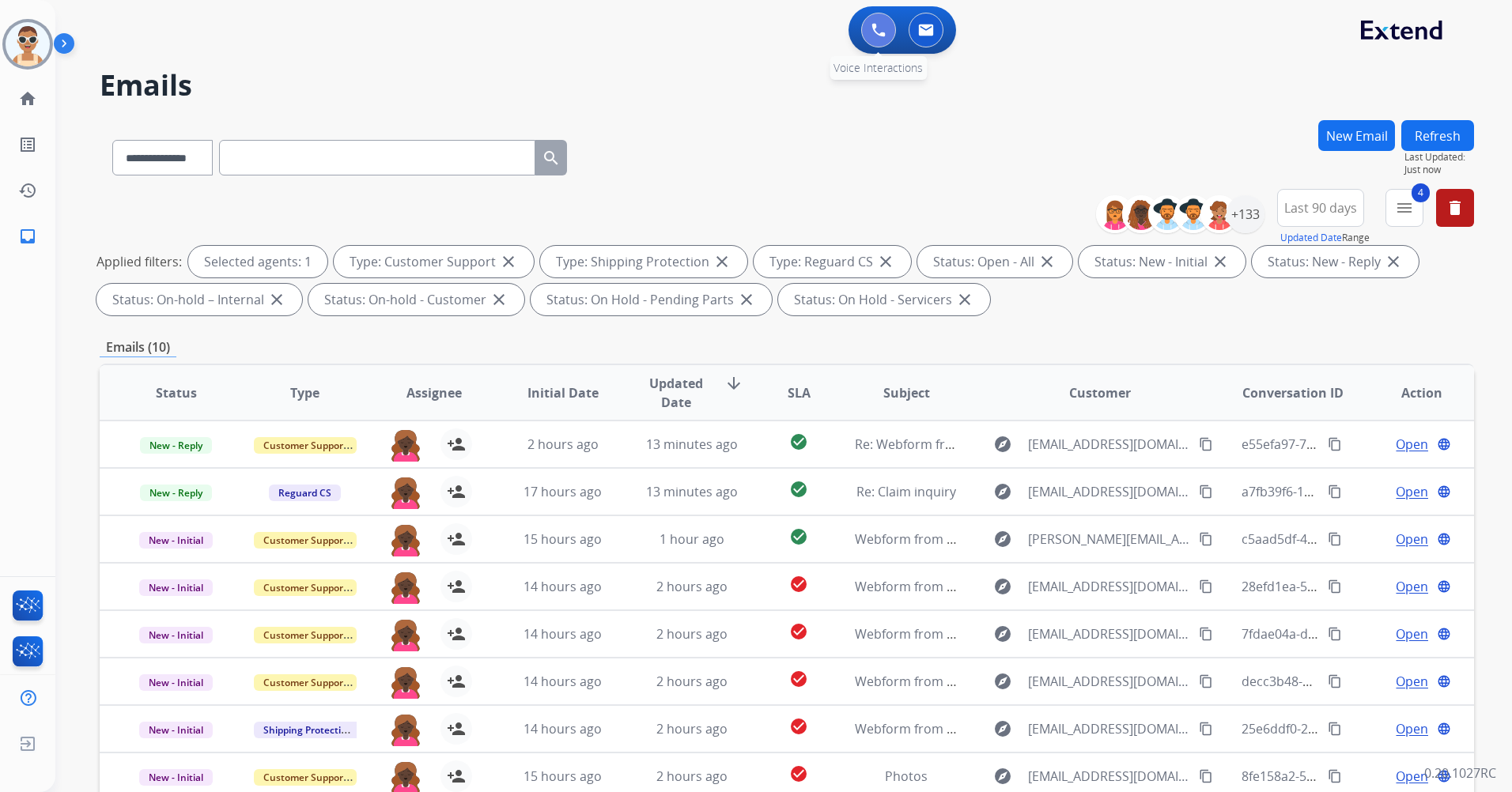
click at [865, 21] on button at bounding box center [878, 30] width 34 height 34
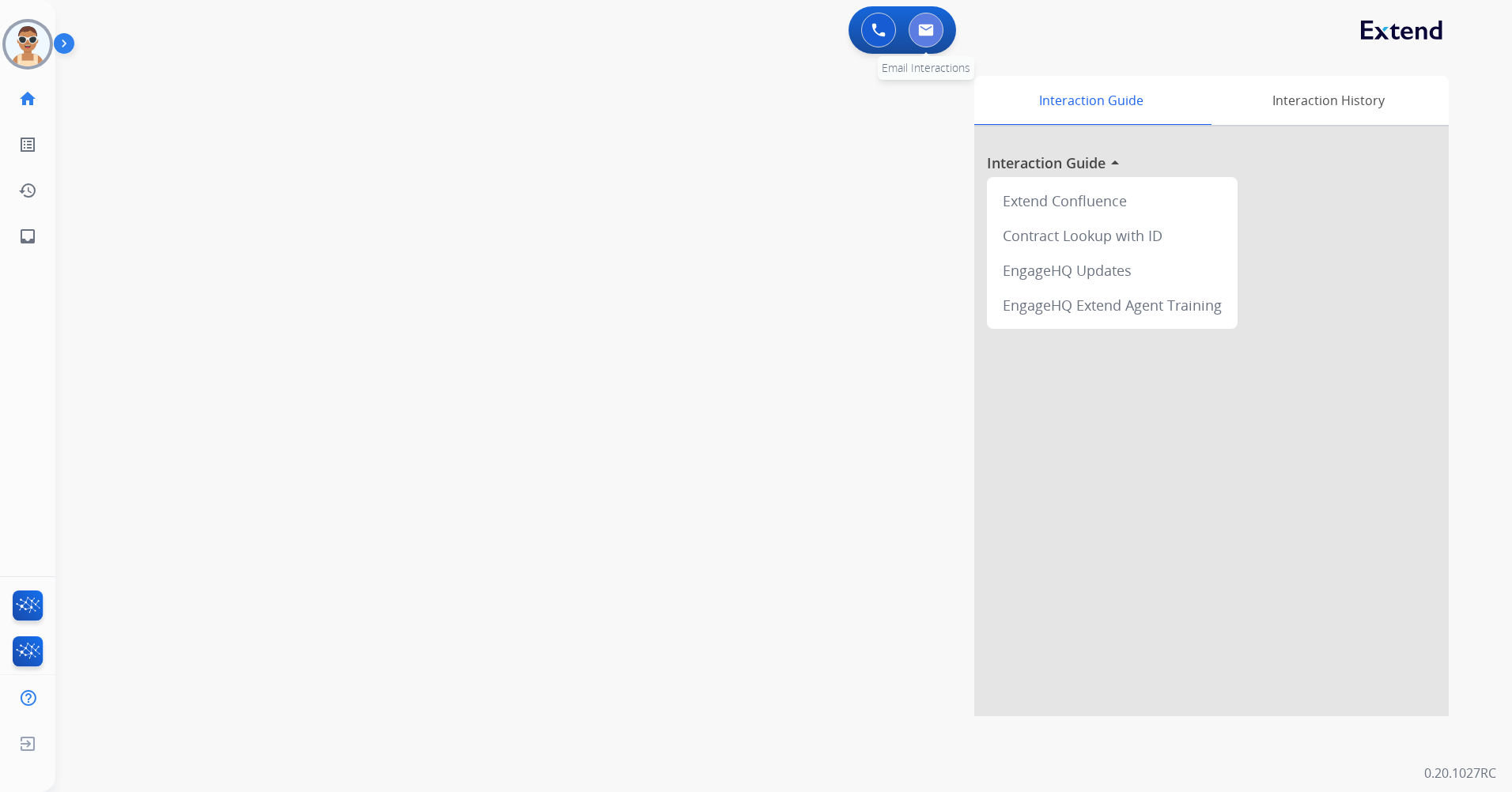
click at [927, 26] on img at bounding box center [925, 30] width 15 height 13
select select "**********"
